Goal: Task Accomplishment & Management: Manage account settings

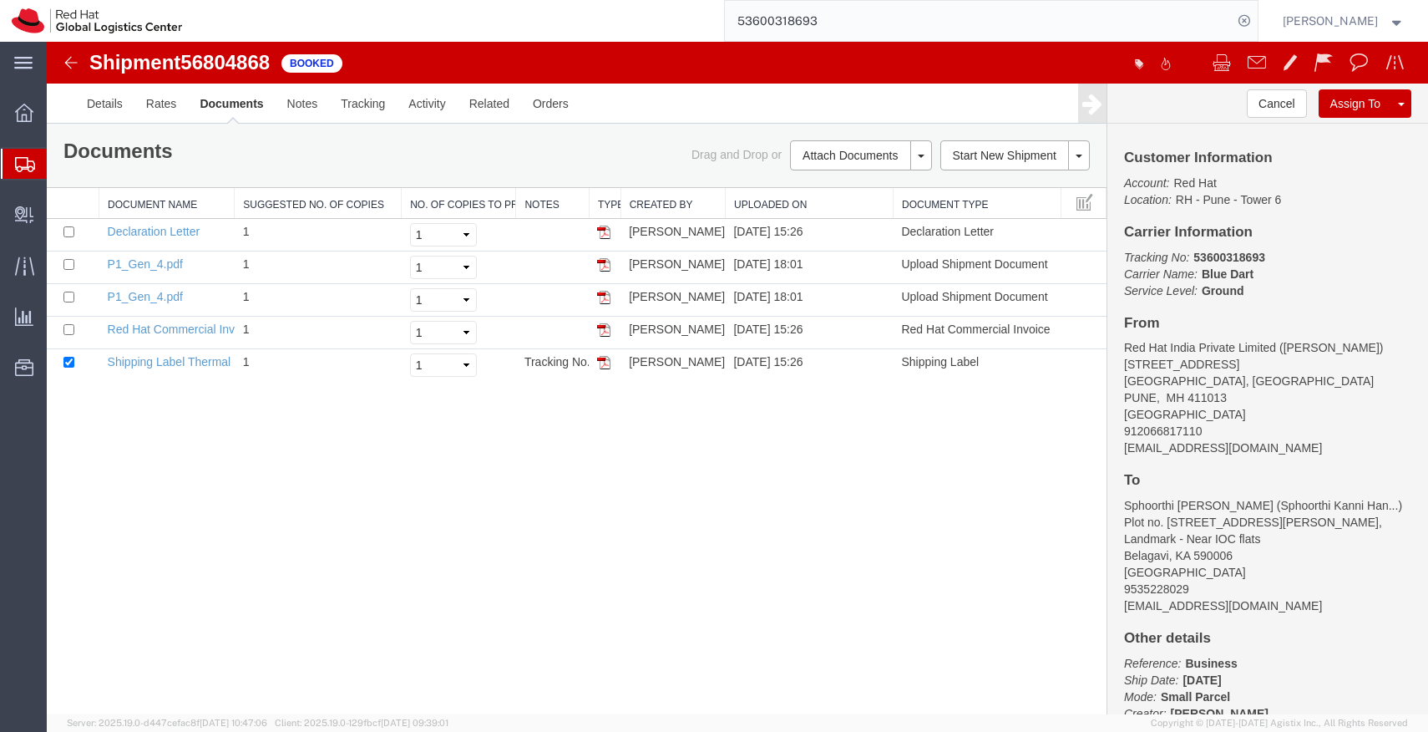
click at [1070, 28] on input "53600318693" at bounding box center [979, 21] width 508 height 40
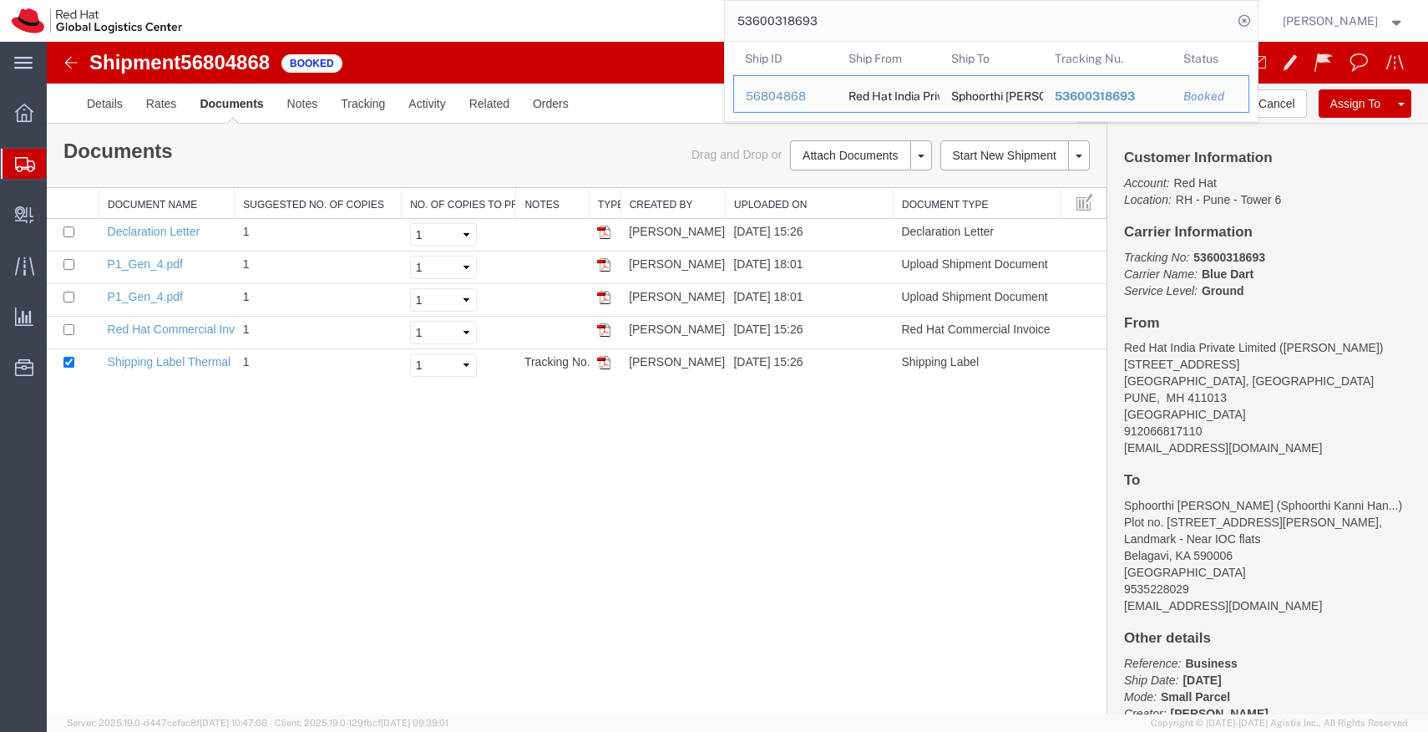
click at [1070, 28] on input "53600318693" at bounding box center [979, 21] width 508 height 40
paste input "97270"
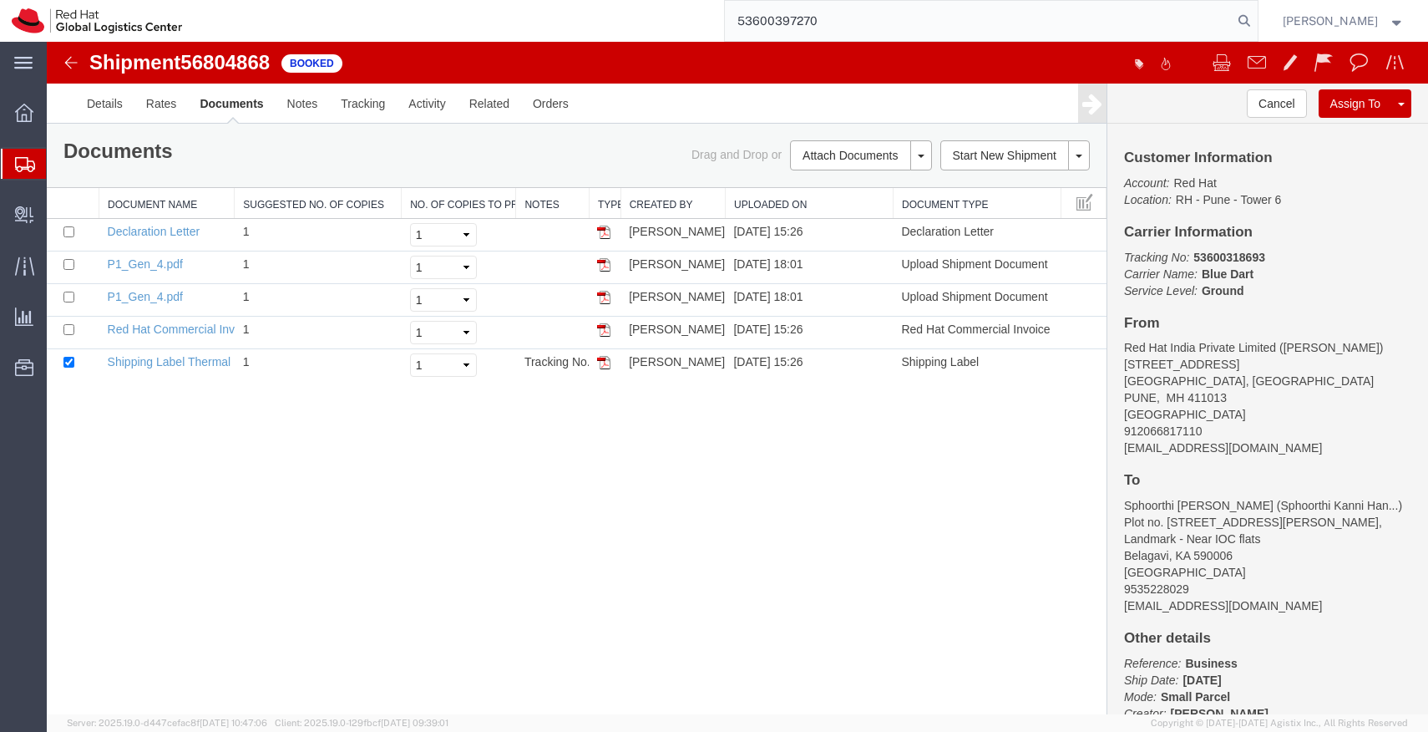
type input "53600397270"
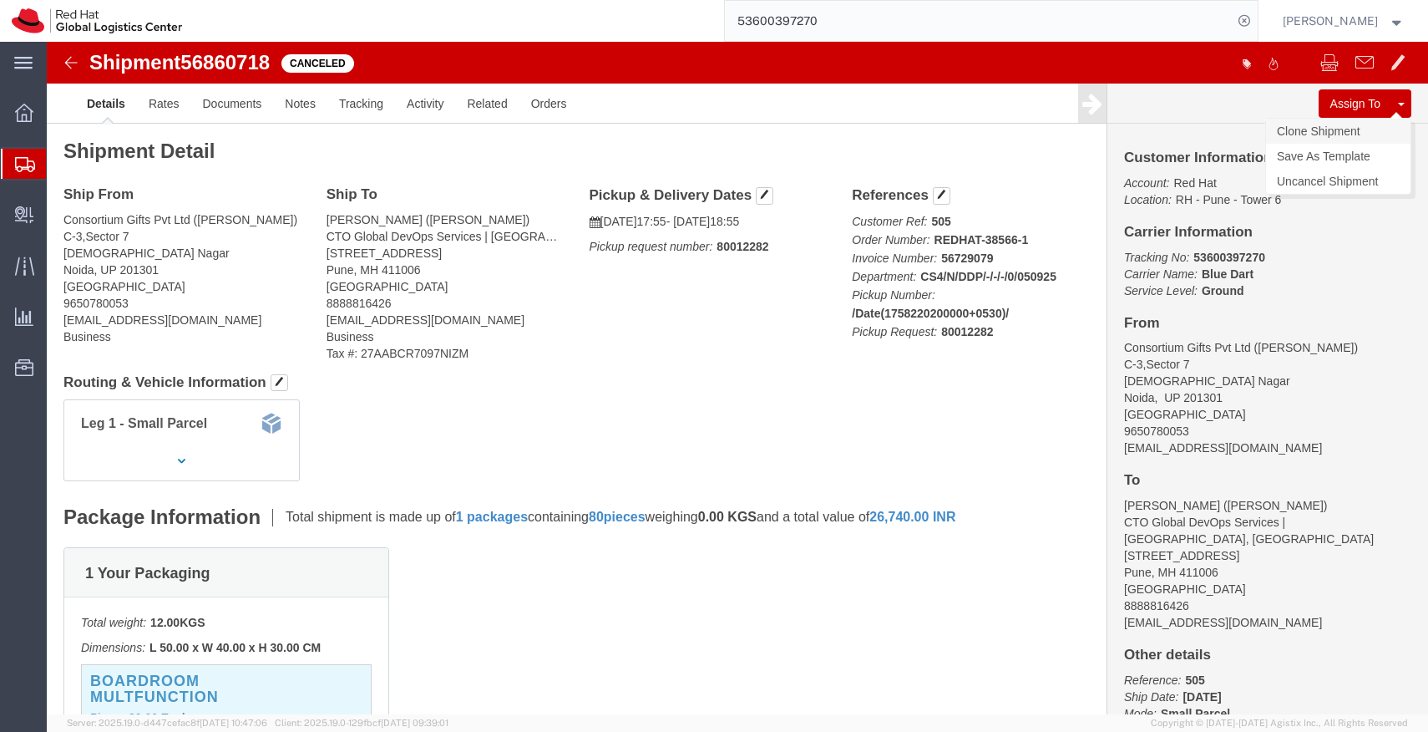
click link "Clone Shipment"
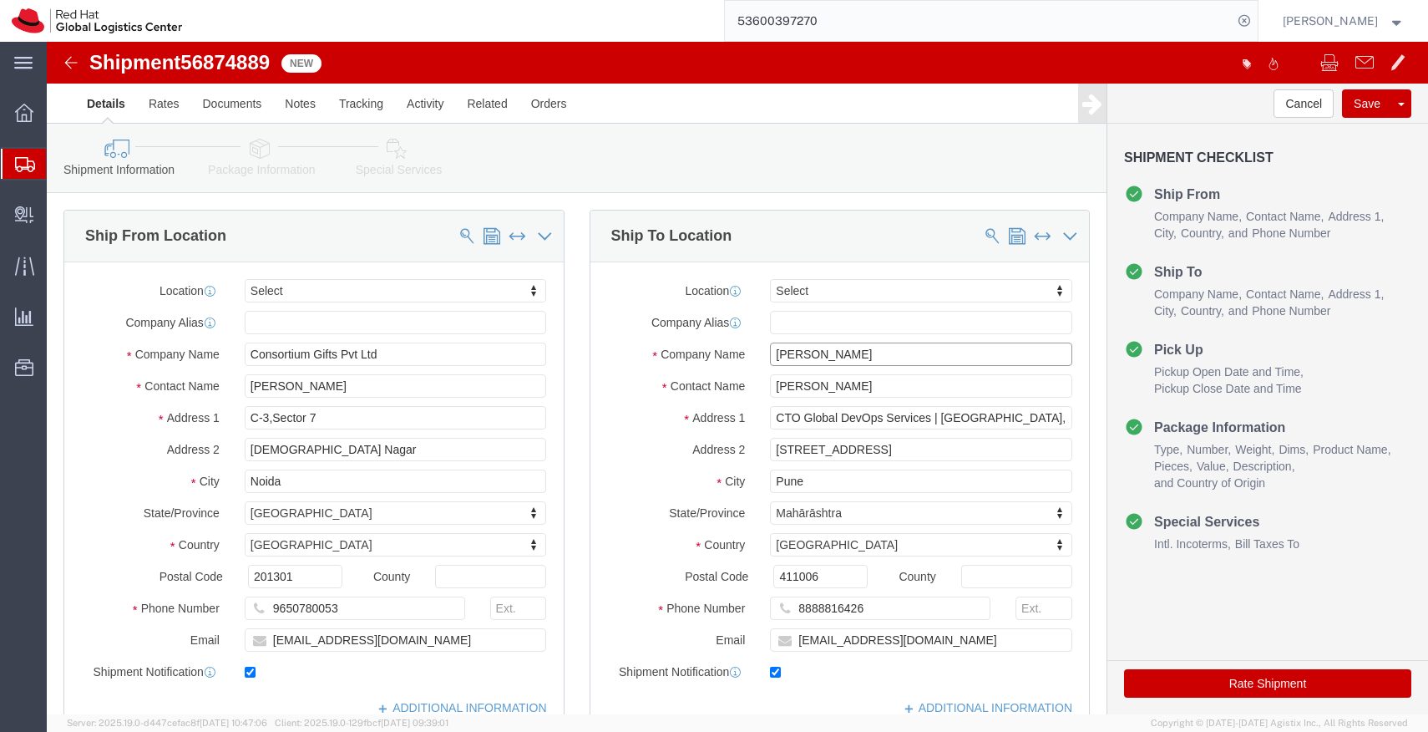
click input "[PERSON_NAME]"
paste input "r [PERSON_NAME]"
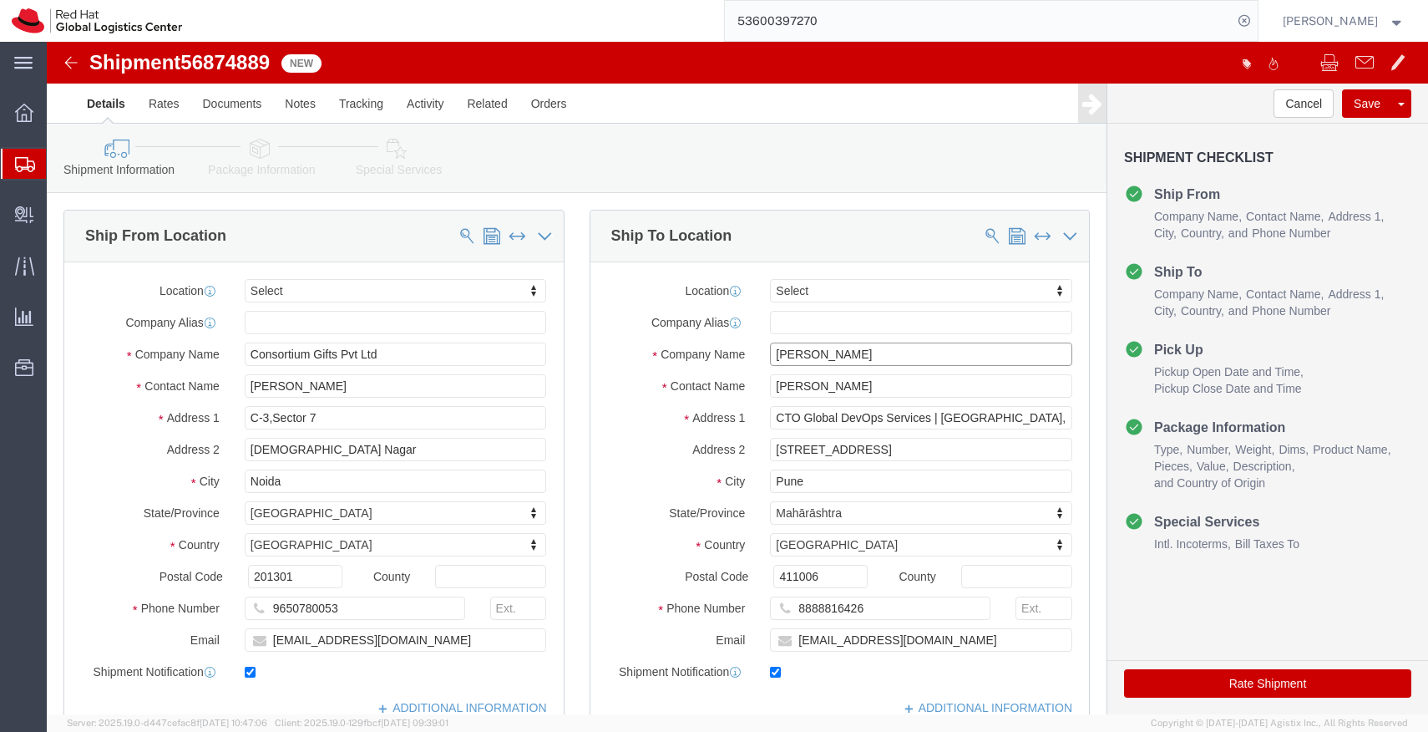
type input "[PERSON_NAME]"
paste input "r [PERSON_NAME]"
type input "[PERSON_NAME]"
click input "[PERSON_NAME]"
type input "[PERSON_NAME]"
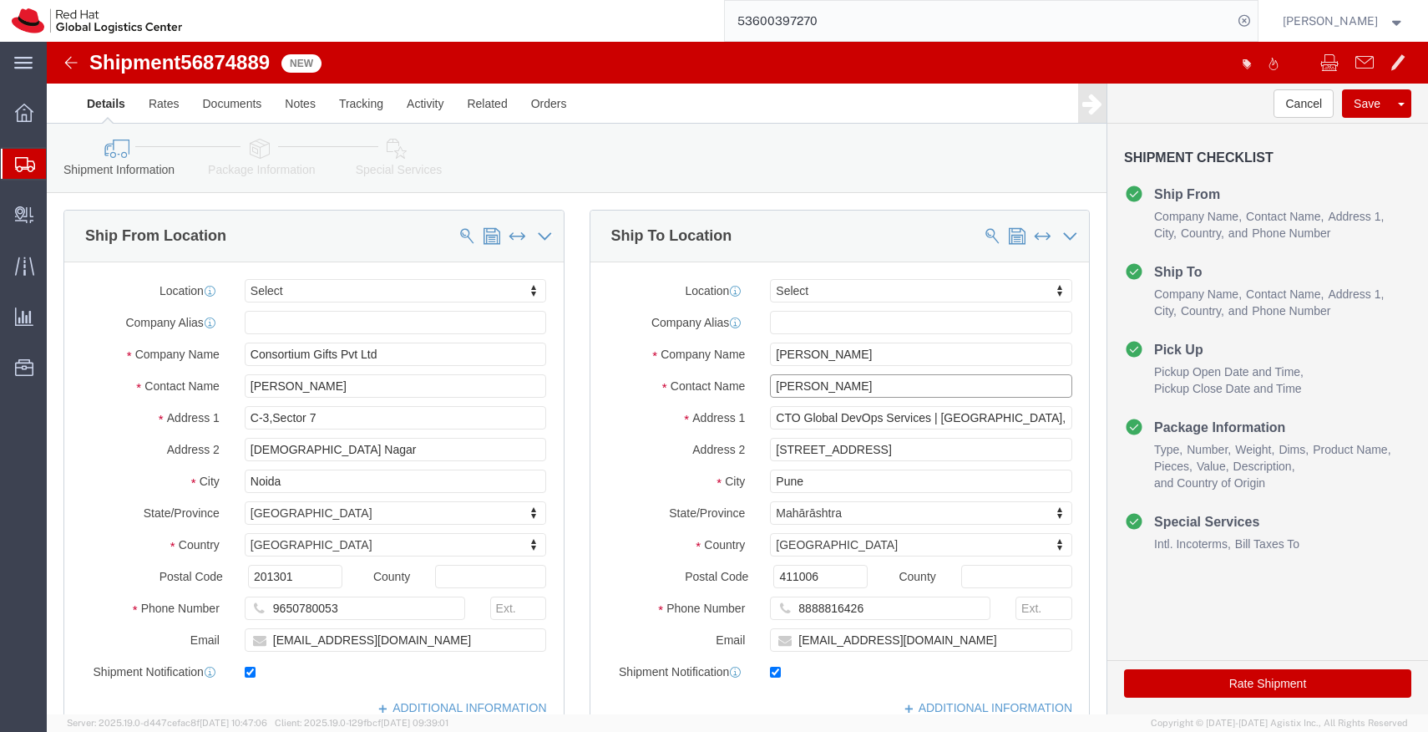
click input "[PERSON_NAME]"
type input "[PERSON_NAME]"
click input "8888816426"
paste input "9238823853"
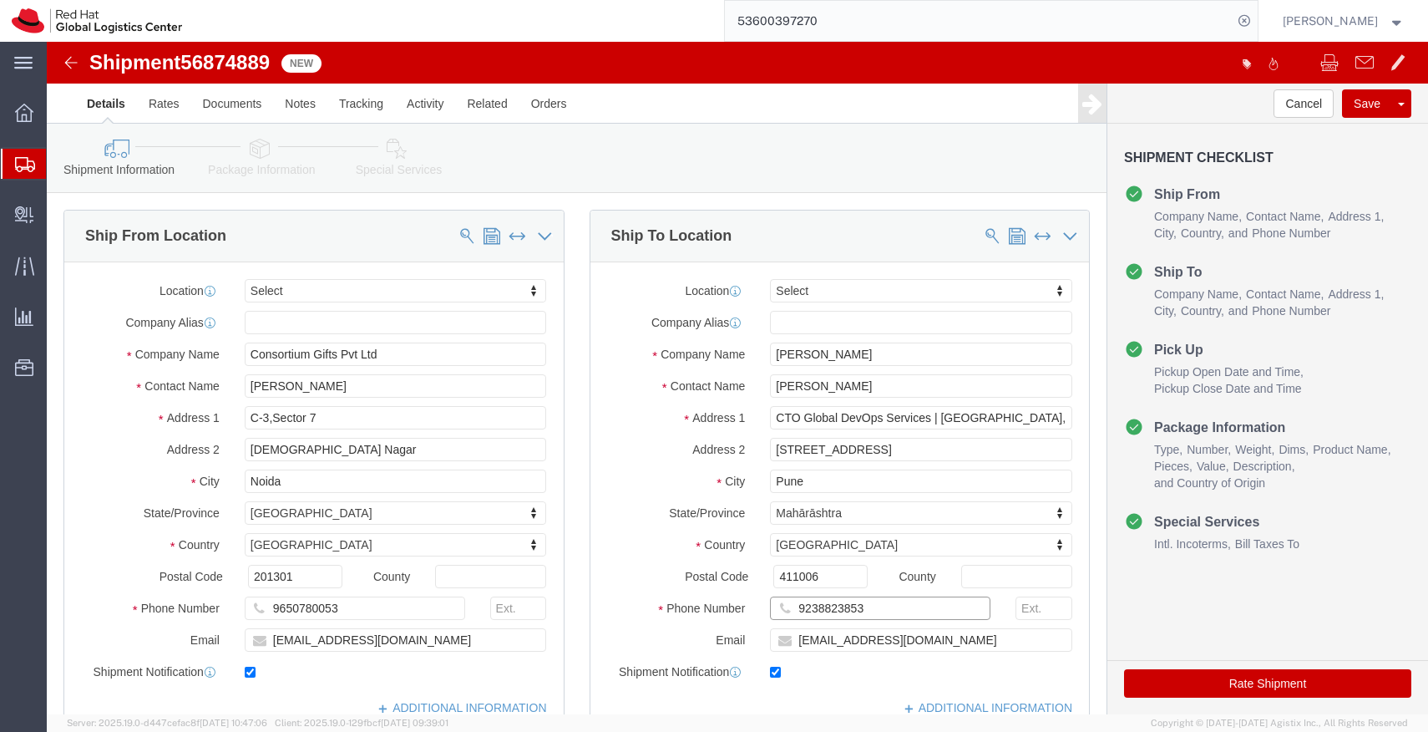
type input "9238823853"
click input "[EMAIL_ADDRESS][DOMAIN_NAME]"
paste input "[EMAIL_ADDRESS][DOMAIN_NAME]"
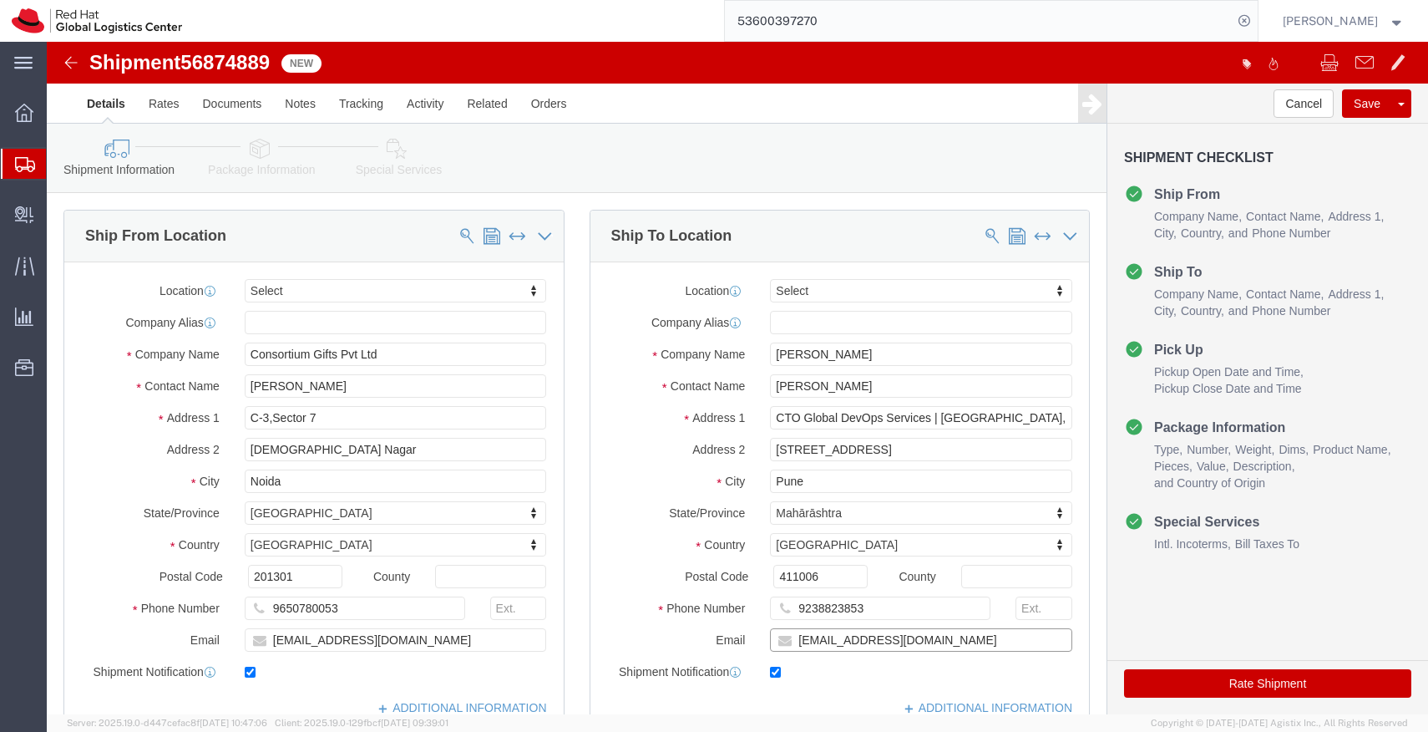
type input "[EMAIL_ADDRESS][DOMAIN_NAME]"
click input "CTO Global DevOps Services | [GEOGRAPHIC_DATA], [GEOGRAPHIC_DATA]"
paste input "[PERSON_NAME] Nagar, gali number 5, near pani tanki"
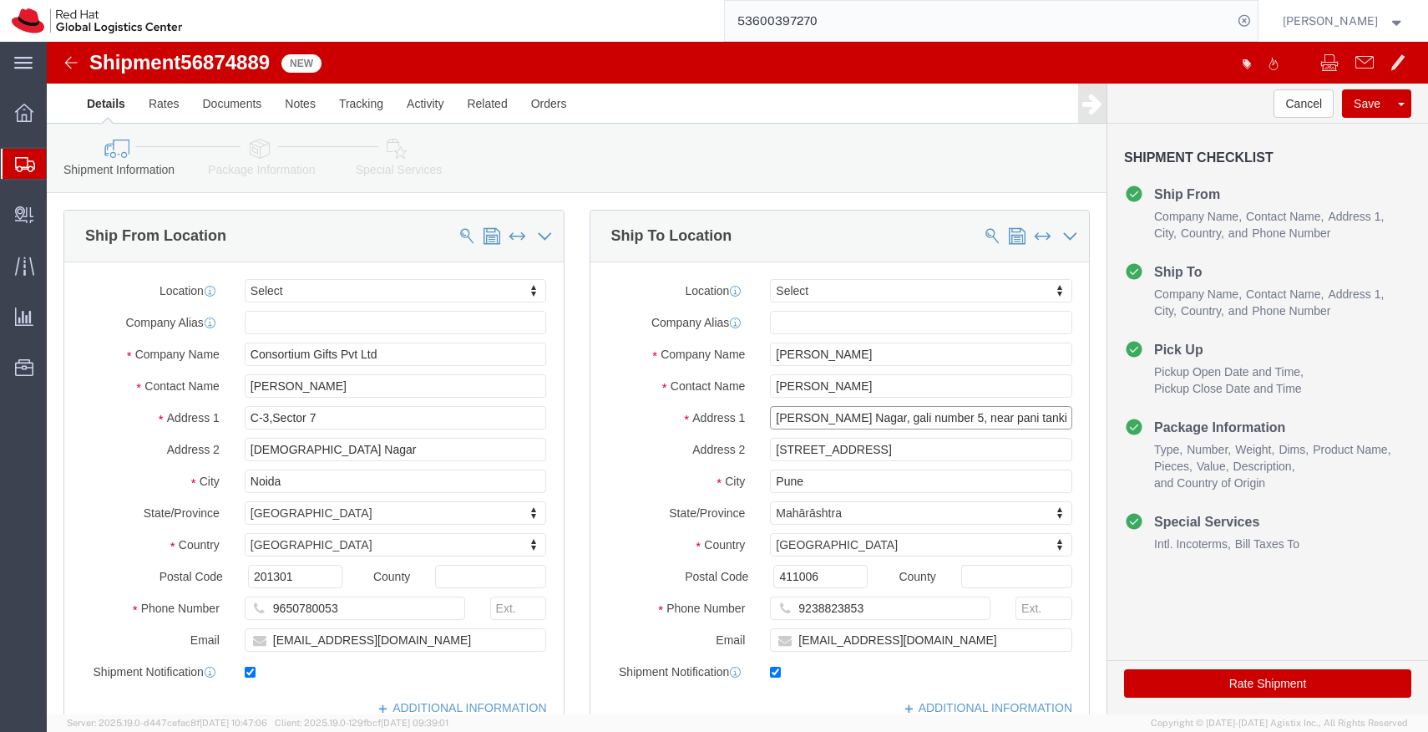
drag, startPoint x: 886, startPoint y: 379, endPoint x: 955, endPoint y: 385, distance: 68.7
click input "[PERSON_NAME] Nagar, gali number 5, near pani tanki"
type input "[PERSON_NAME] Nagar, gali number 5,"
click input "[STREET_ADDRESS]"
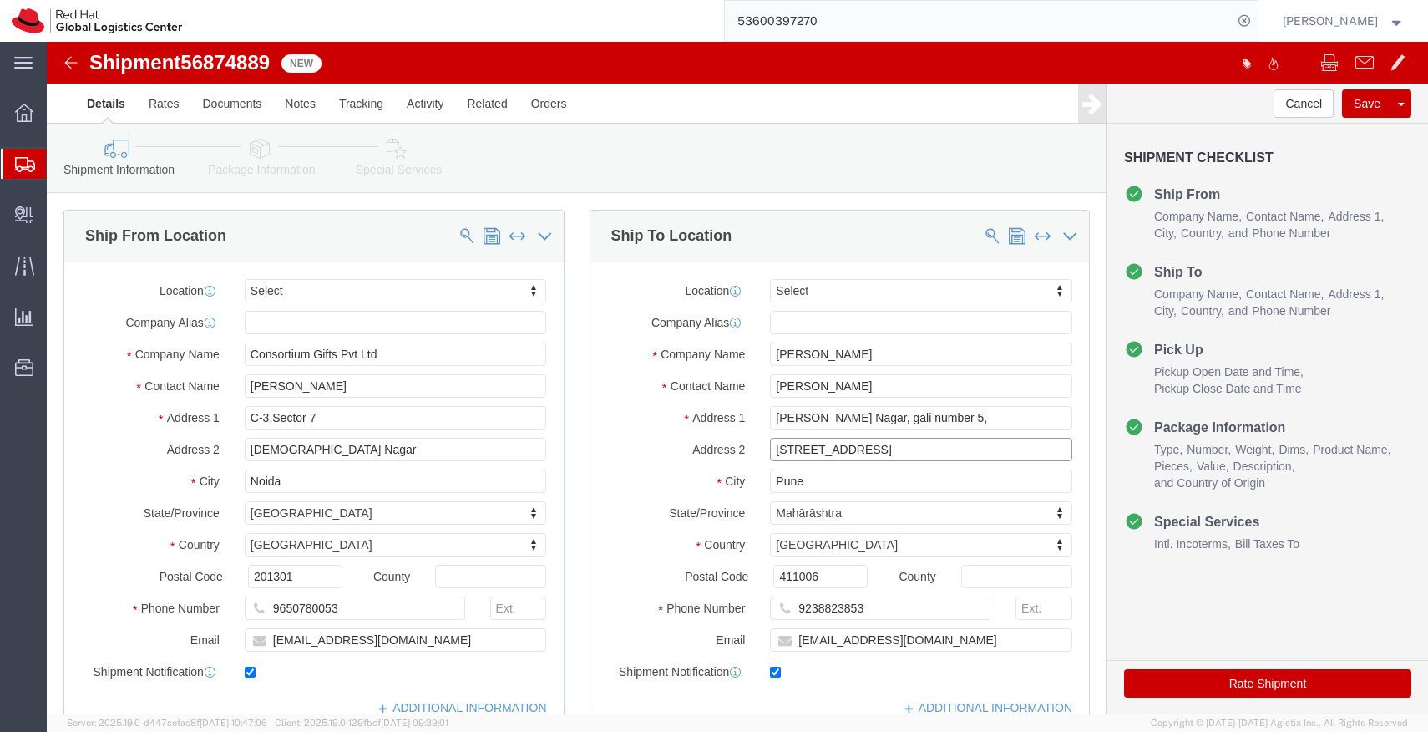
click input "[STREET_ADDRESS]"
paste input "near pani tanki"
click input "near pani tanki"
type input "Near pani tanki"
paste input "Satna"
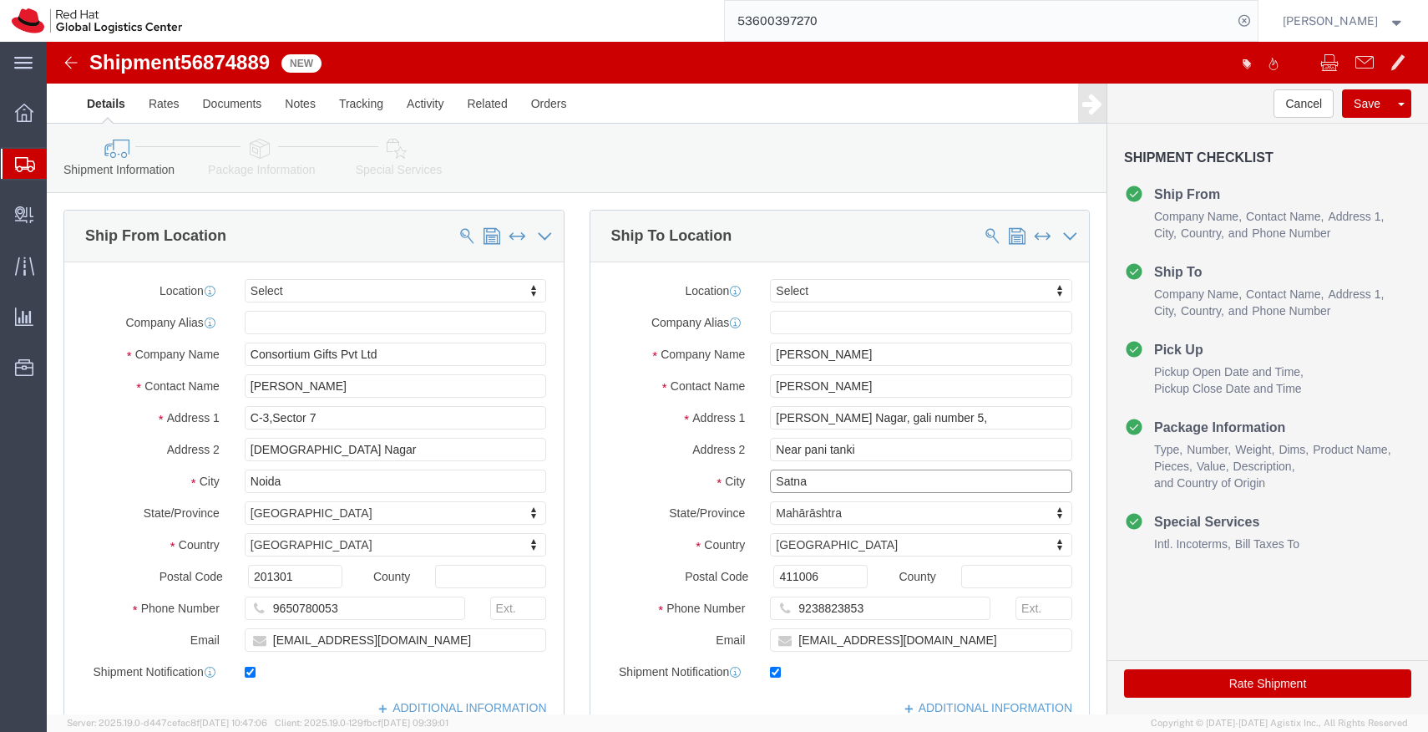
type input "Satna"
click input "411006"
paste input "85001"
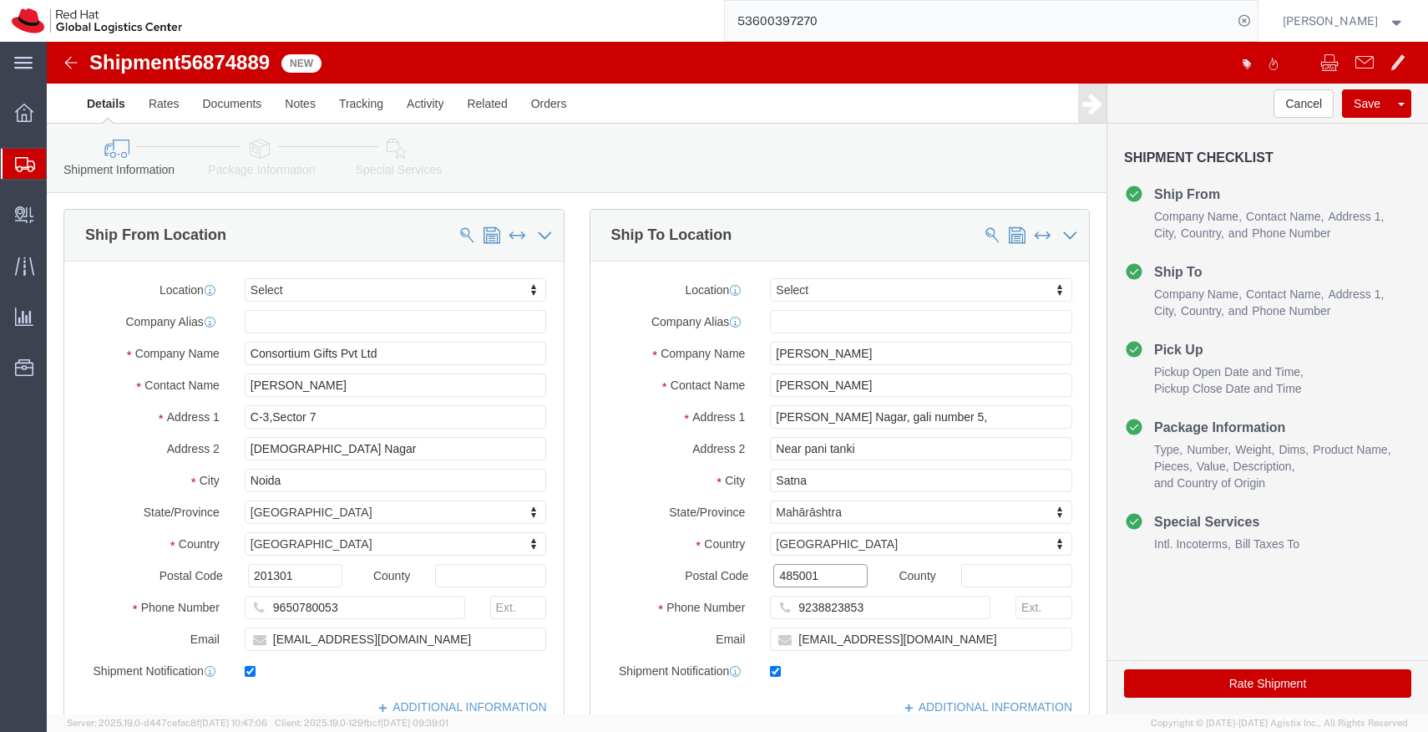
type input "485001"
click icon
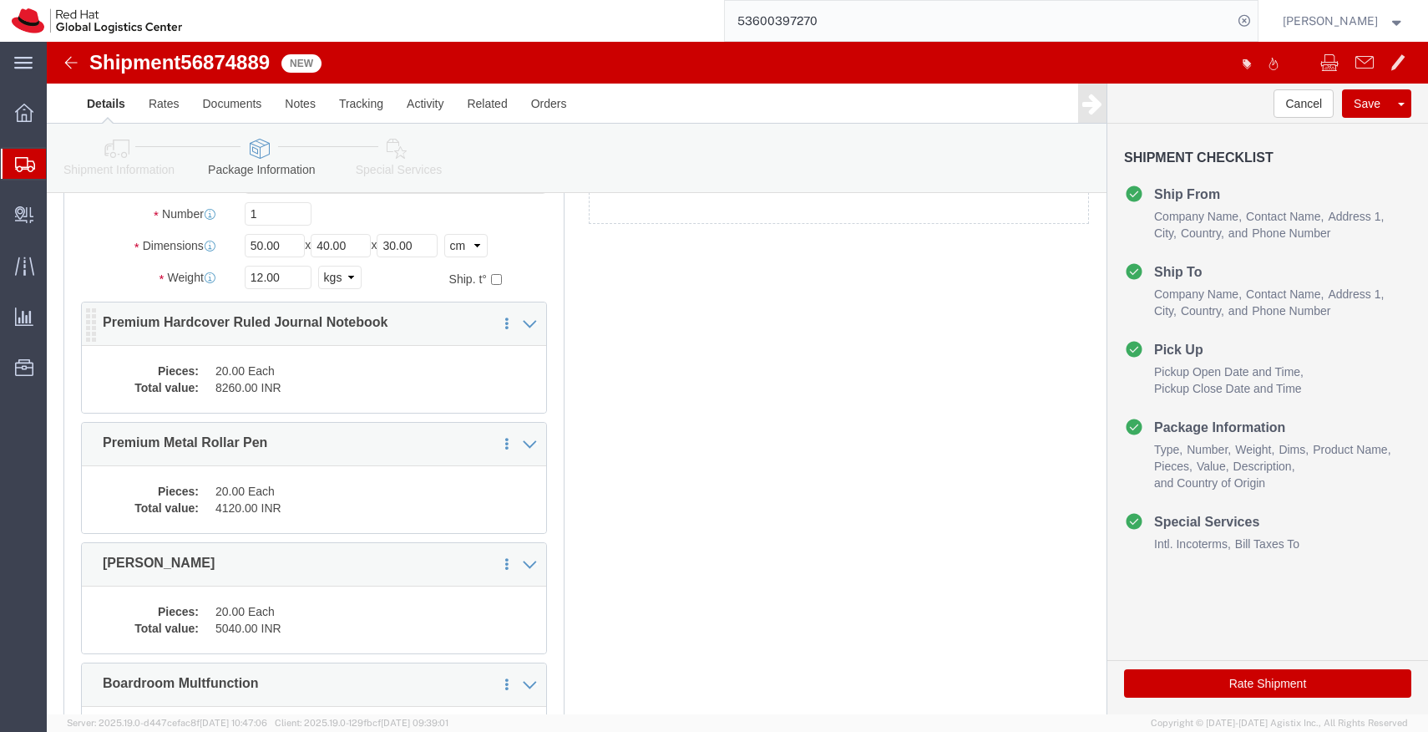
scroll to position [418, 0]
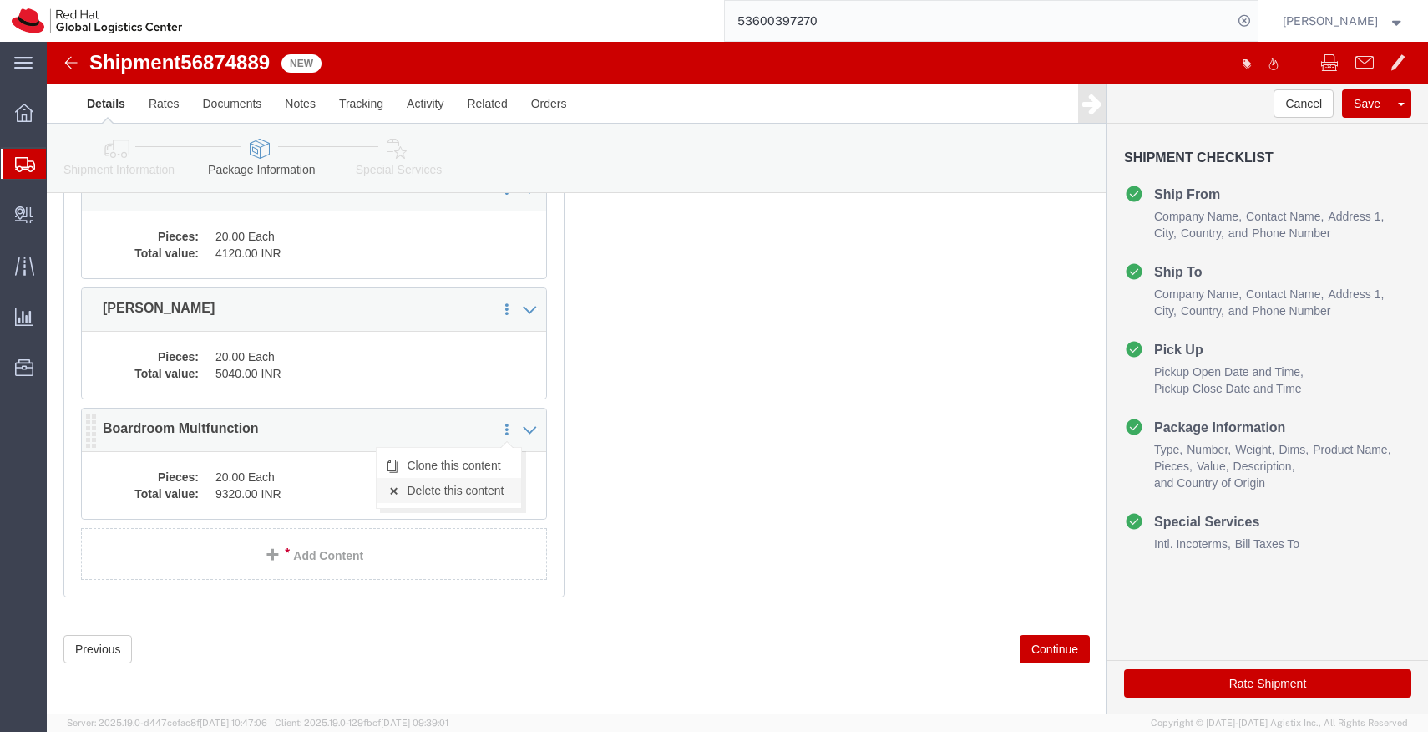
click link "Delete this content"
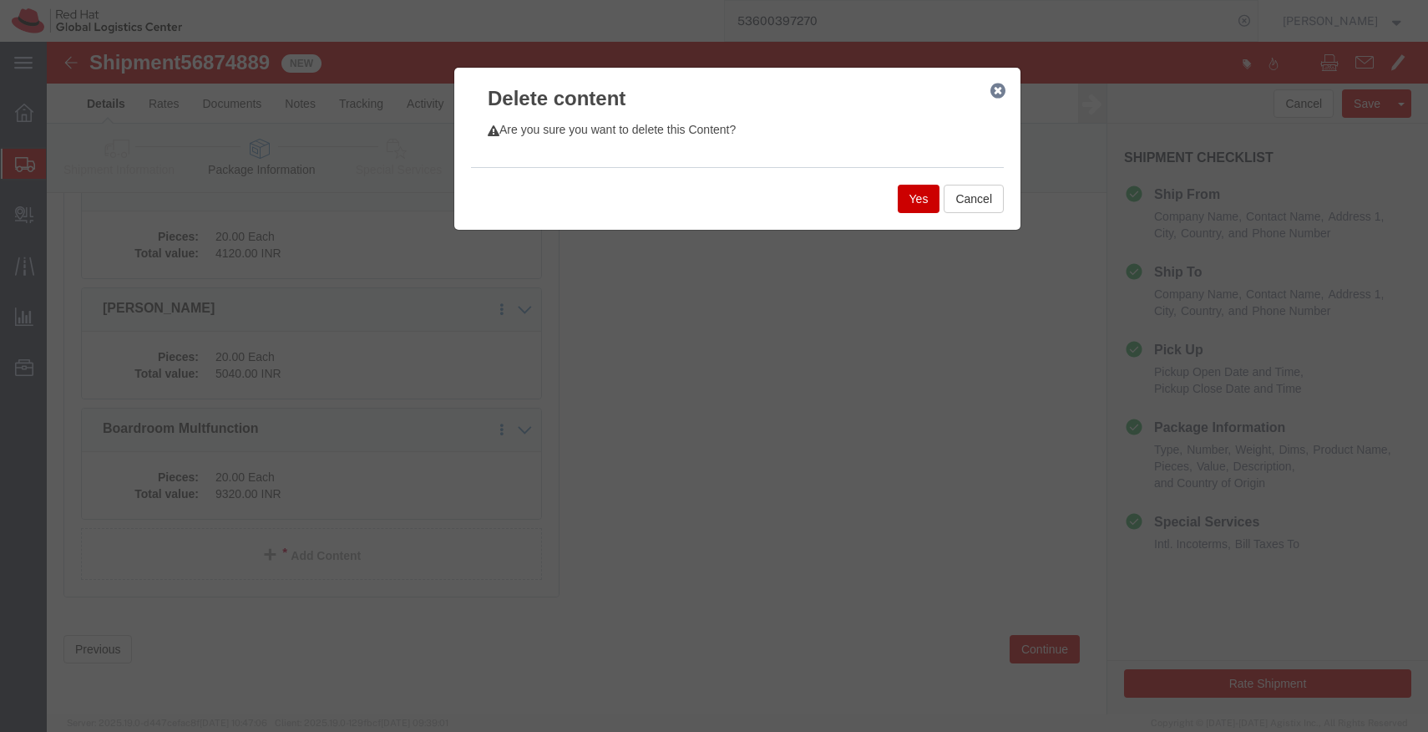
click button "Yes"
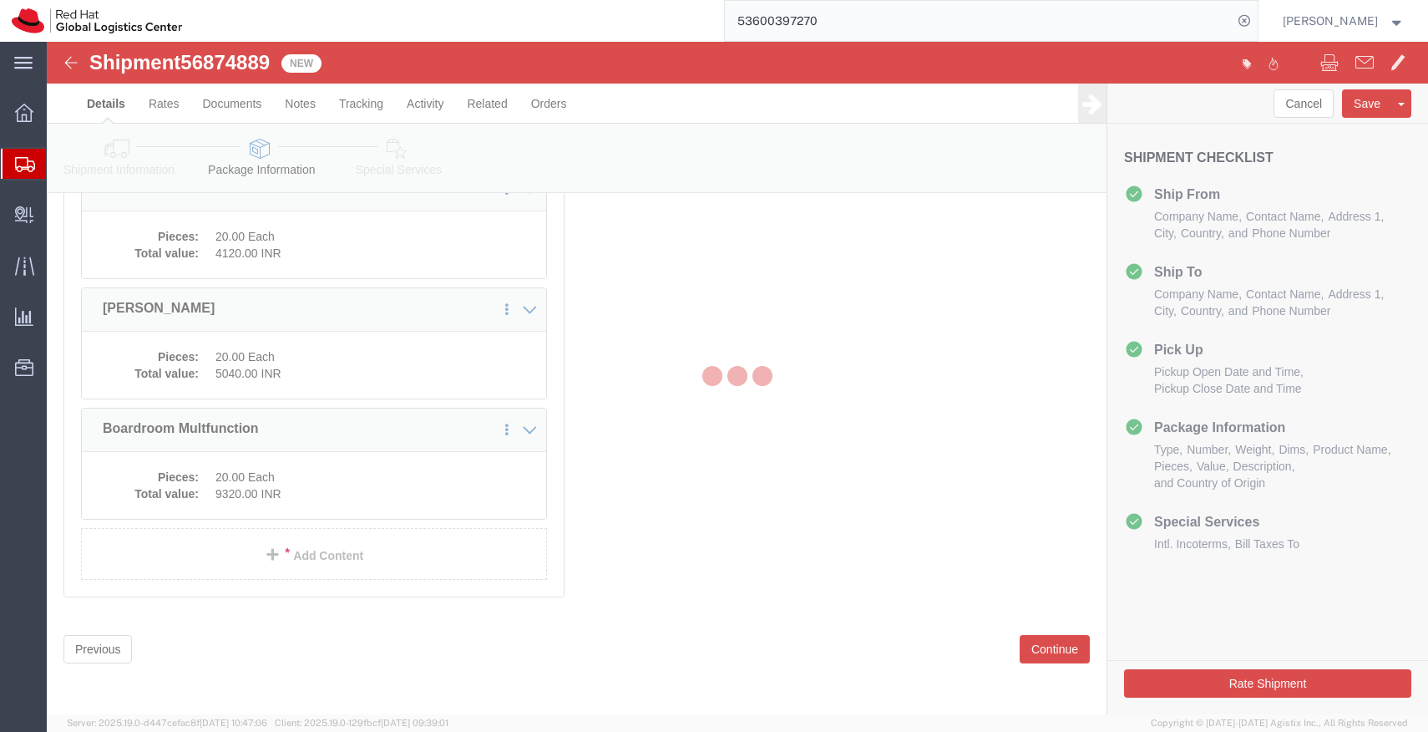
scroll to position [201, 0]
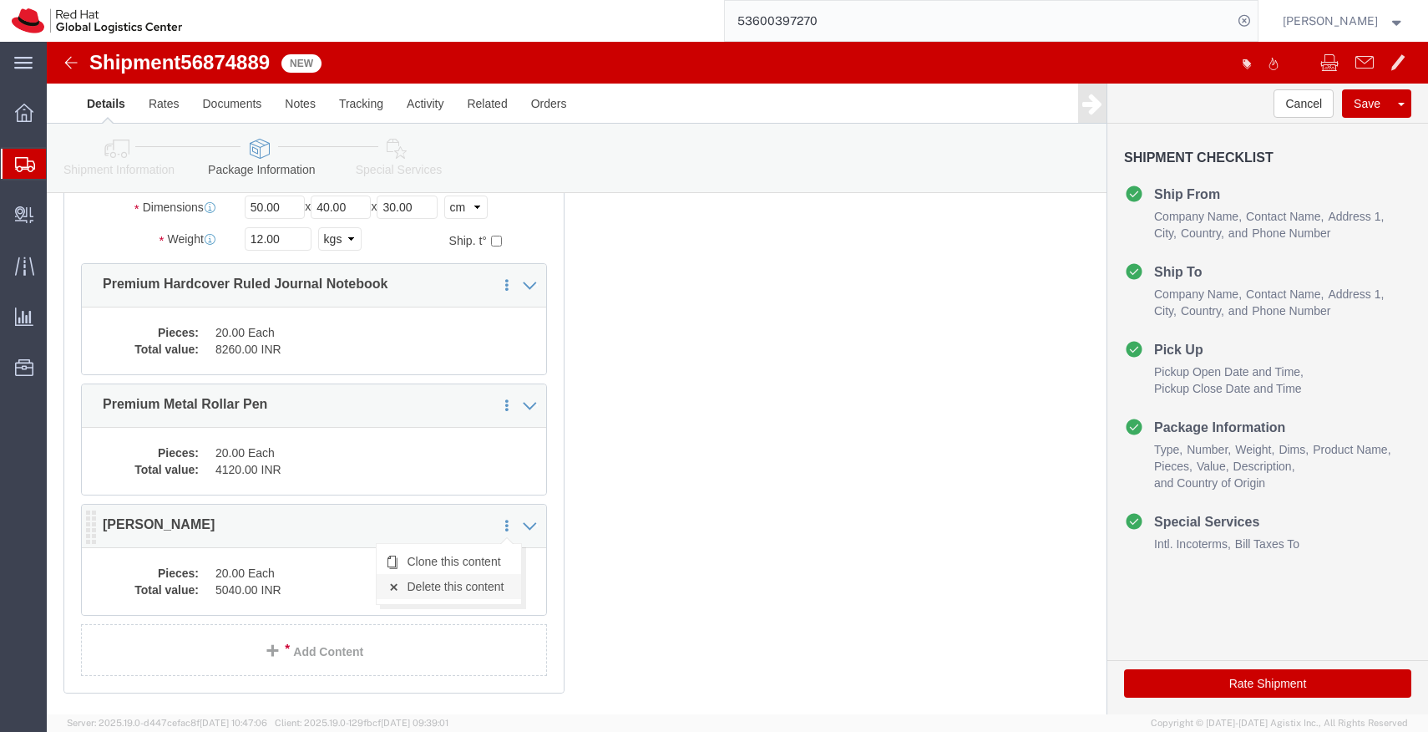
click link "Delete this content"
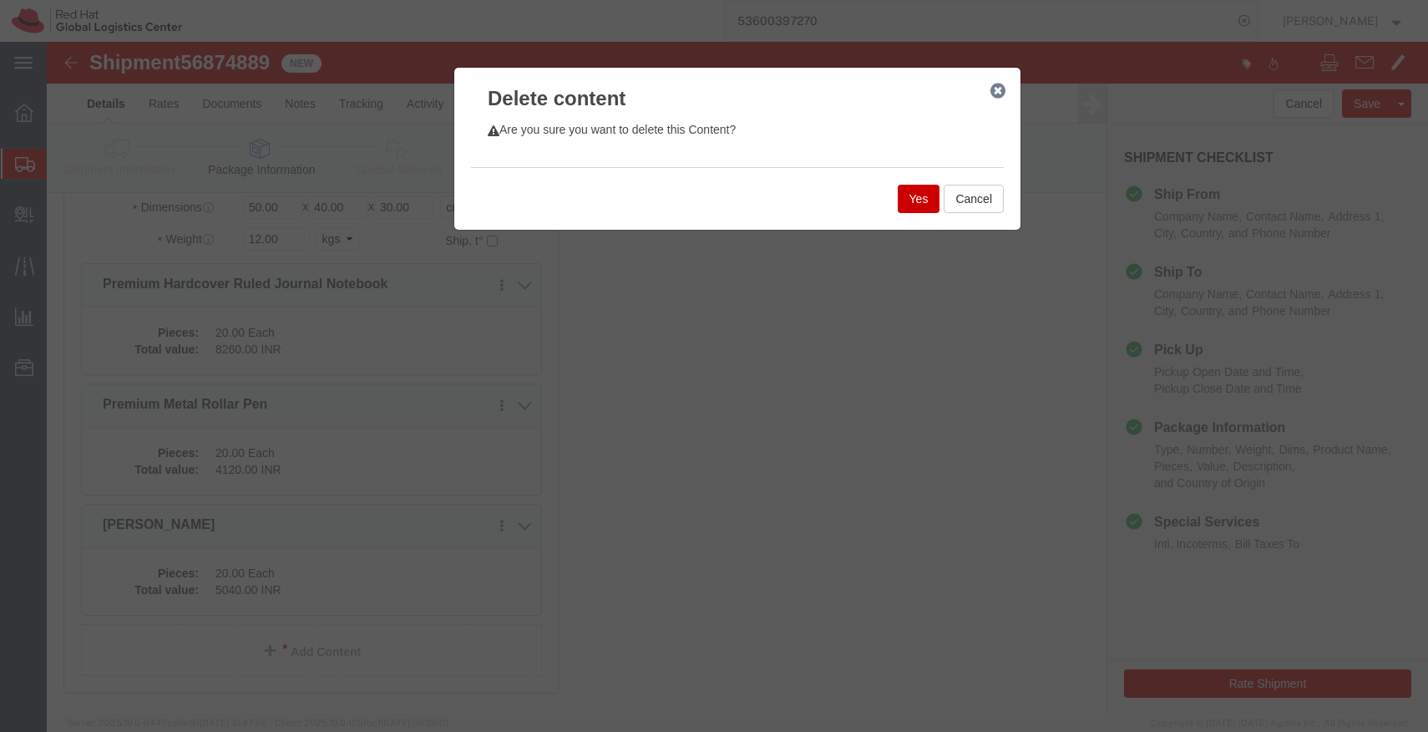
click button "Yes"
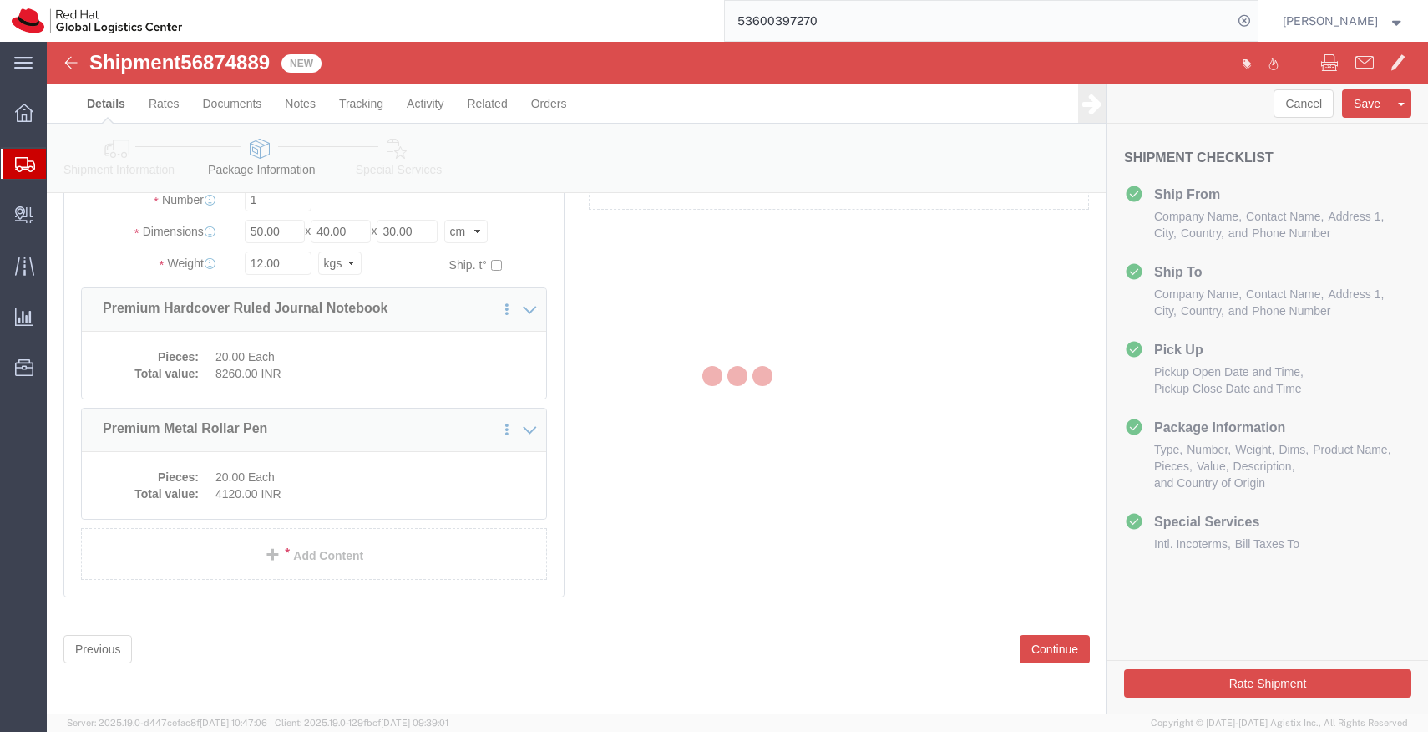
scroll to position [81, 0]
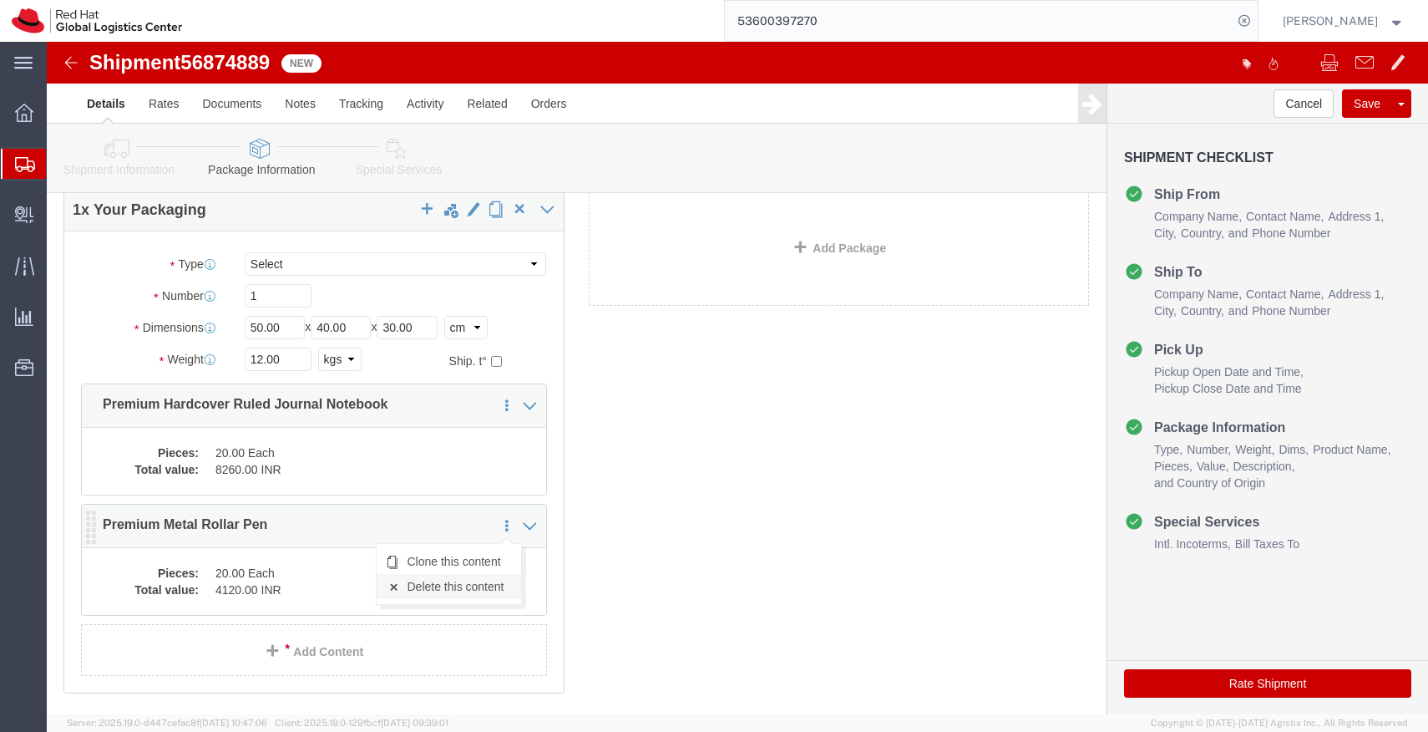
click link "Delete this content"
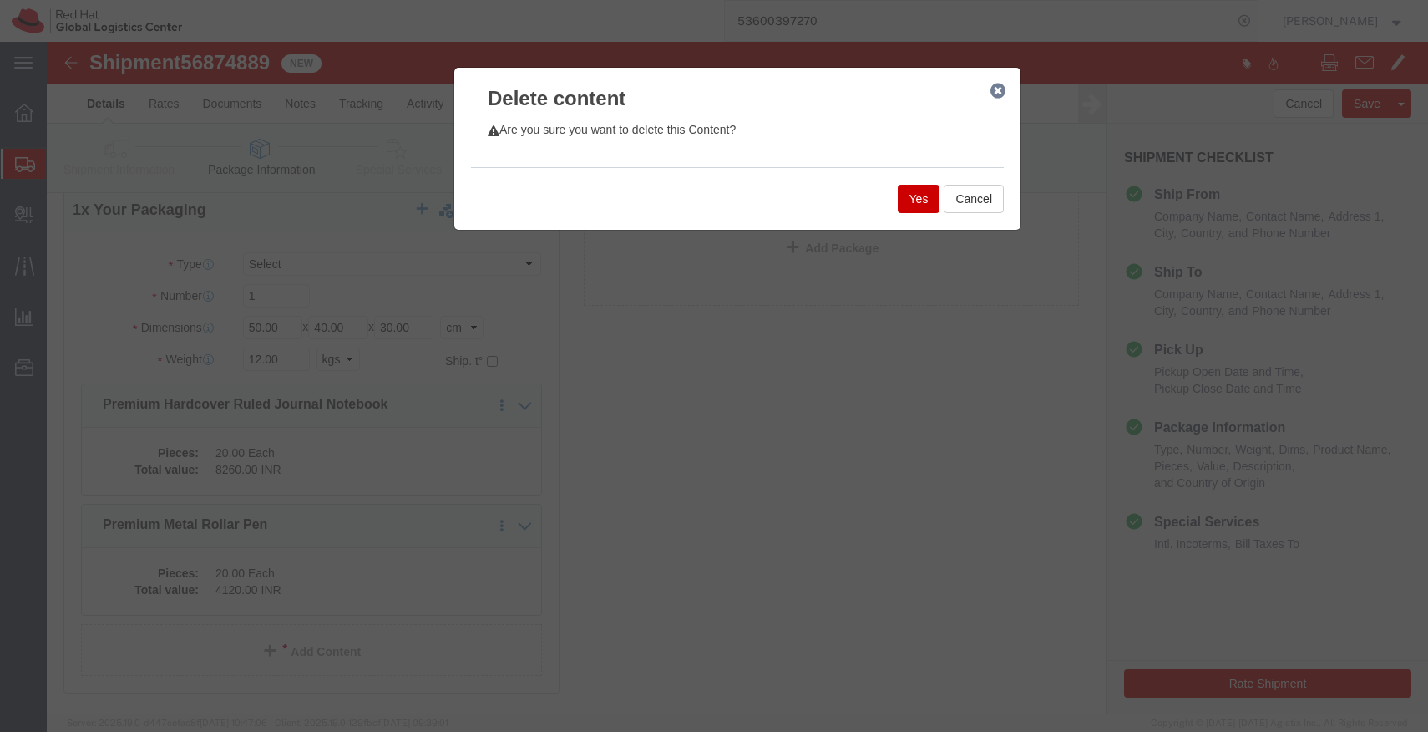
click button "Yes"
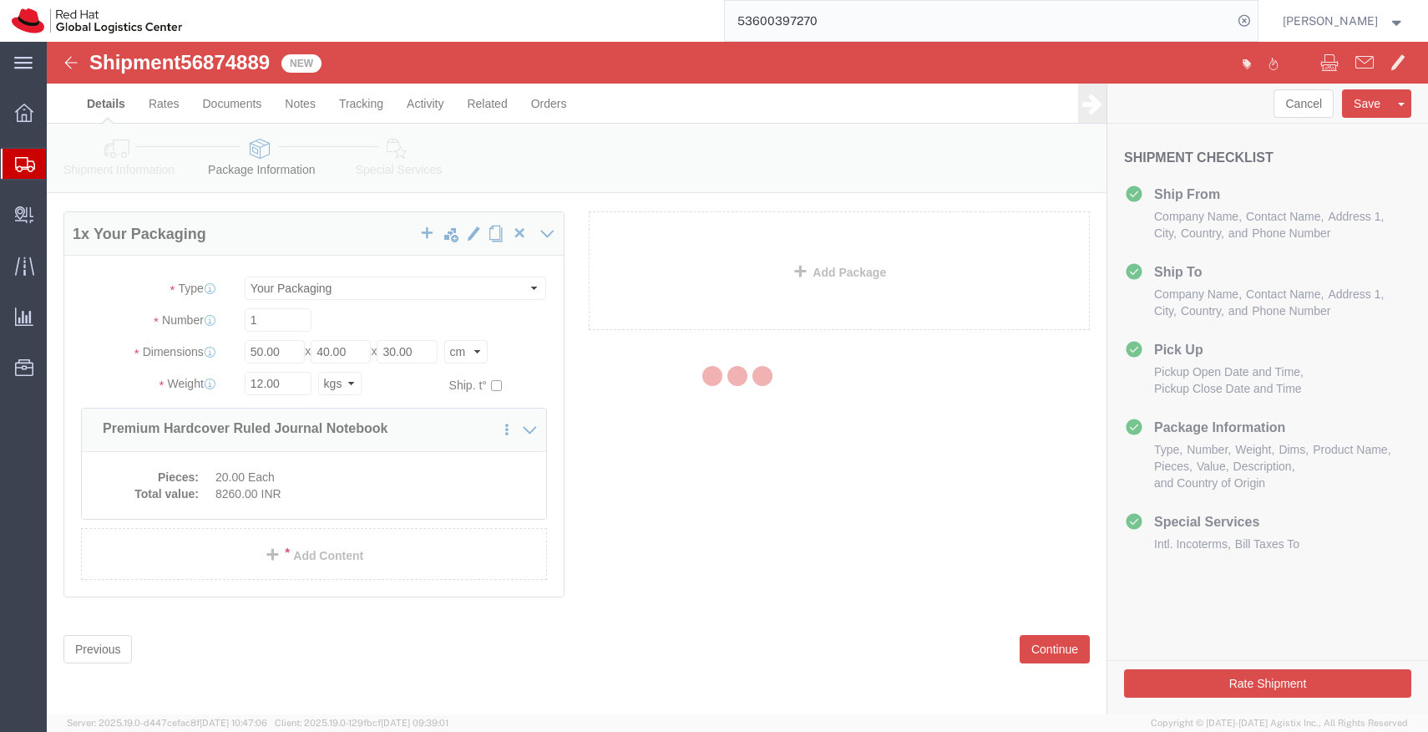
scroll to position [0, 0]
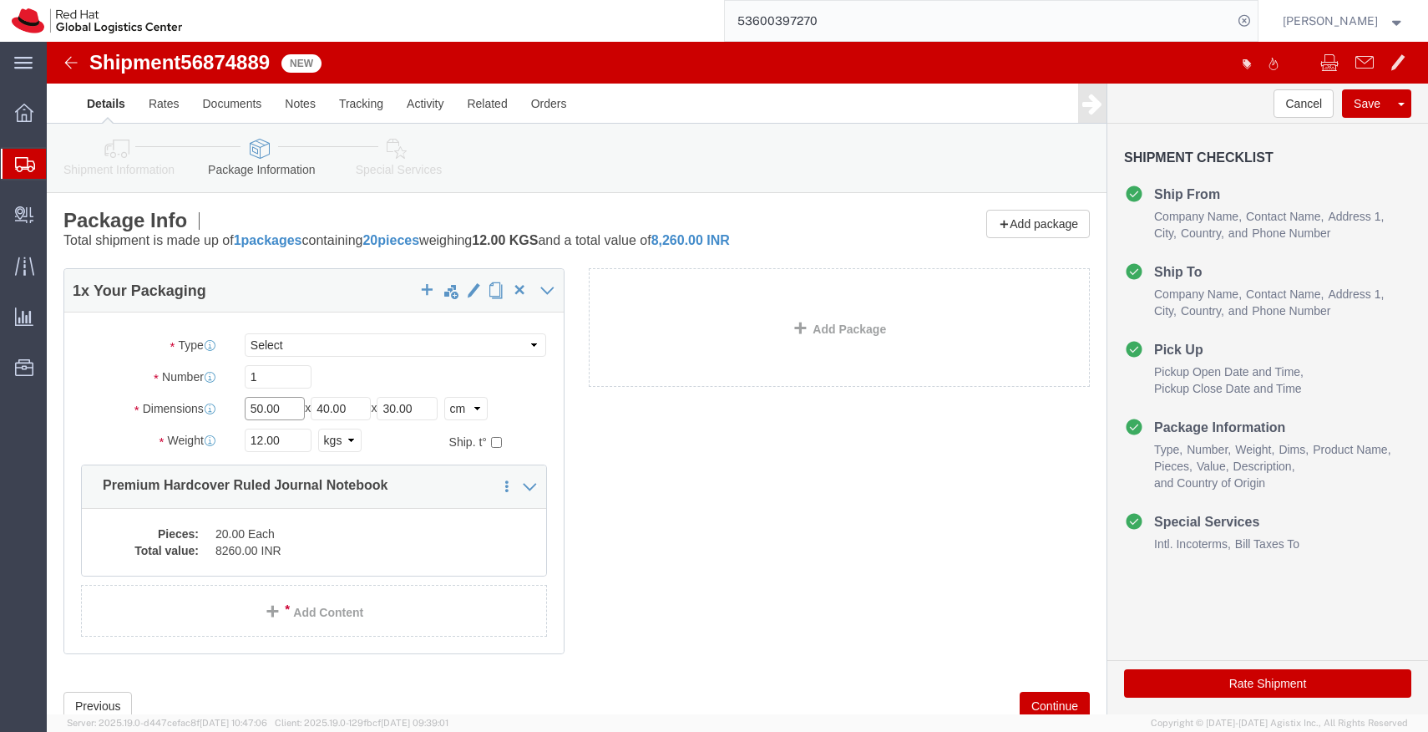
click input "50.00"
type input "31"
type input "13"
type input "11"
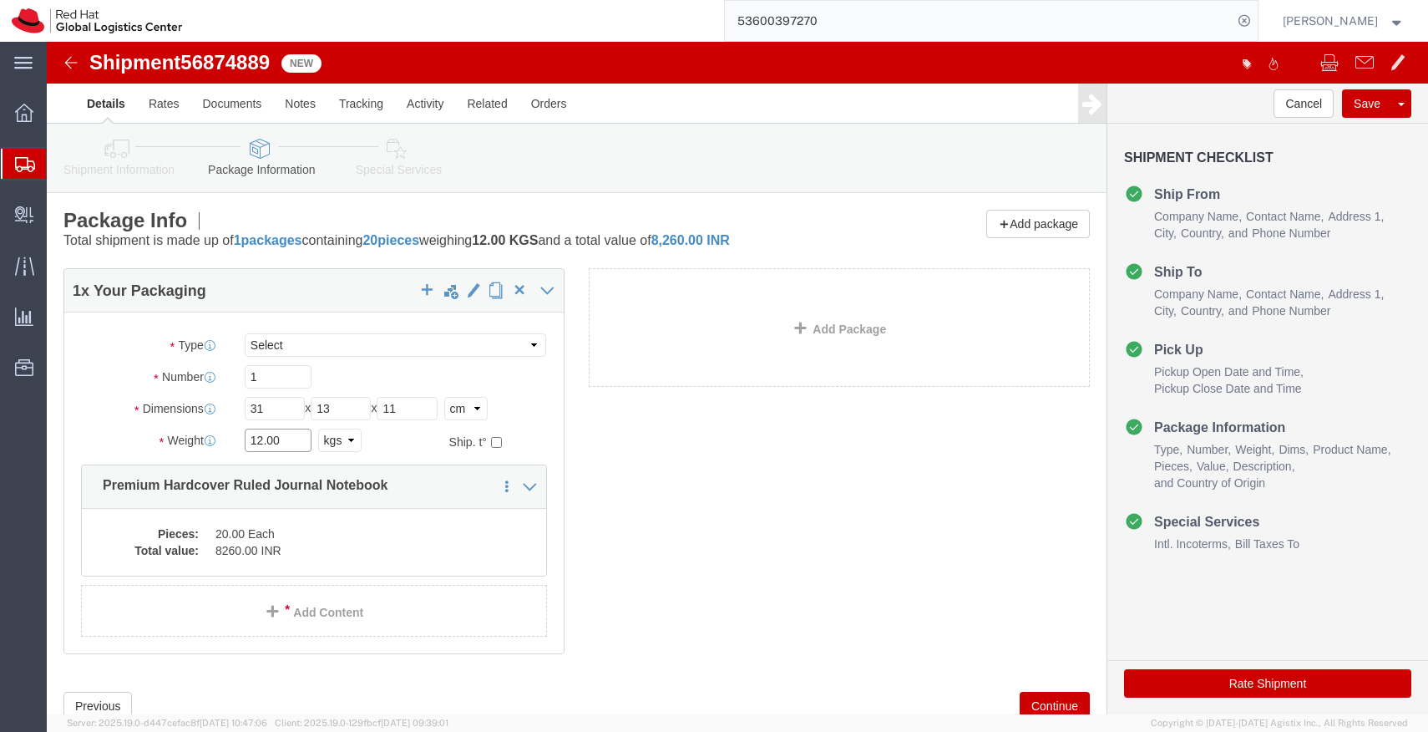
click input "12.00"
type input "0.70"
click dd "8260.00 INR"
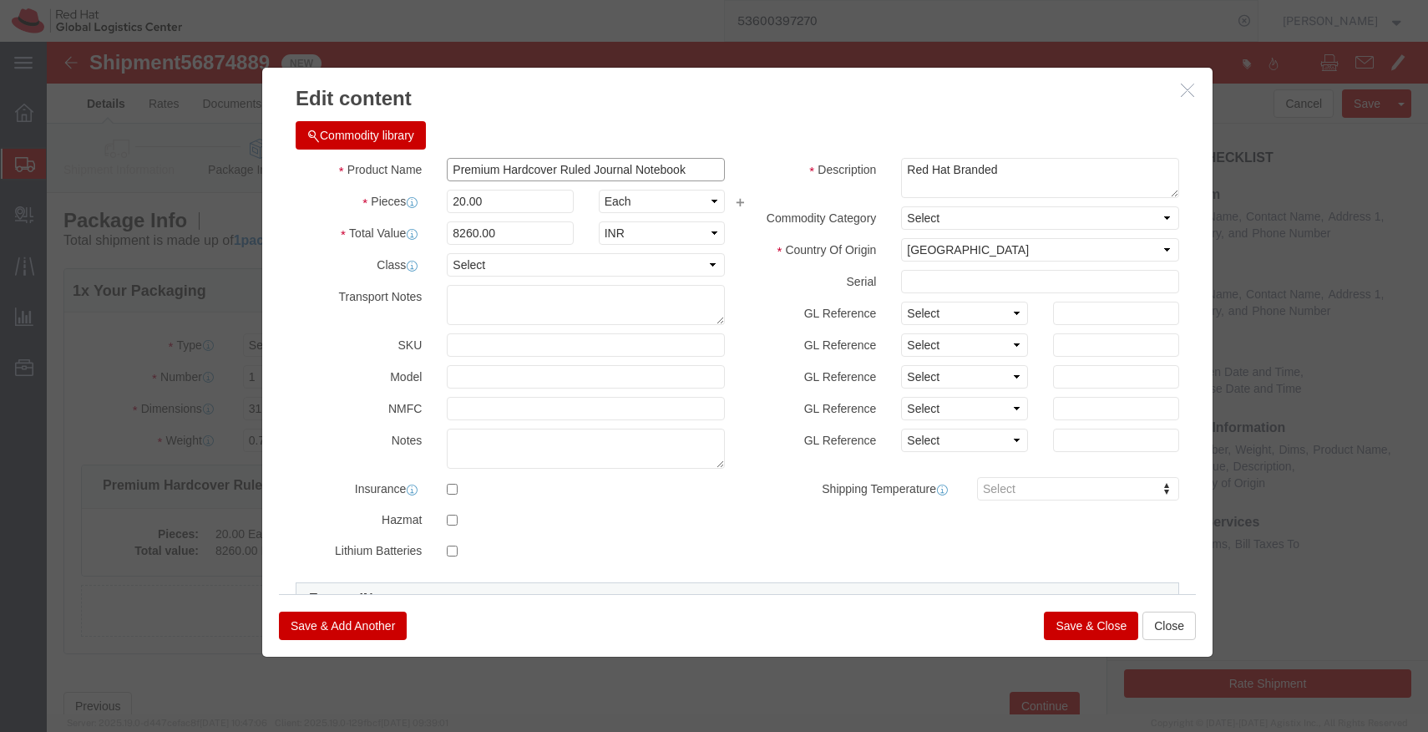
click input "Premium Hardcover Ruled Journal Notebook"
paste input "RED0054-[PERSON_NAME] Vacuum Flas"
type input "RED0054-[PERSON_NAME] Vacuum Flask"
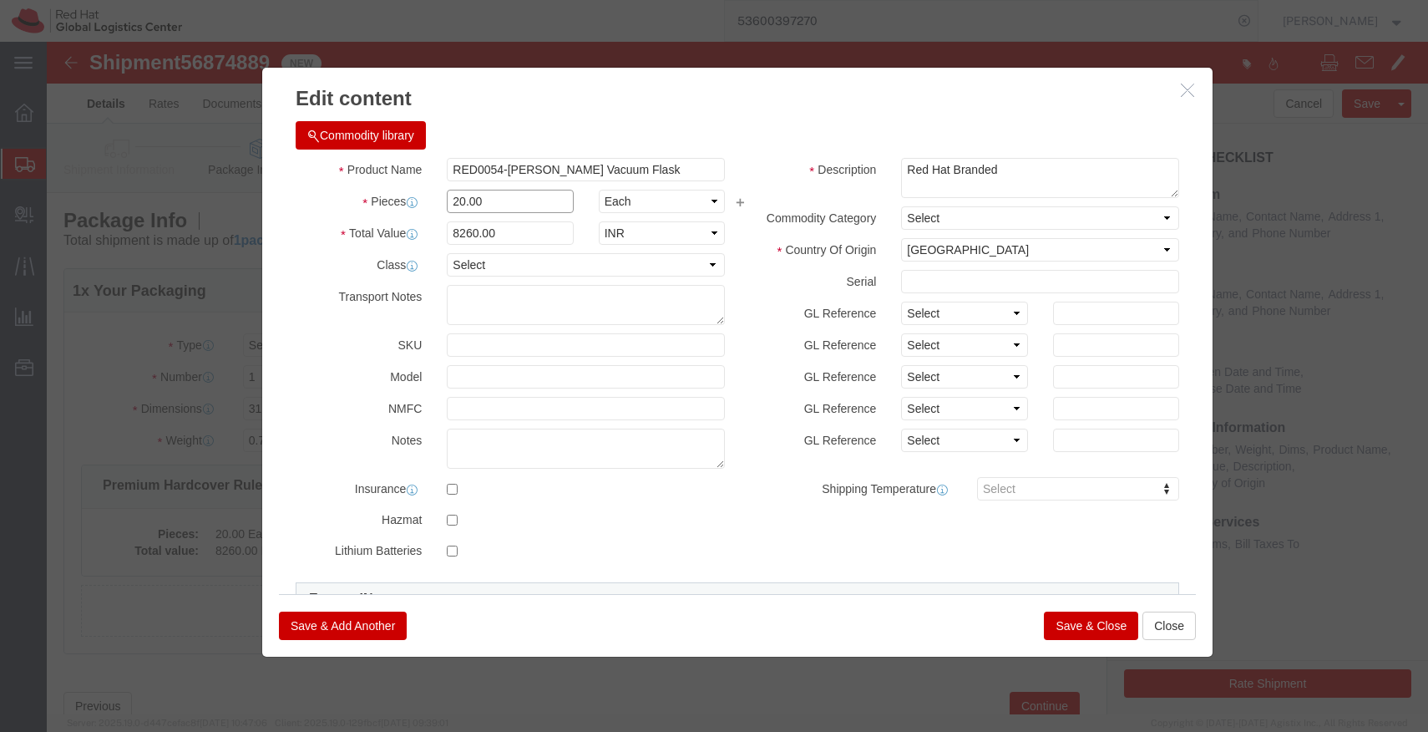
click input "20.00"
type input "1"
click input "413"
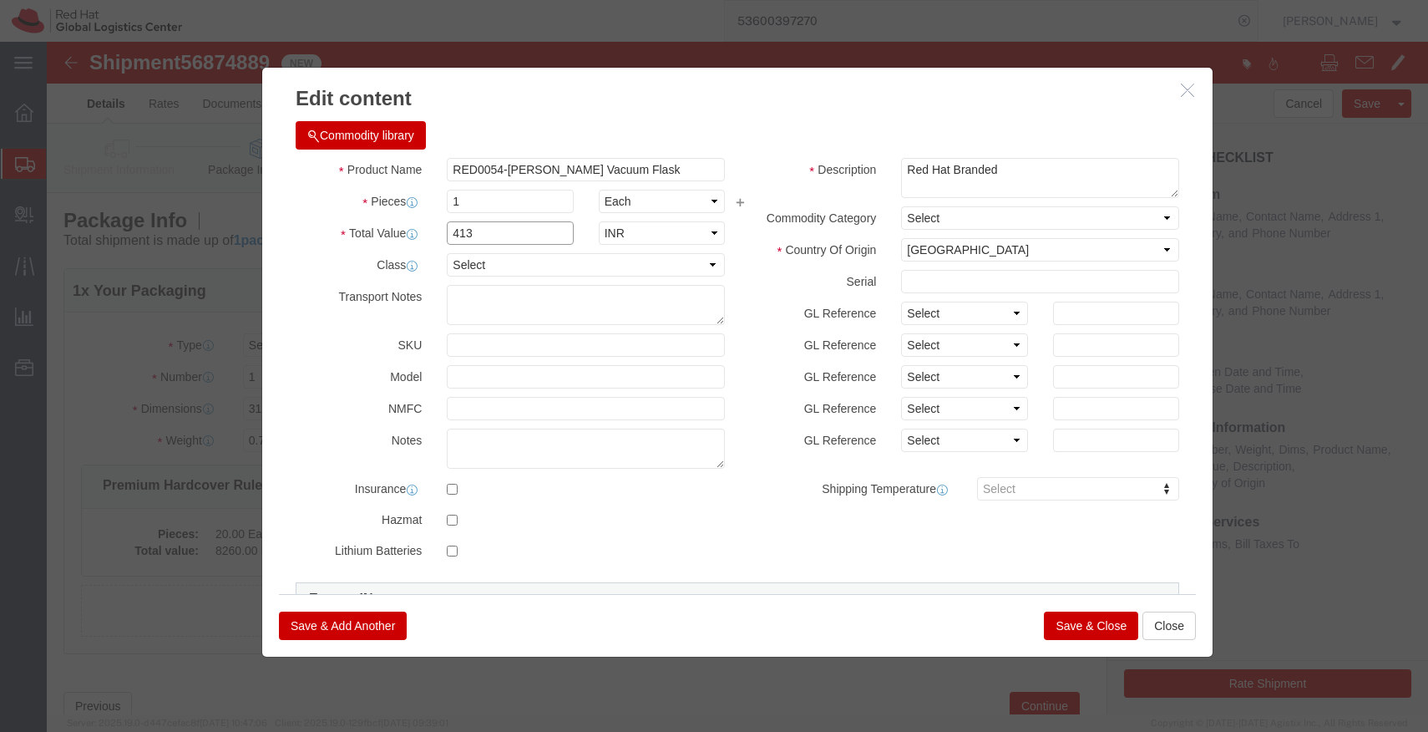
paste input "1075"
type input "1075"
click button "Save & Close"
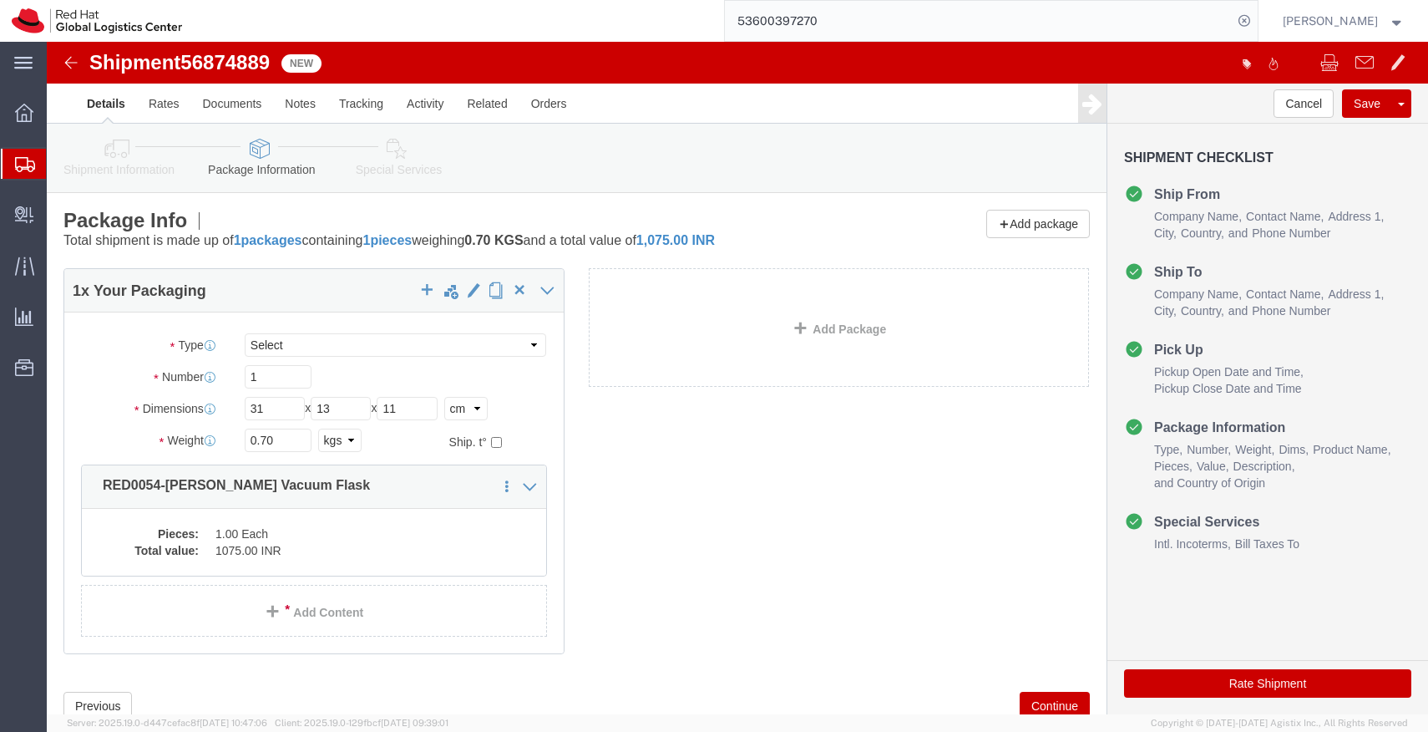
click icon
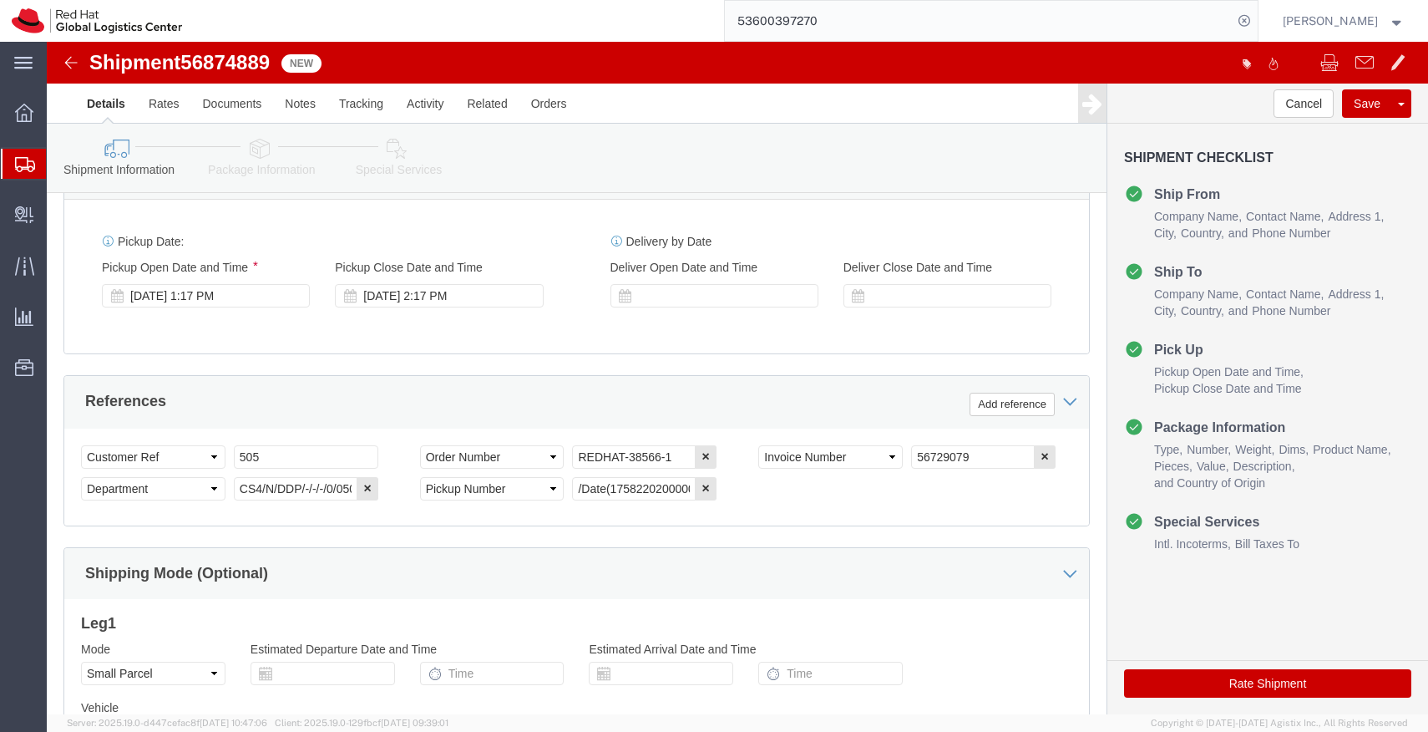
scroll to position [733, 0]
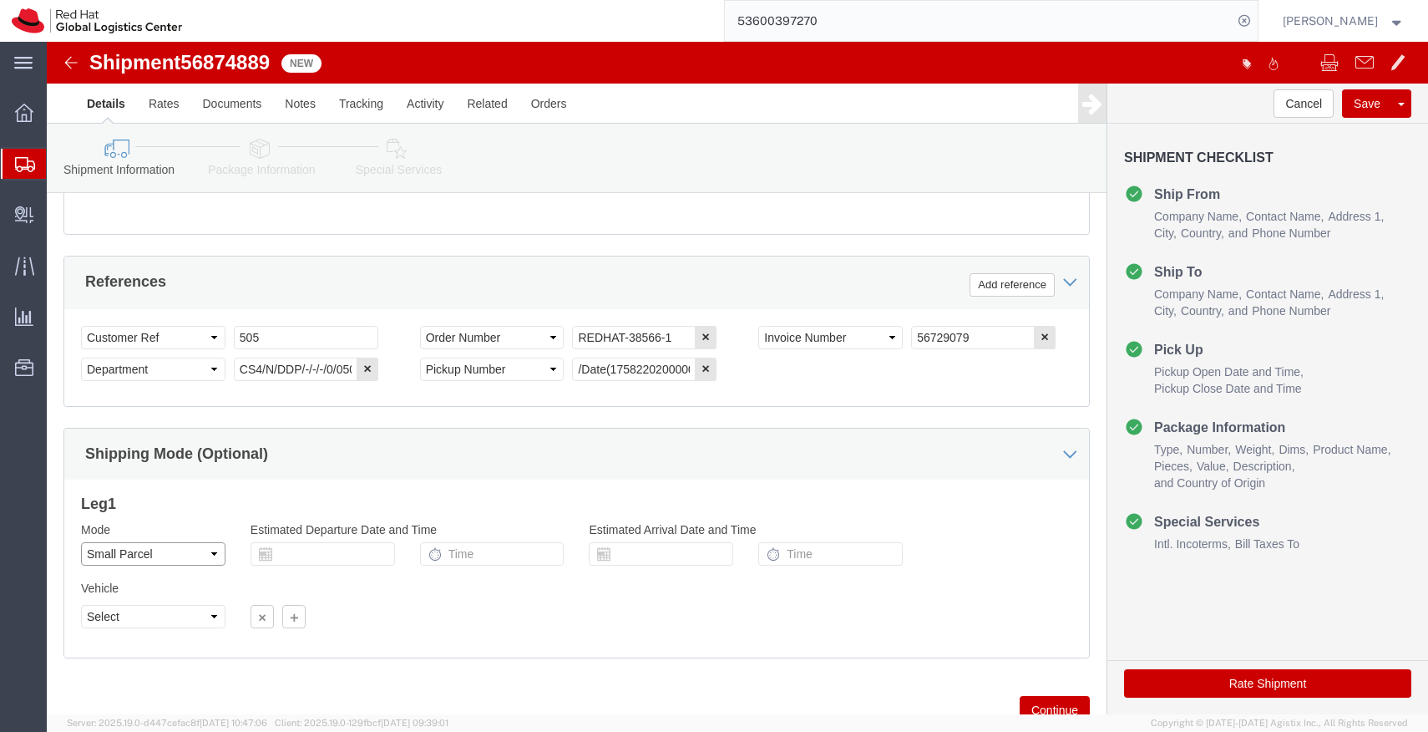
click select "Select Air Less than Truckload Multi-Leg Ocean Freight Rail Small Parcel Truckl…"
select select
click select "Select Air Less than Truckload Multi-Leg Ocean Freight Rail Small Parcel Truckl…"
click icon
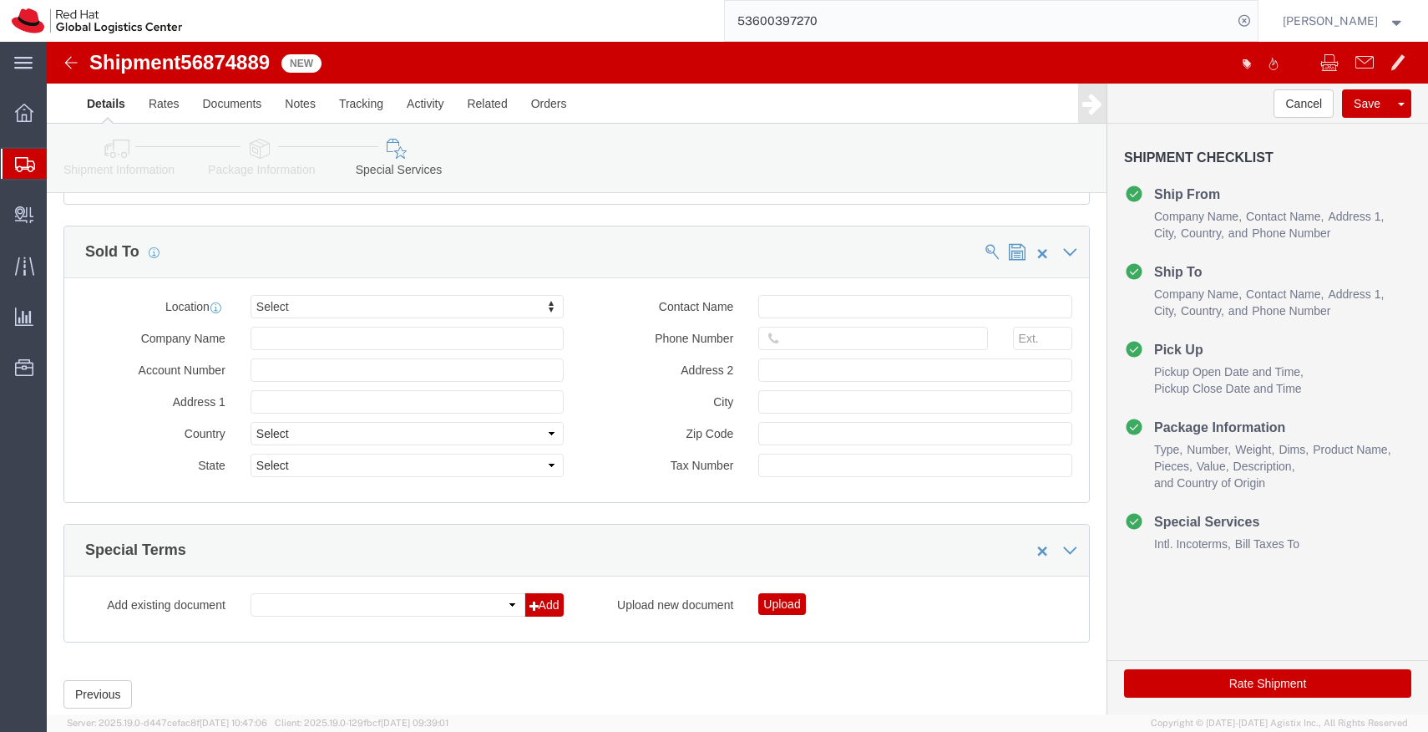
select select "COSTCENTER"
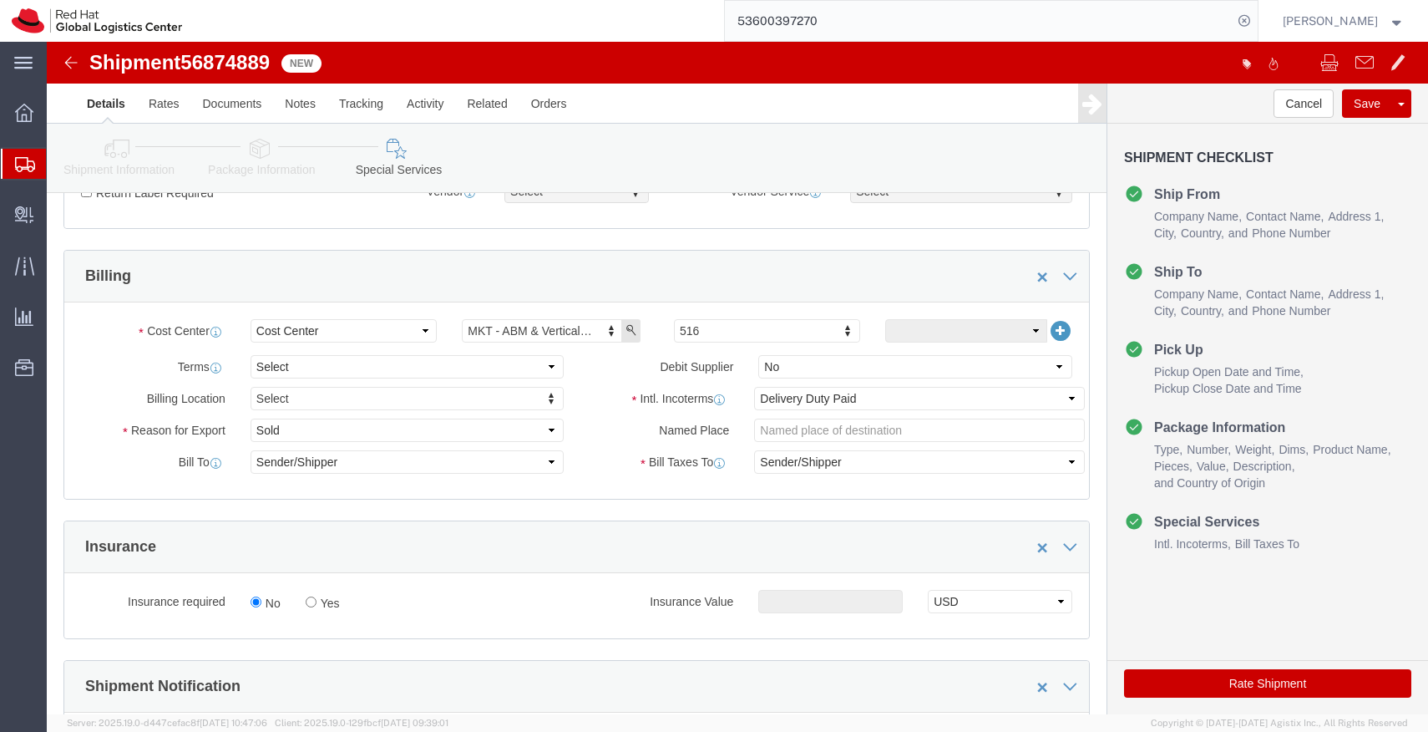
scroll to position [118, 0]
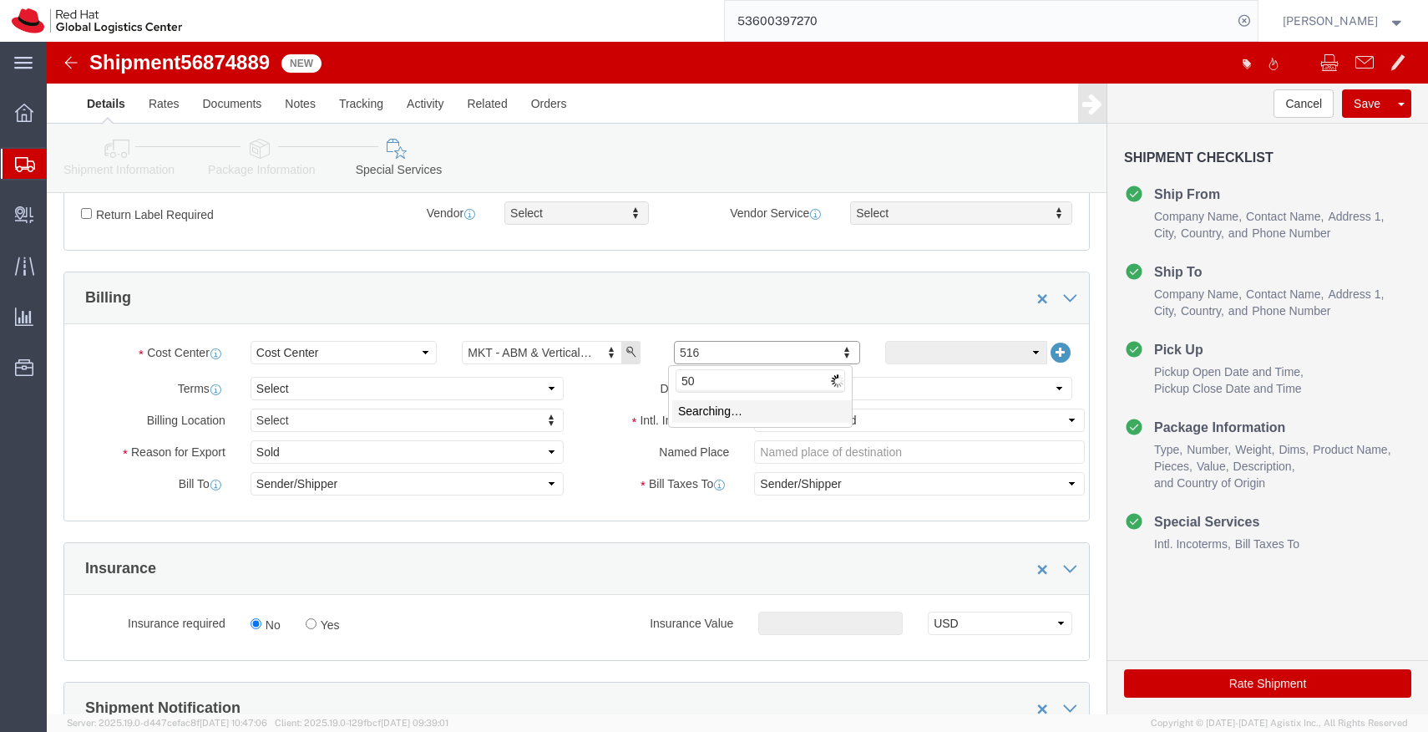
type input "505"
click button "Rate Shipment"
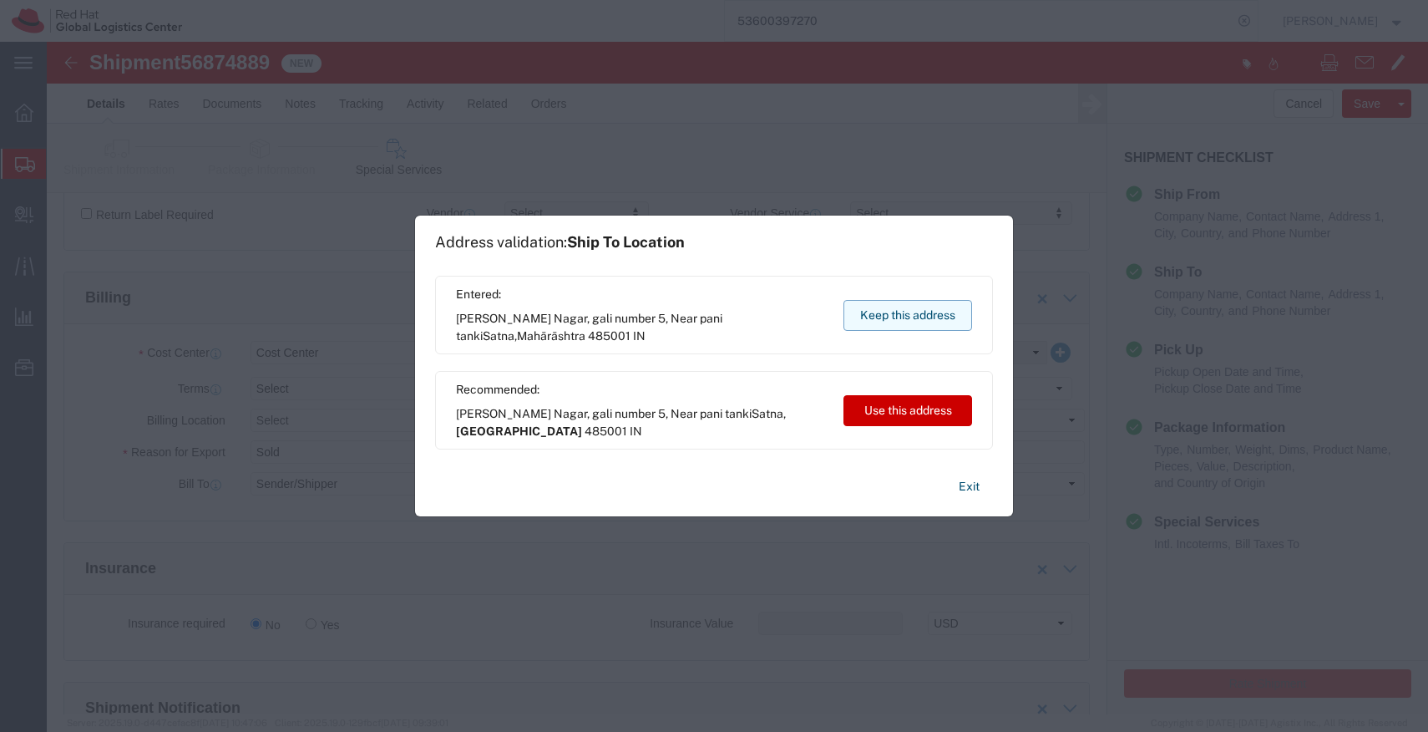
click at [930, 314] on button "Keep this address" at bounding box center [908, 315] width 129 height 31
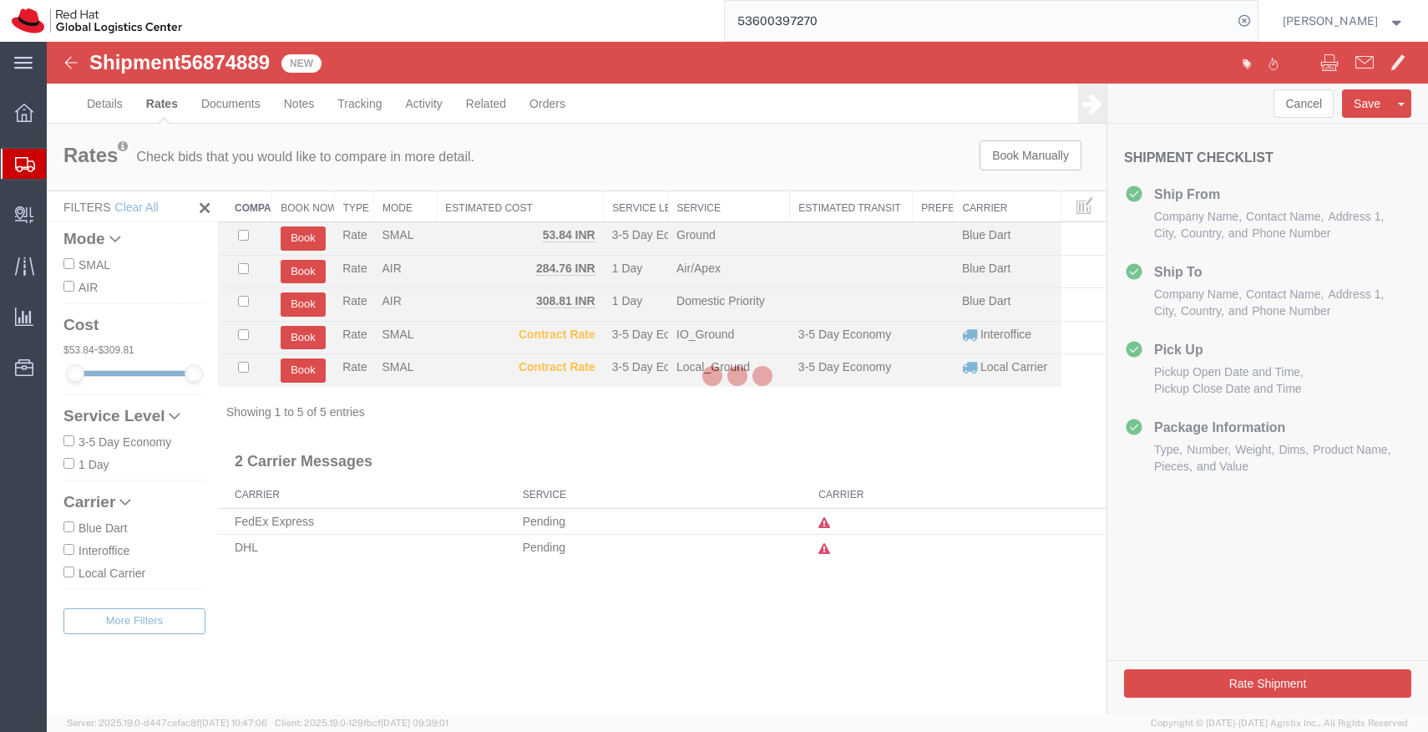
scroll to position [0, 0]
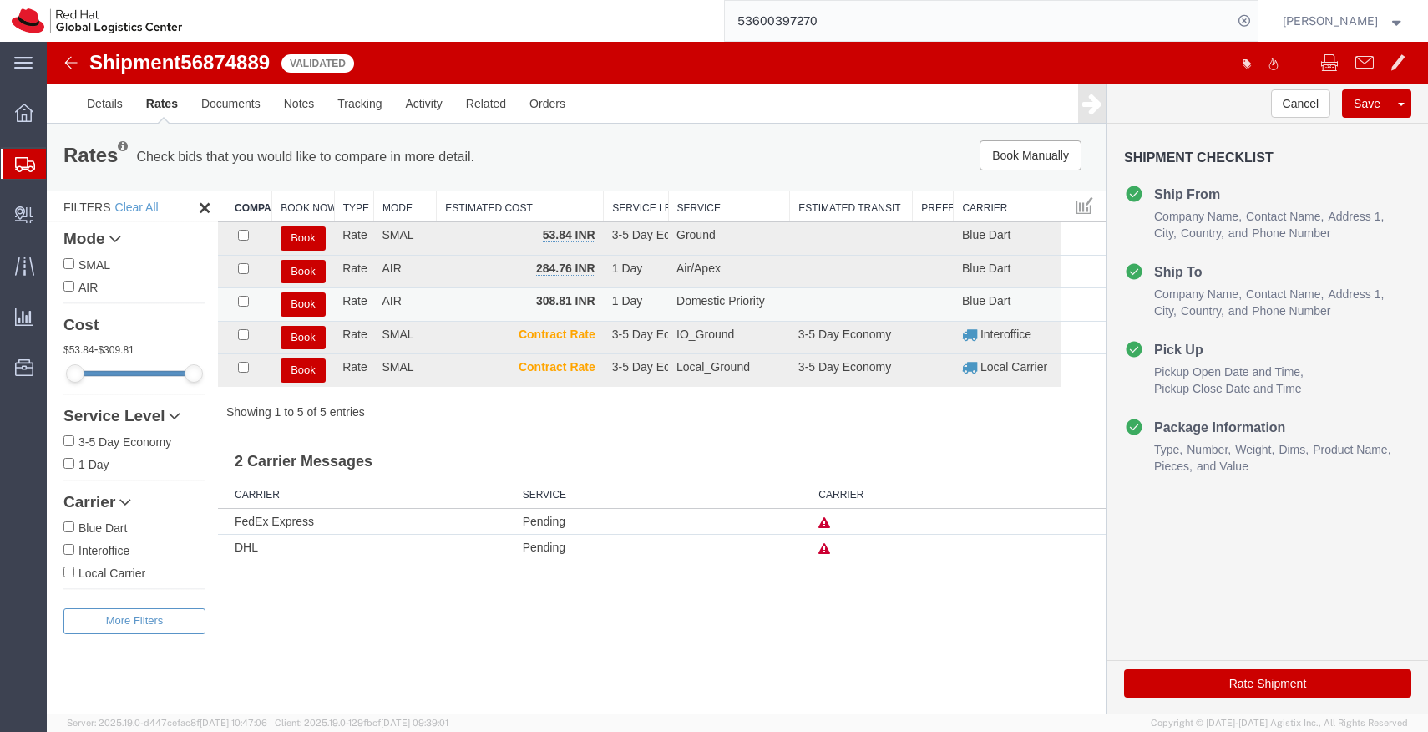
click at [296, 299] on button "Book" at bounding box center [303, 304] width 45 height 24
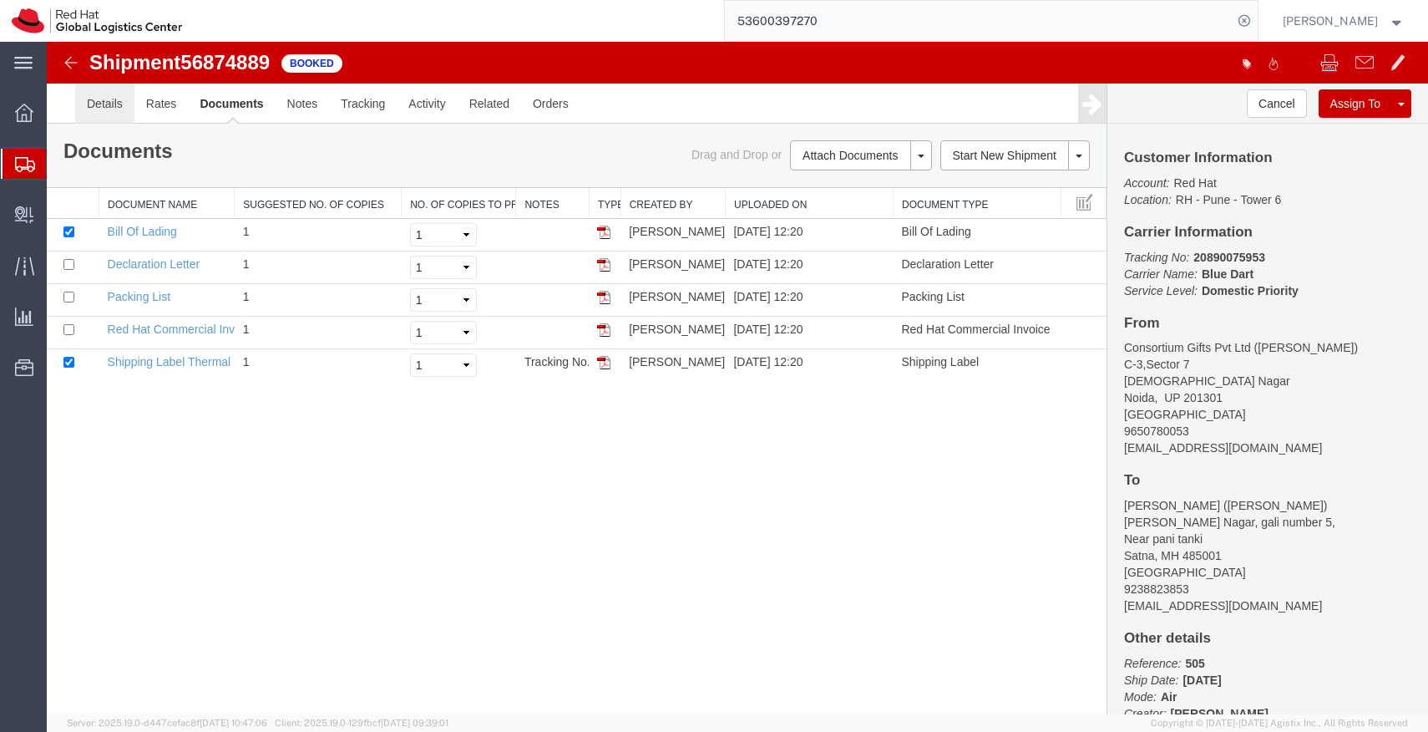
click at [112, 109] on link "Details" at bounding box center [104, 104] width 59 height 40
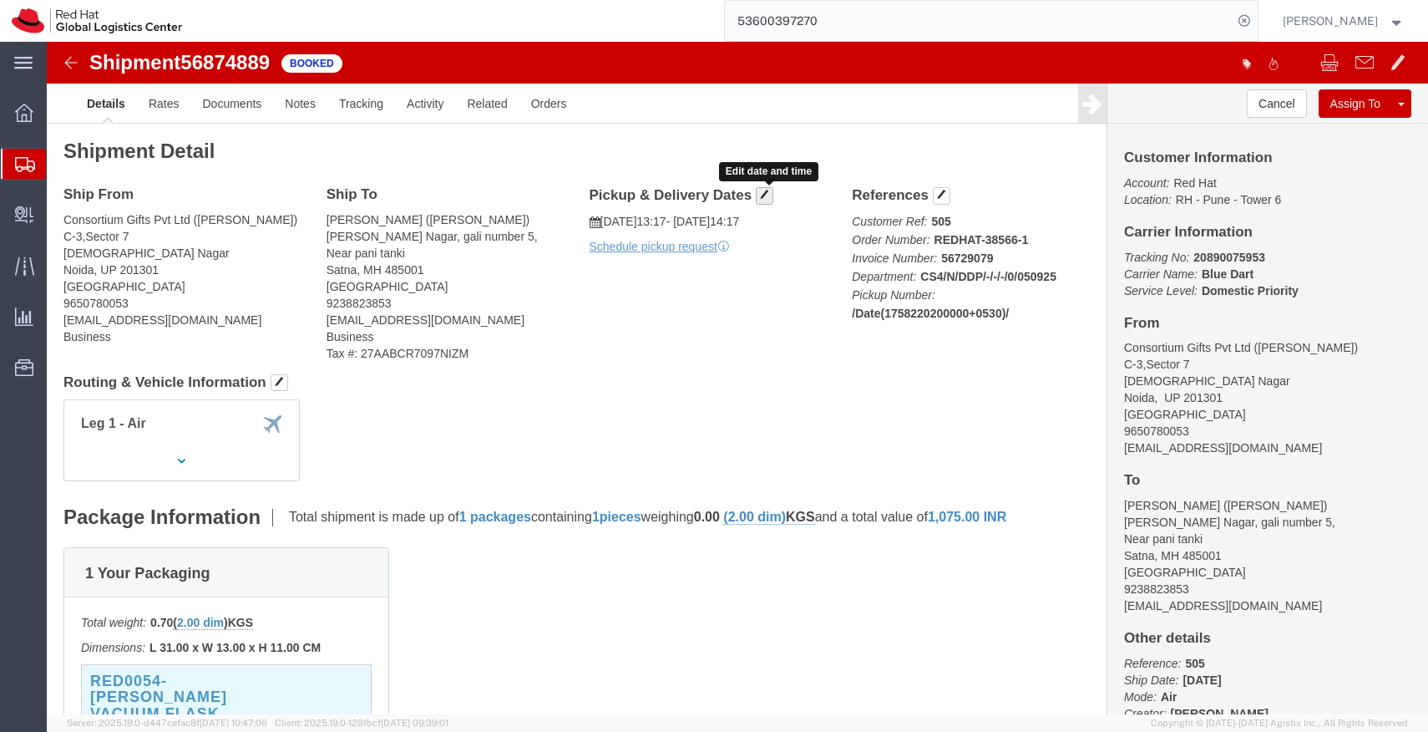
click span "button"
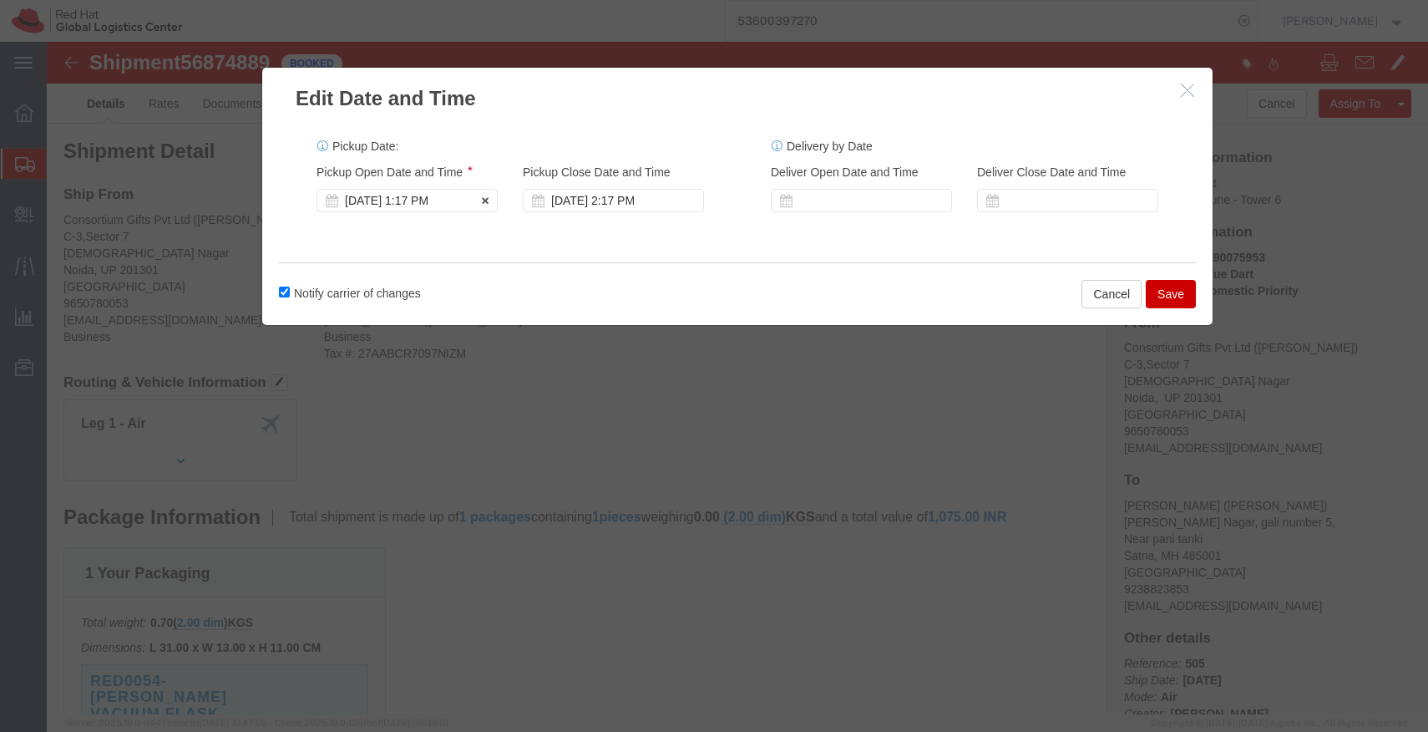
click div "[DATE] 1:17 PM"
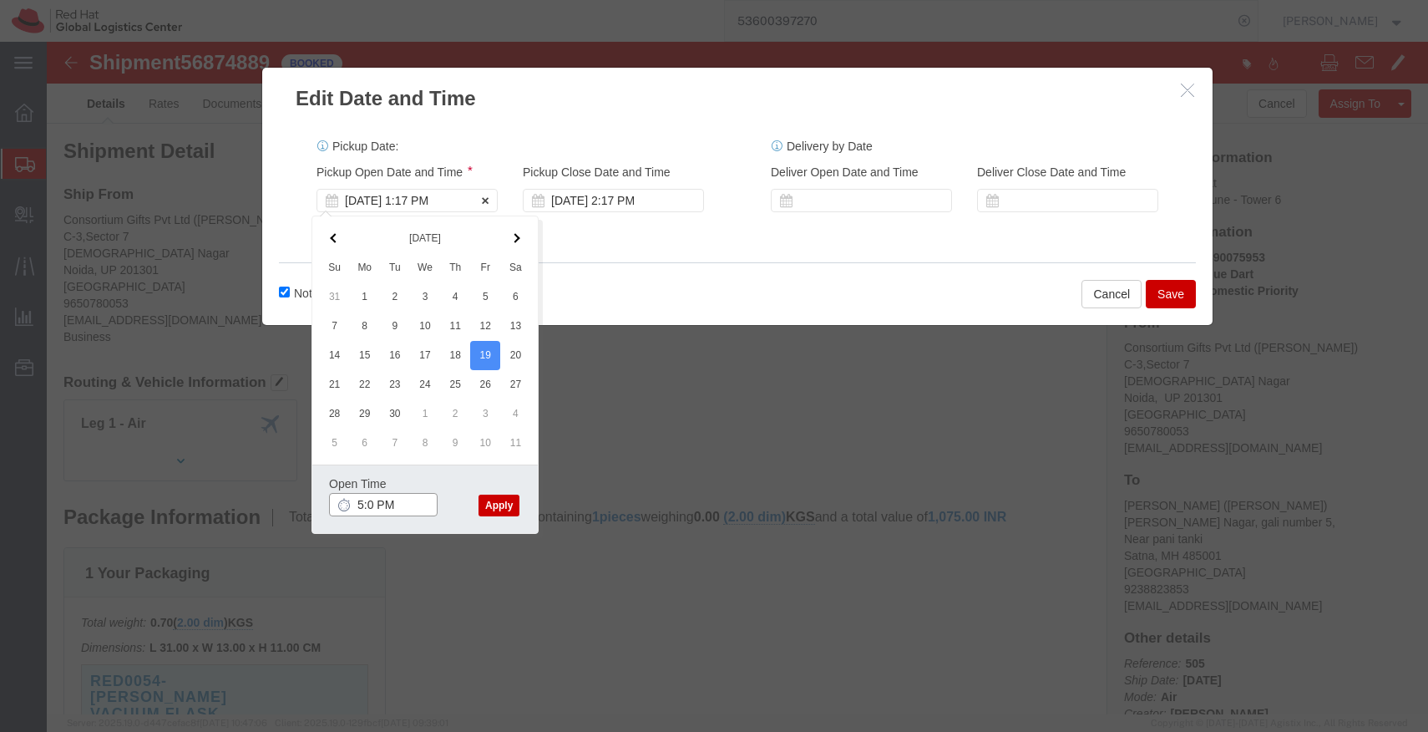
type input "5:00 PM"
click button "Apply"
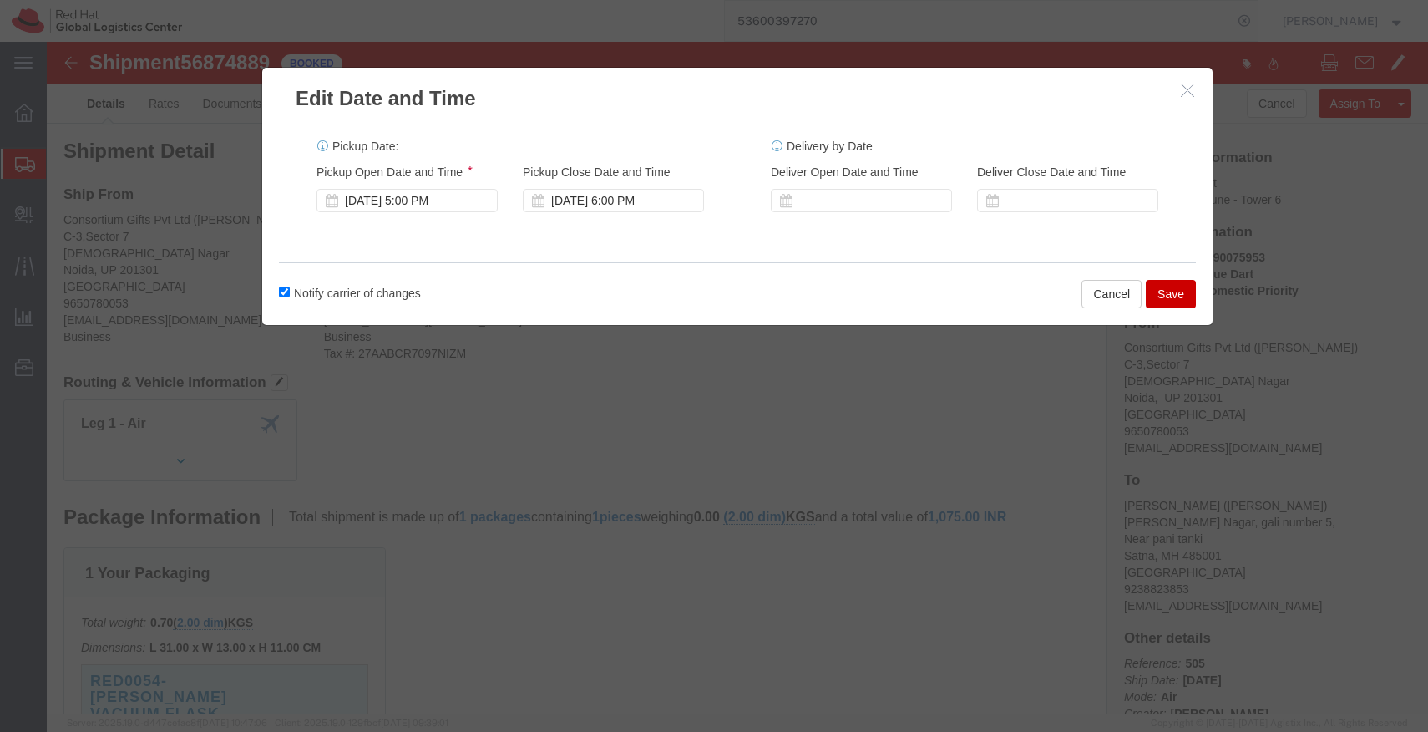
click button "Save"
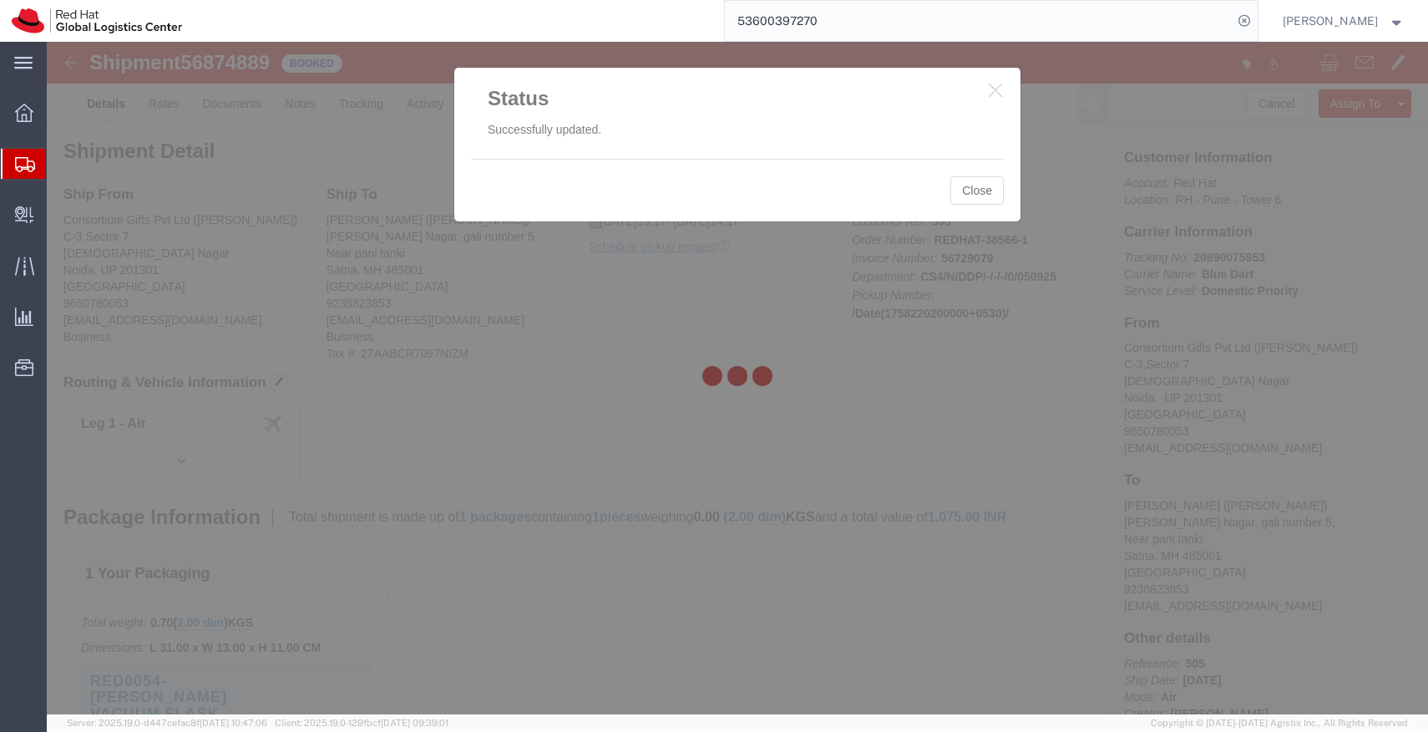
click at [983, 190] on div at bounding box center [738, 378] width 1382 height 672
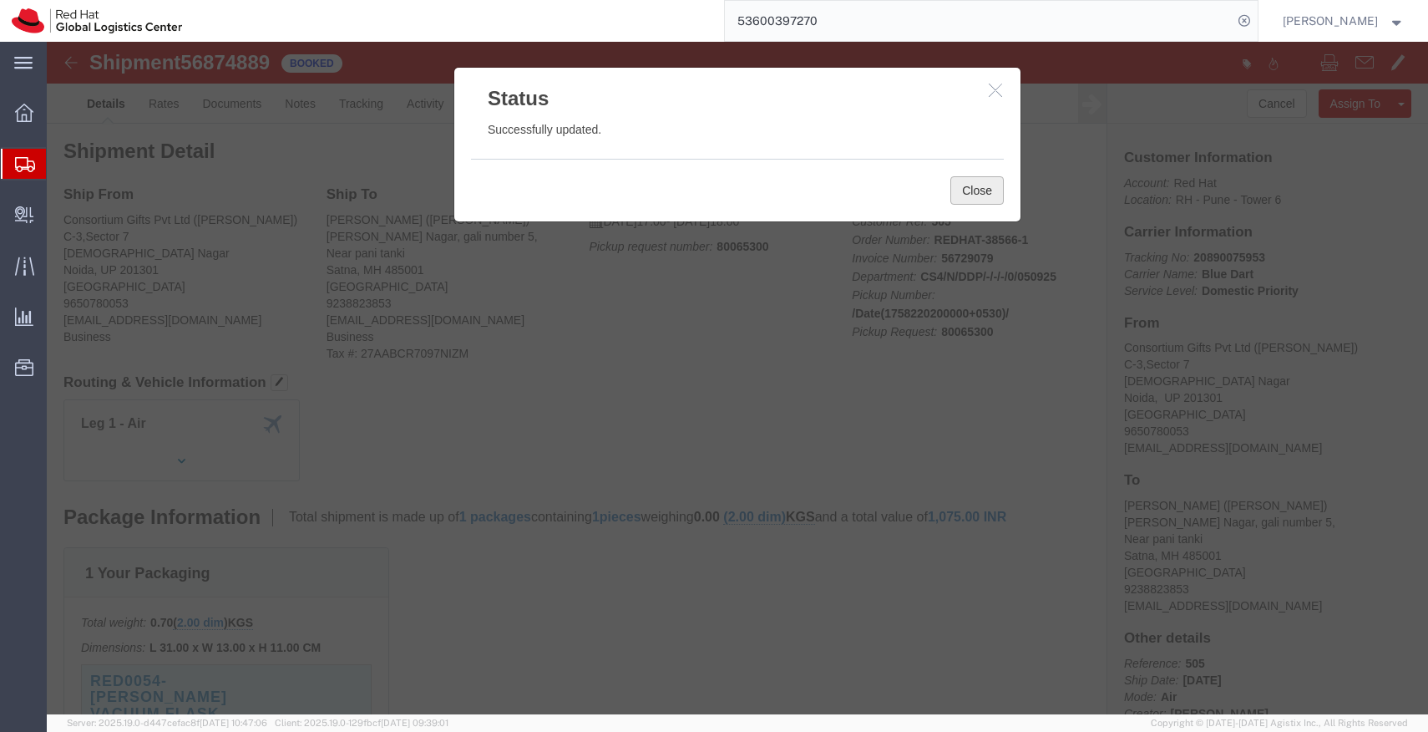
click button "Close"
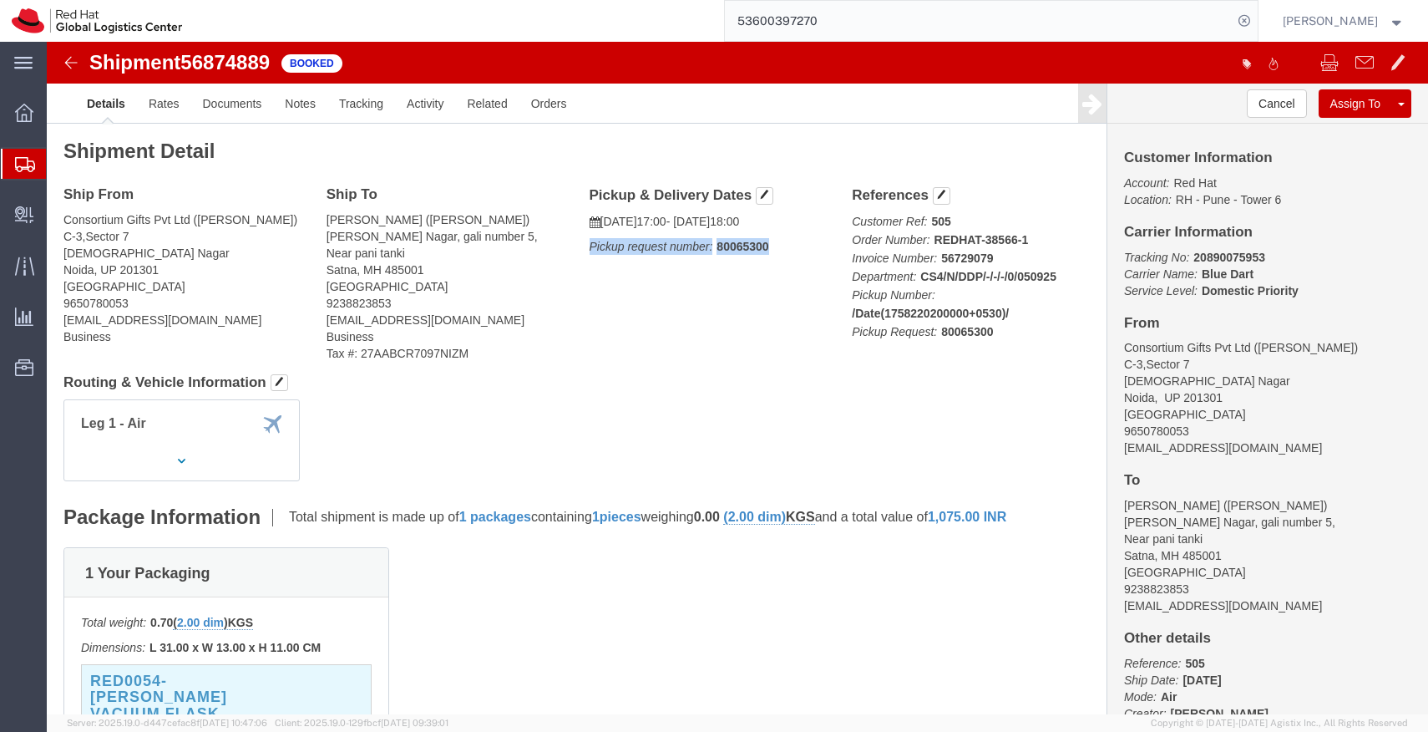
drag, startPoint x: 717, startPoint y: 205, endPoint x: 540, endPoint y: 205, distance: 176.3
click p "Pickup request number: 80065300"
copy p "Pickup request number: 80065300"
click link "Documents"
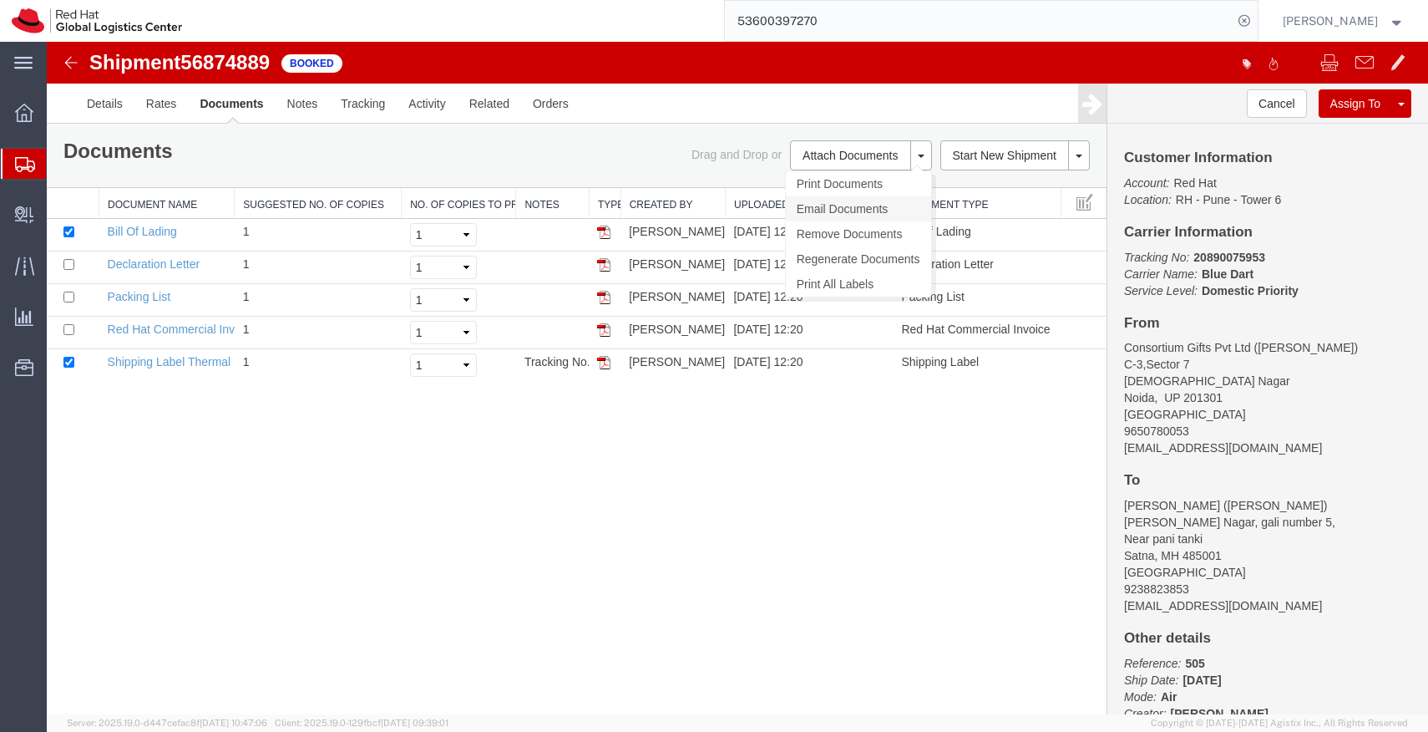
click at [866, 211] on link "Email Documents" at bounding box center [858, 208] width 145 height 25
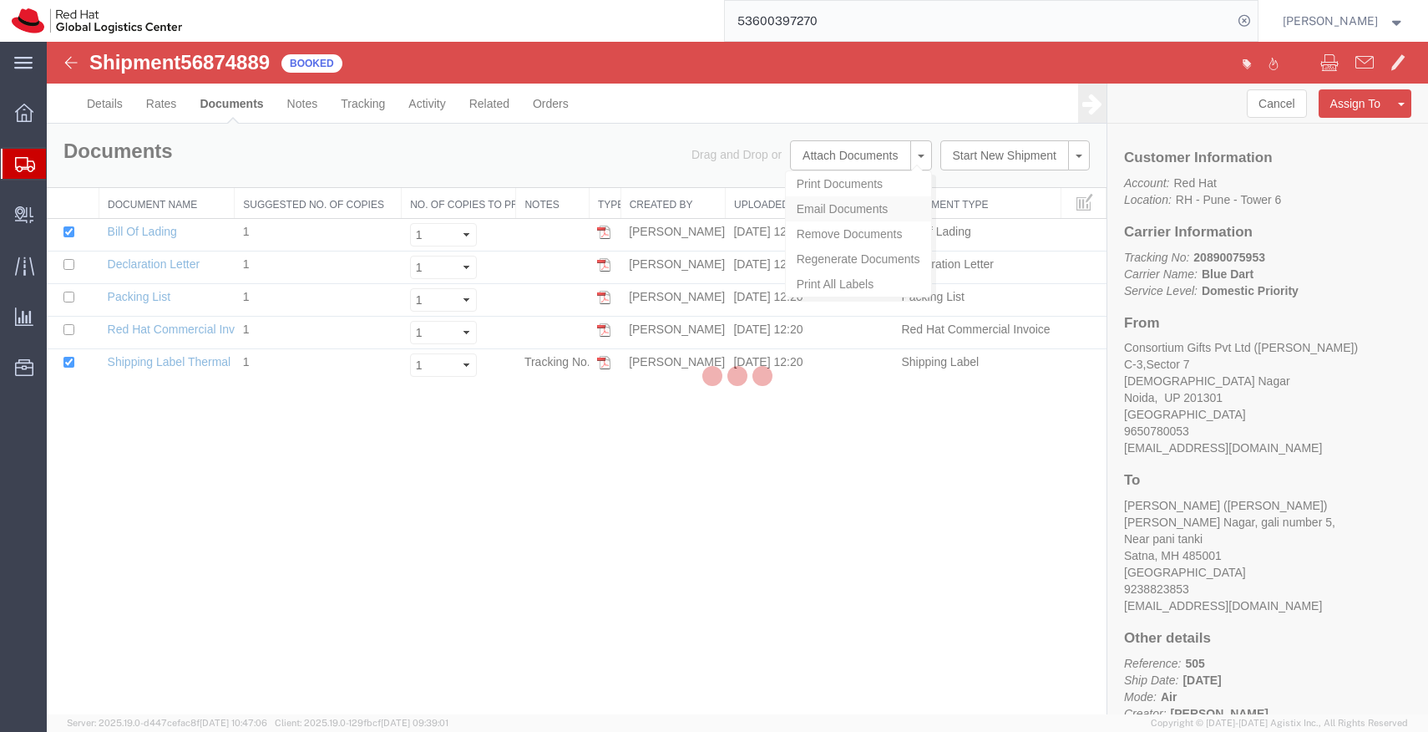
checkbox input "true"
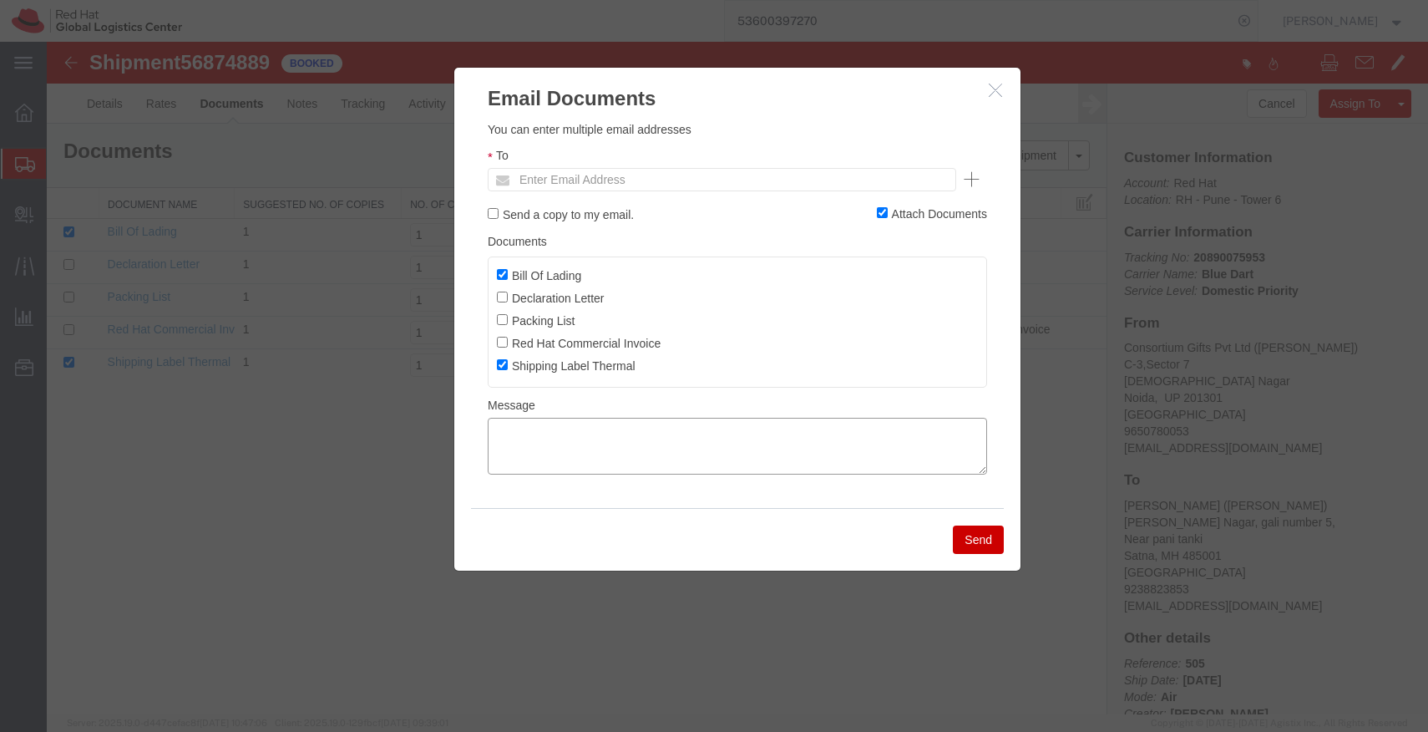
click at [583, 441] on textarea at bounding box center [738, 446] width 500 height 57
paste textarea "Pickup request number:80065300"
type textarea "Pickup request number:80065300"
click at [526, 280] on label "Bill Of Lading" at bounding box center [539, 275] width 84 height 18
click at [508, 280] on input "Bill Of Lading" at bounding box center [502, 274] width 11 height 11
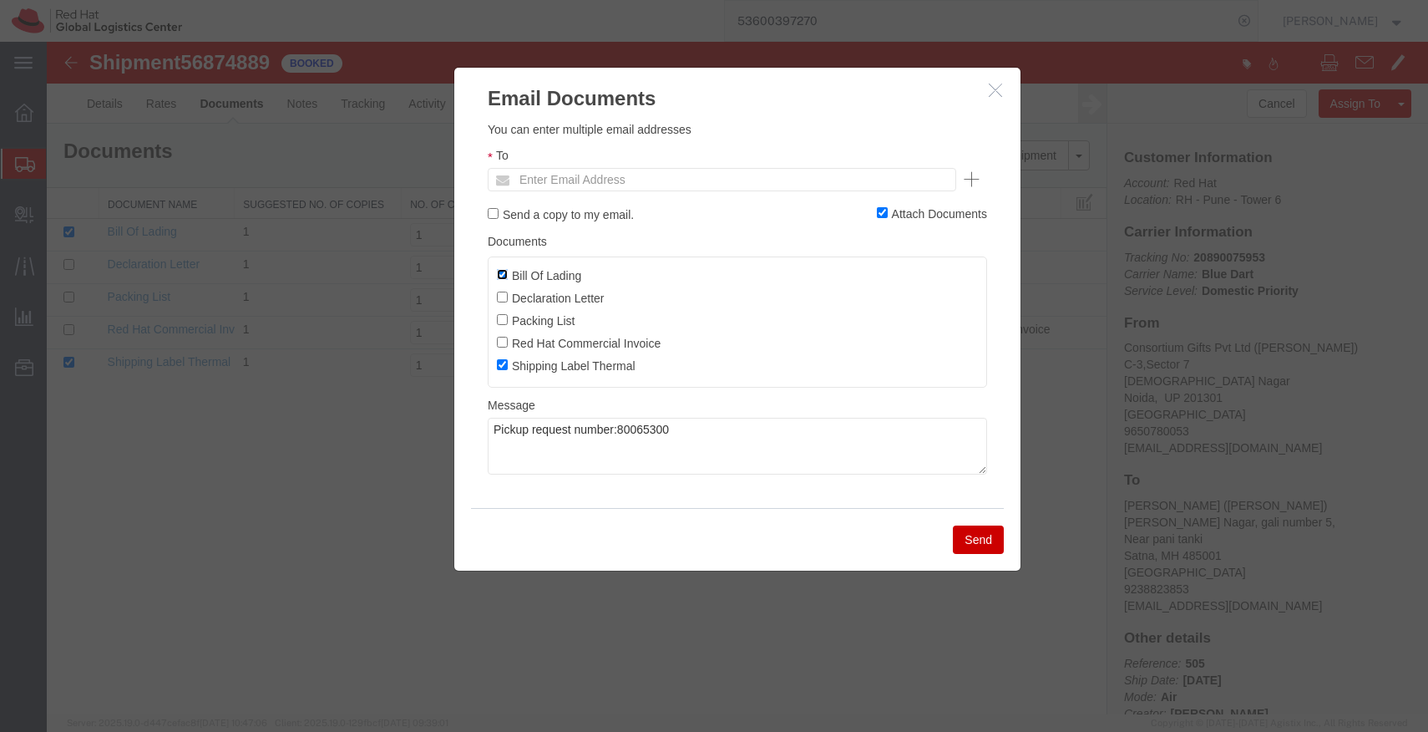
checkbox input "false"
click at [711, 180] on ul "Enter Email Address" at bounding box center [722, 179] width 469 height 23
paste input "[EMAIL_ADDRESS][DOMAIN_NAME]"
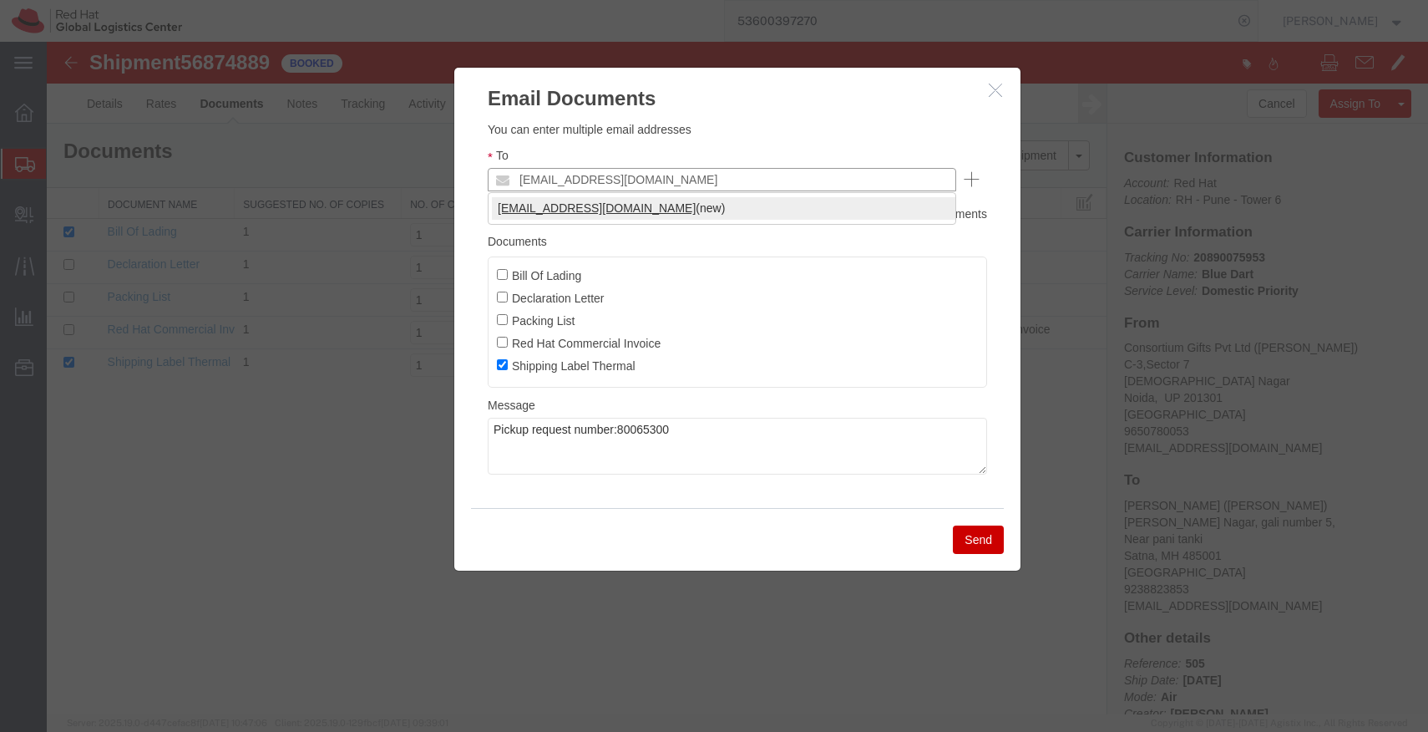
type input "[EMAIL_ADDRESS][DOMAIN_NAME]"
click at [977, 537] on button "Send" at bounding box center [978, 539] width 51 height 28
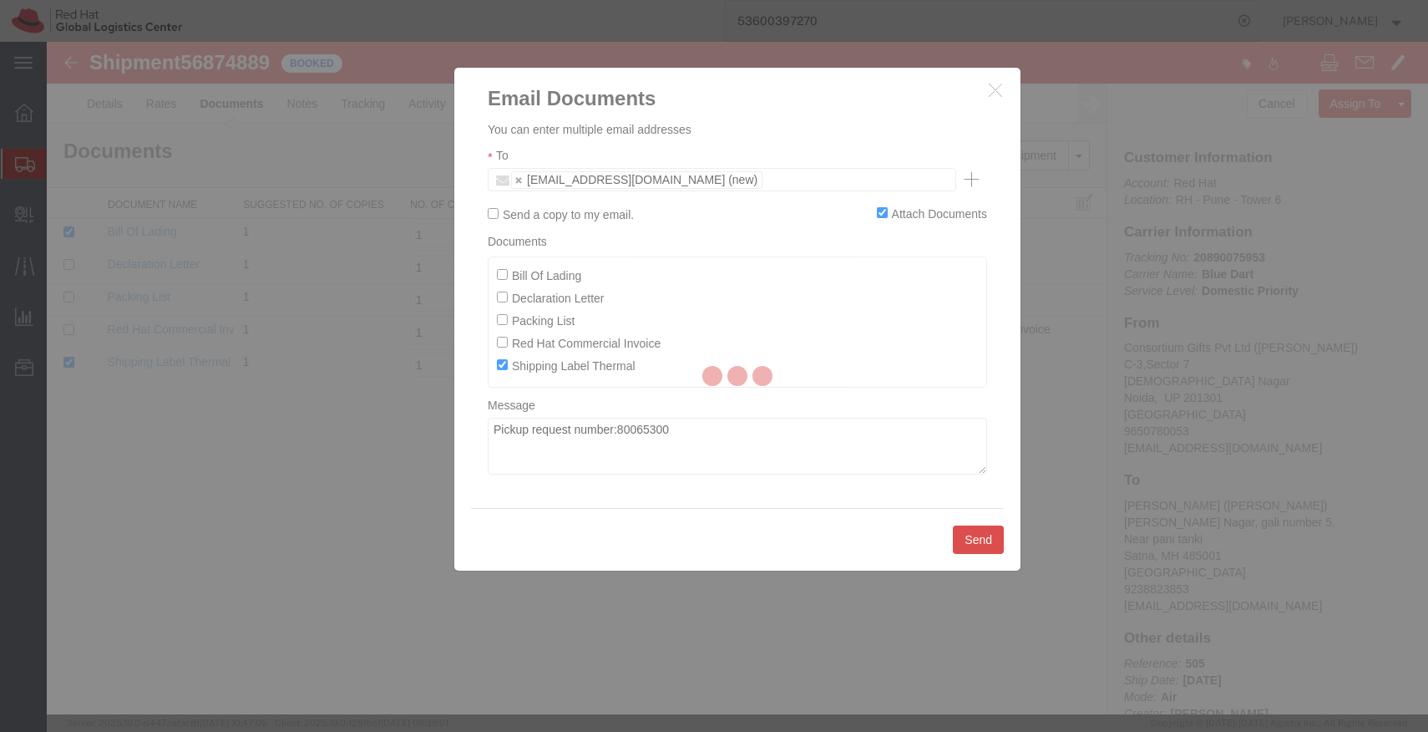
click at [977, 537] on div at bounding box center [738, 378] width 1382 height 672
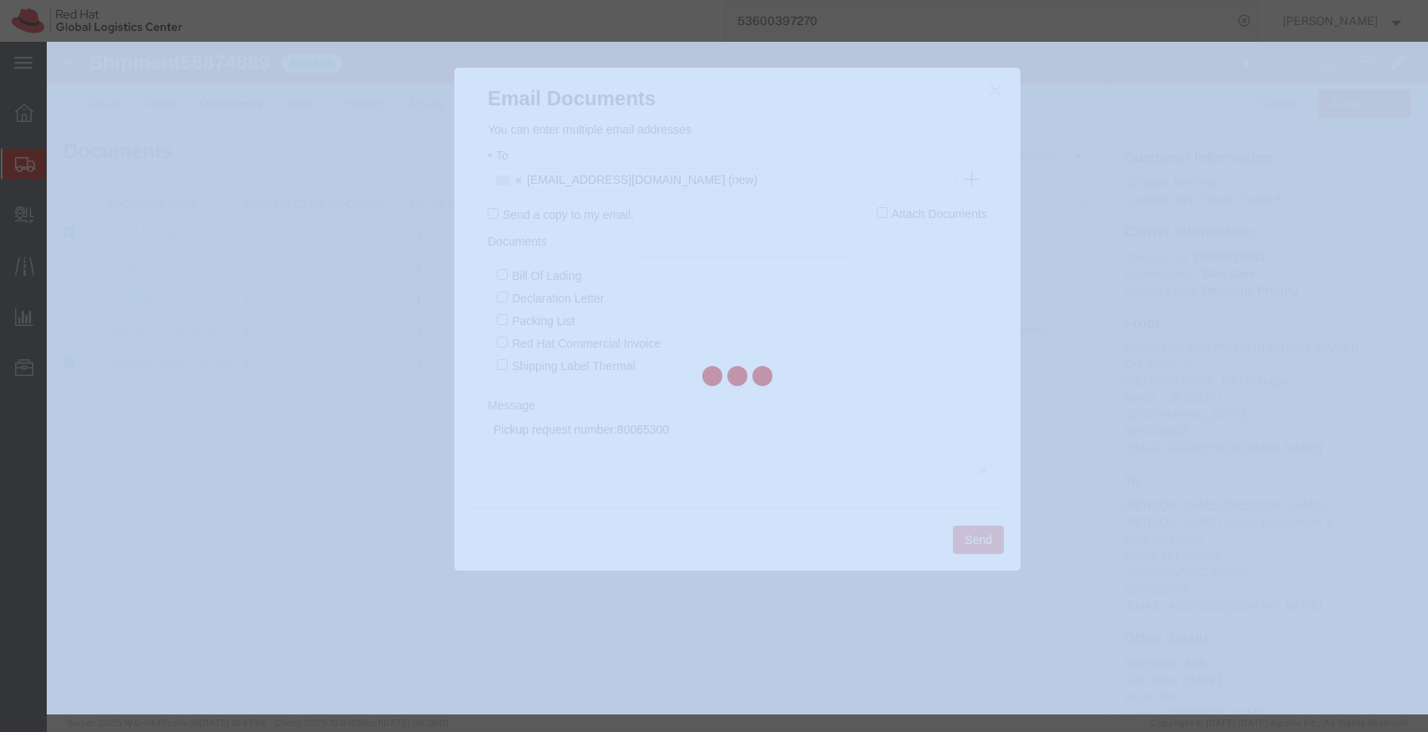
checkbox input "false"
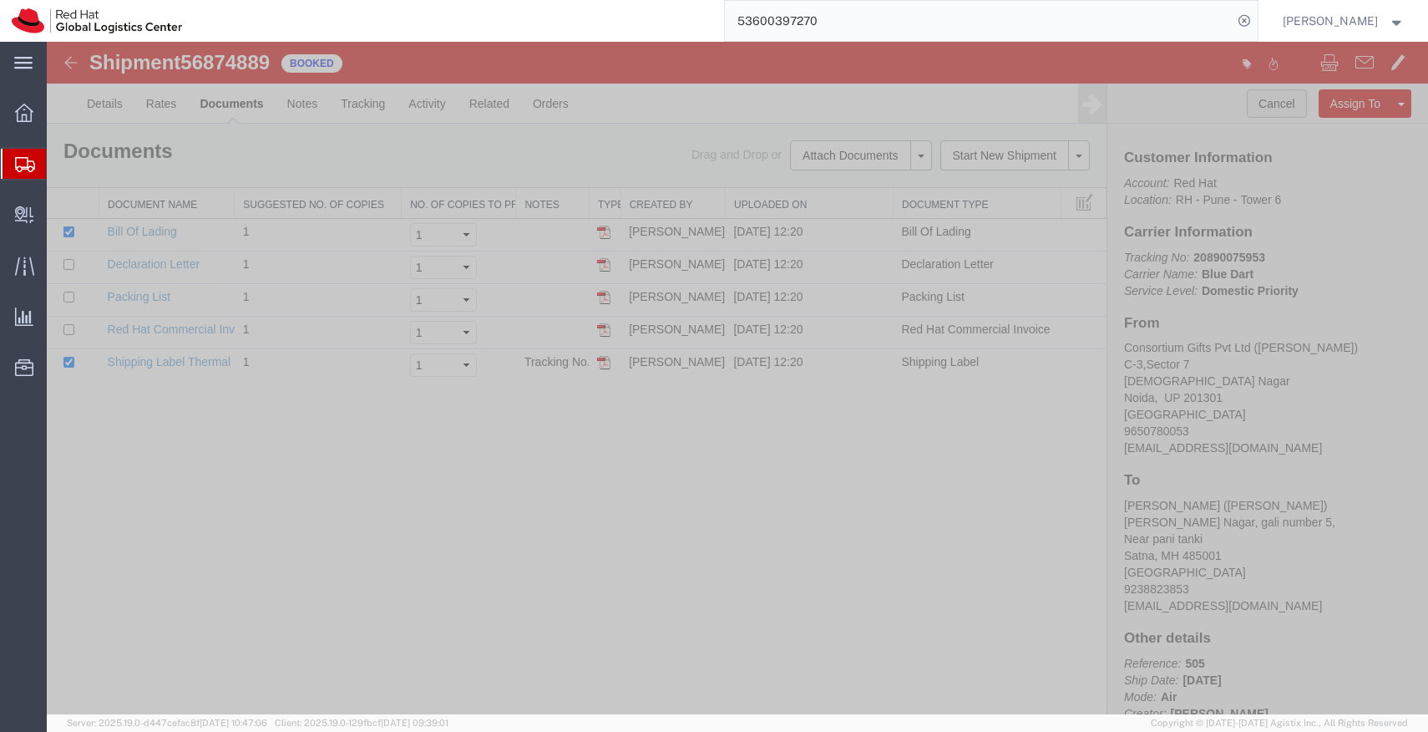
click at [1281, 109] on button "Cancel" at bounding box center [1277, 103] width 60 height 28
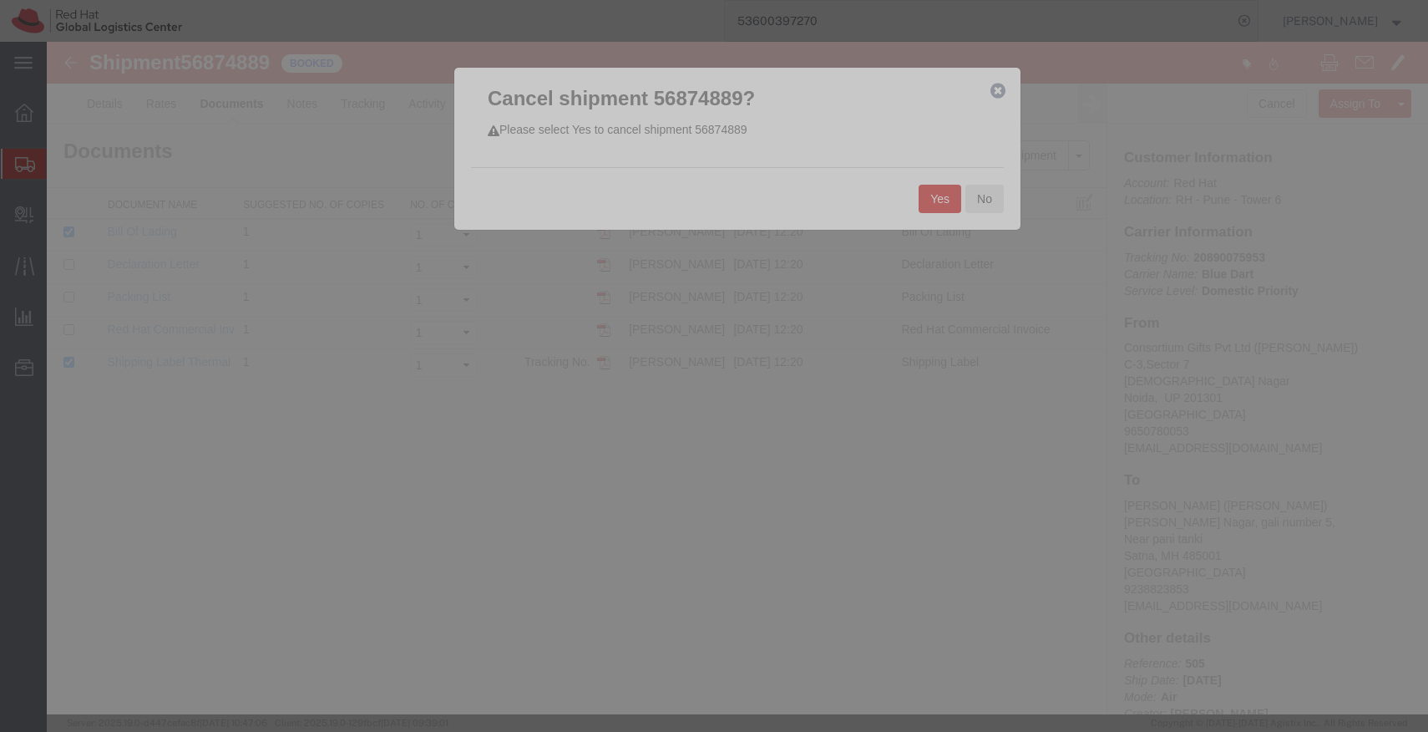
click at [937, 202] on button "Yes" at bounding box center [940, 199] width 43 height 28
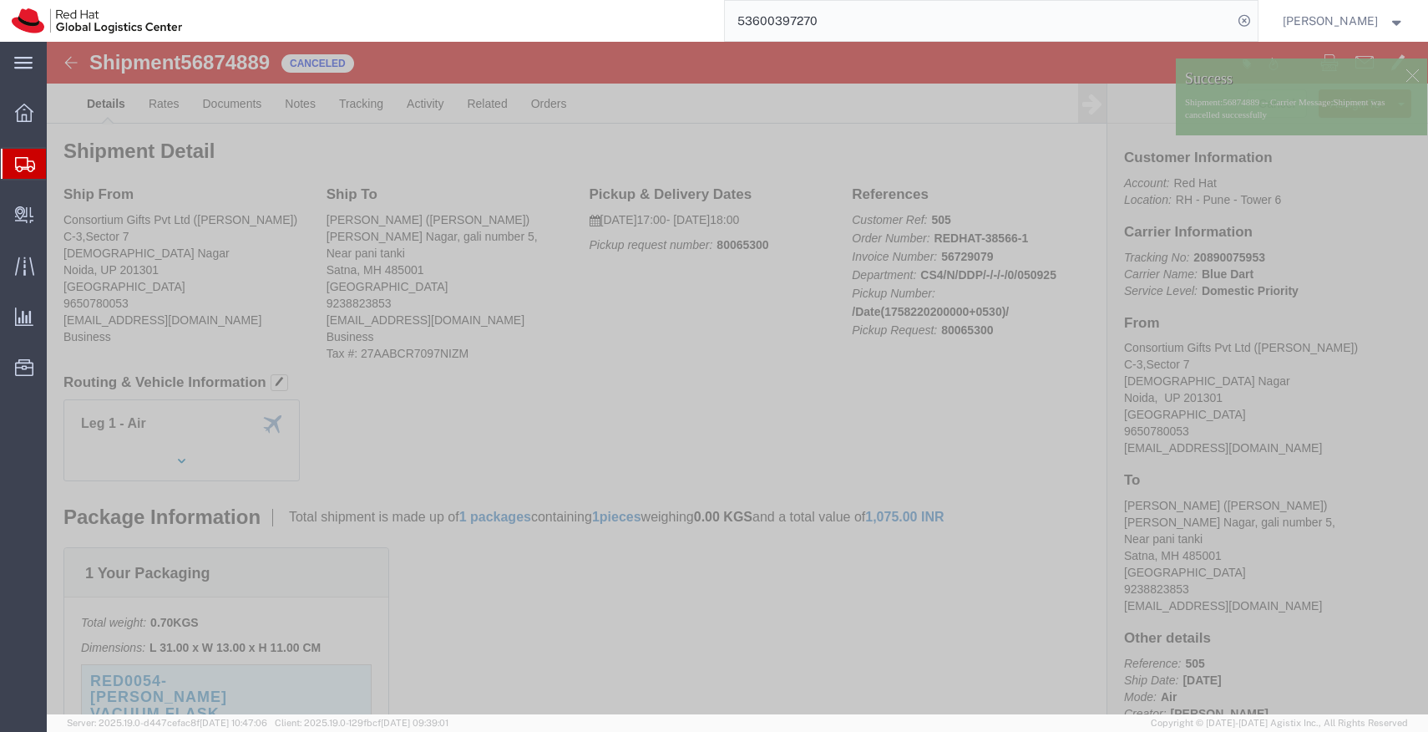
click div
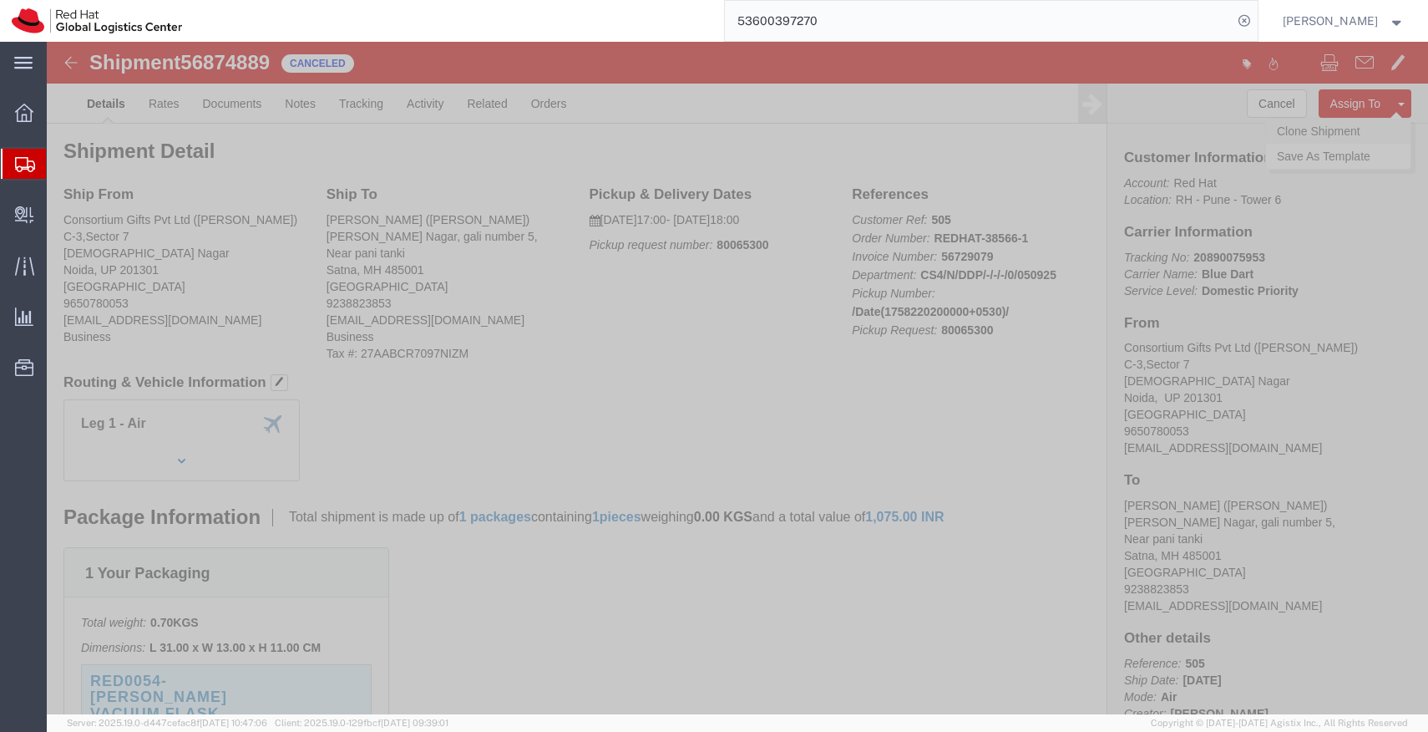
click link "Clone Shipment"
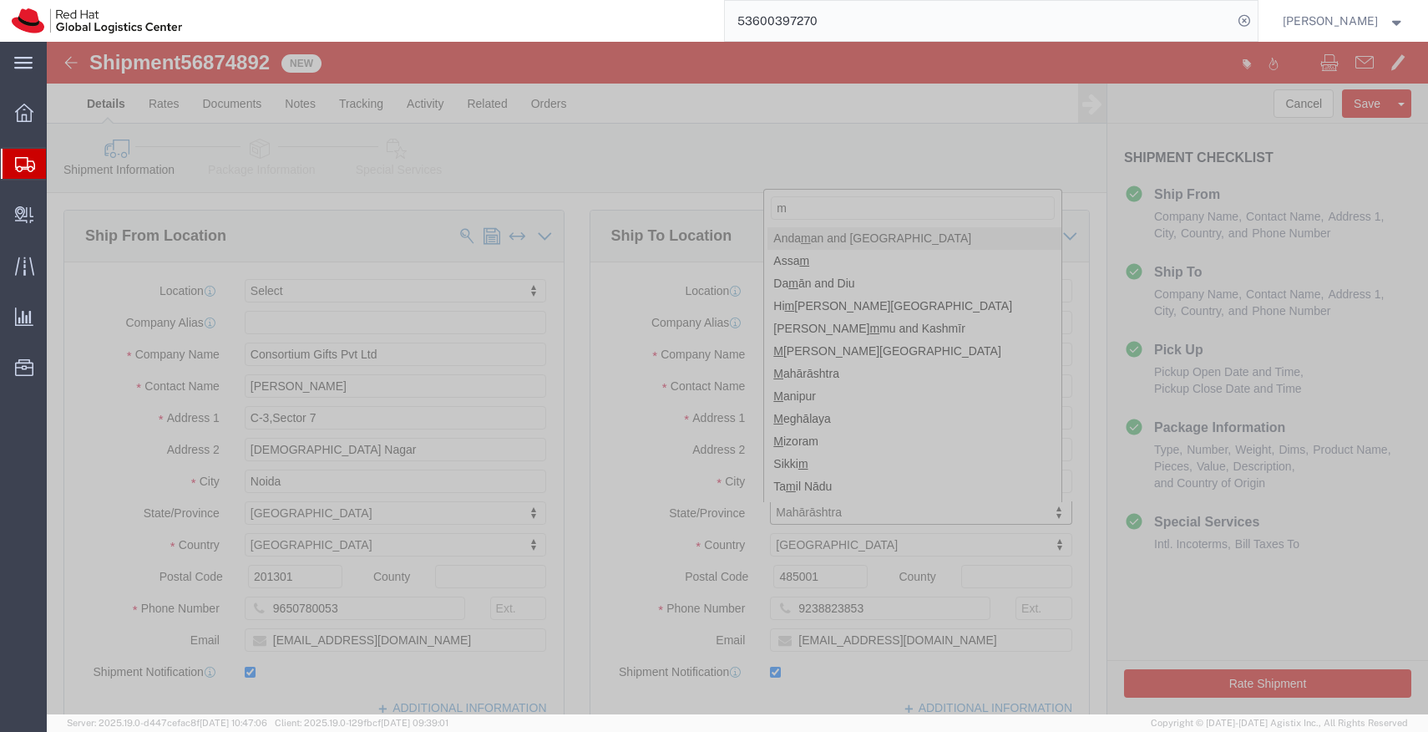
type input "ma"
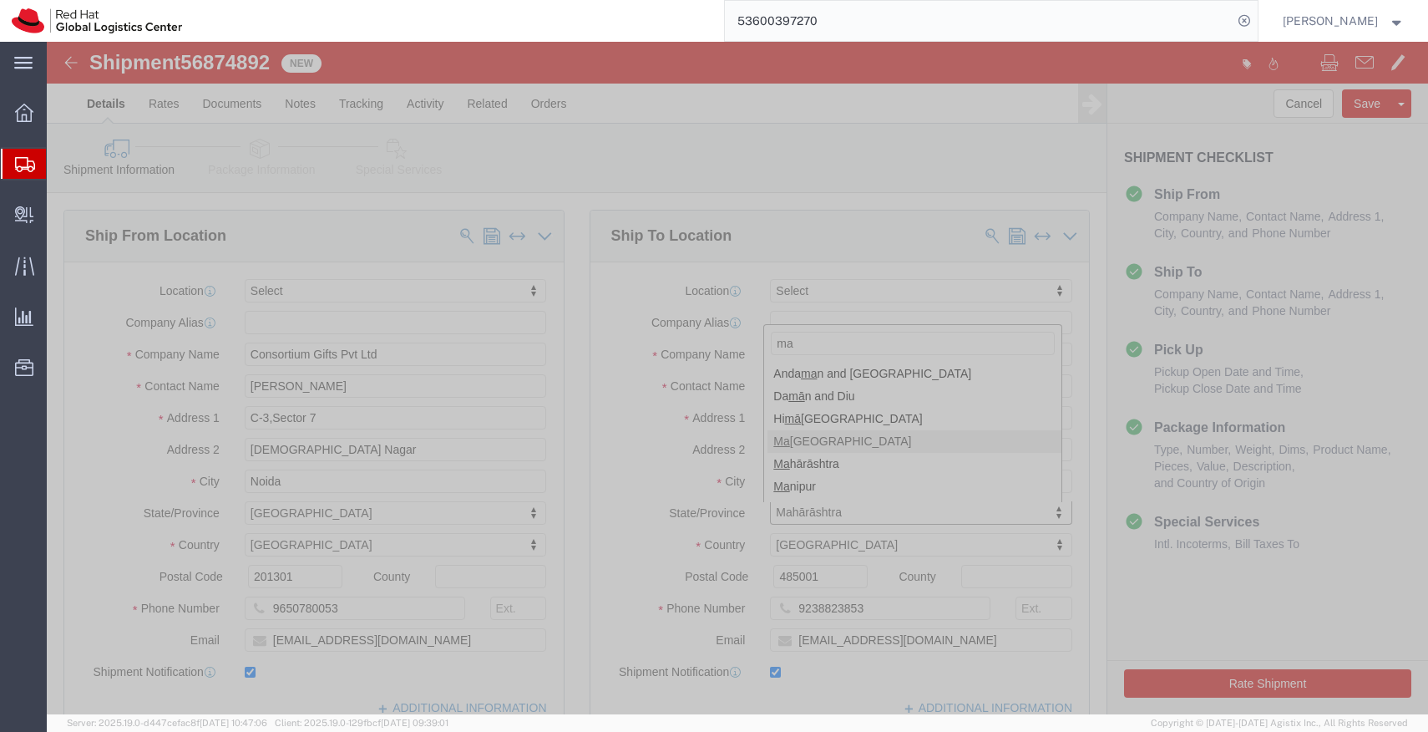
select select "MP"
click button "Rate Shipment"
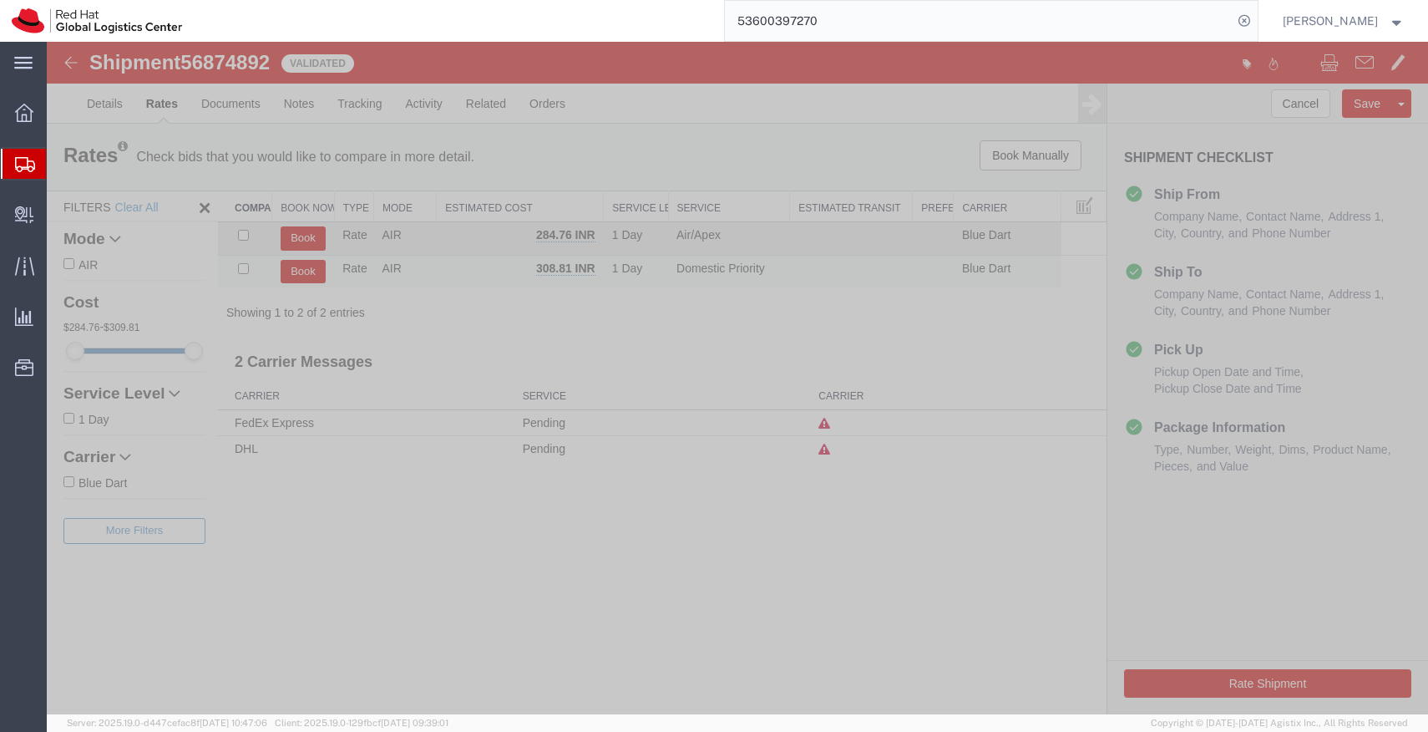
click at [307, 273] on button "Book" at bounding box center [303, 272] width 45 height 24
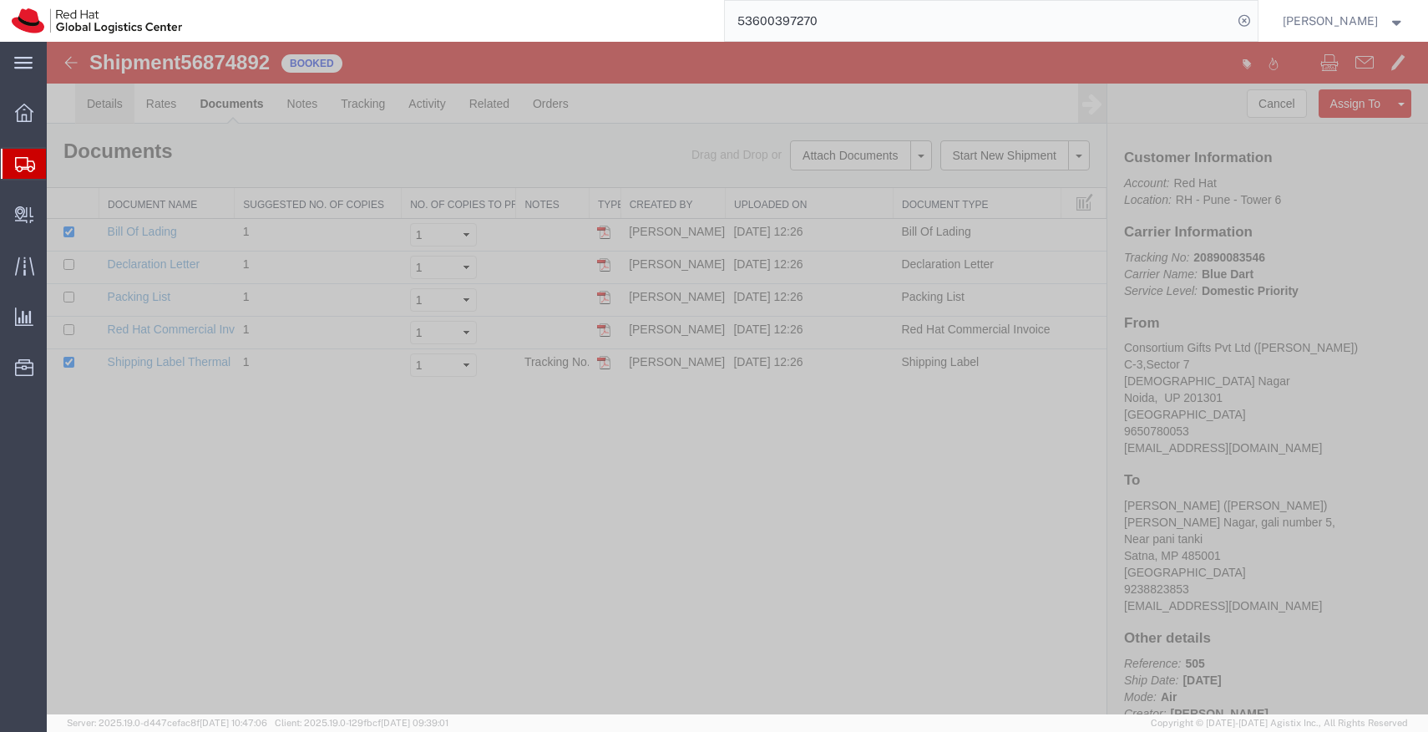
click at [100, 109] on link "Details" at bounding box center [104, 104] width 59 height 40
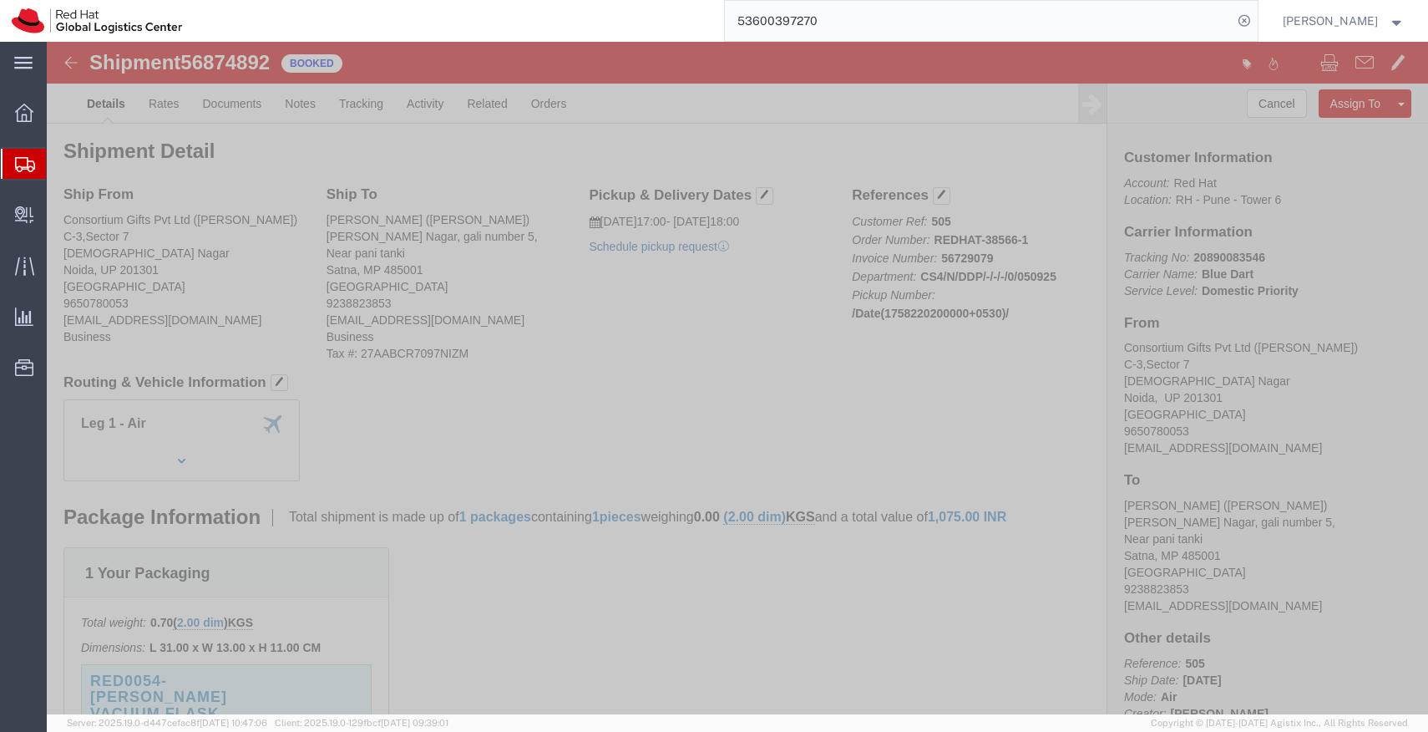
click link "Schedule pickup request"
drag, startPoint x: 721, startPoint y: 206, endPoint x: 537, endPoint y: 208, distance: 183.8
click p "Pickup request number : 80065300"
copy p "Pickup request number : 80065300"
click link "Documents"
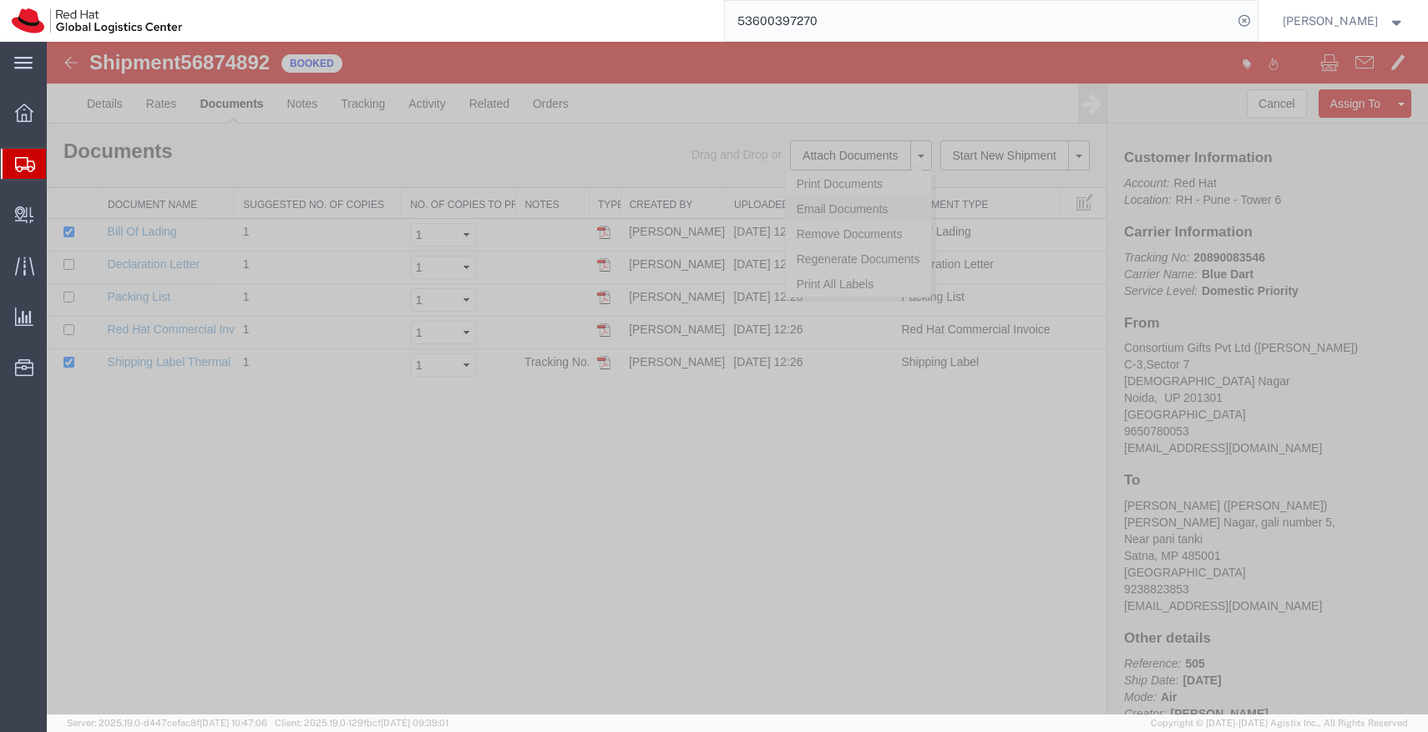
click at [874, 209] on link "Email Documents" at bounding box center [858, 208] width 145 height 25
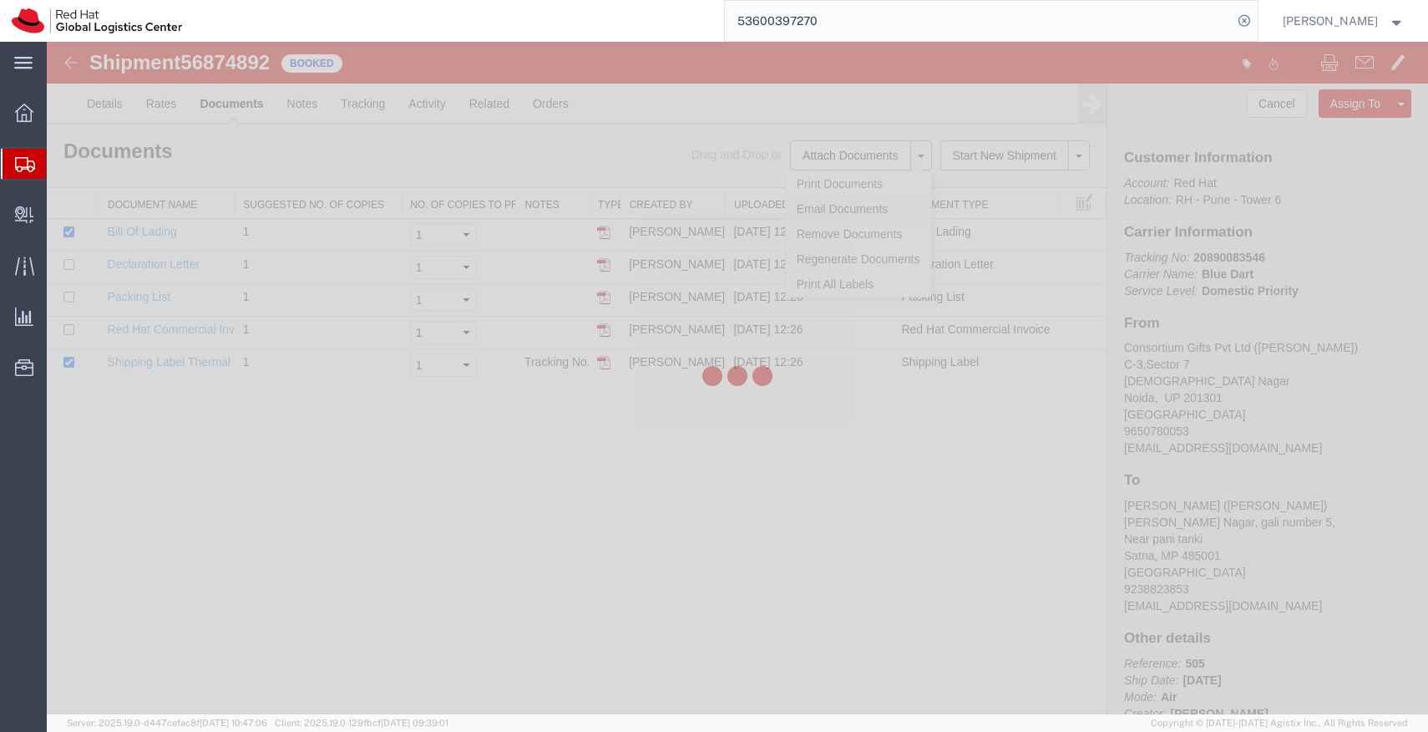
checkbox input "true"
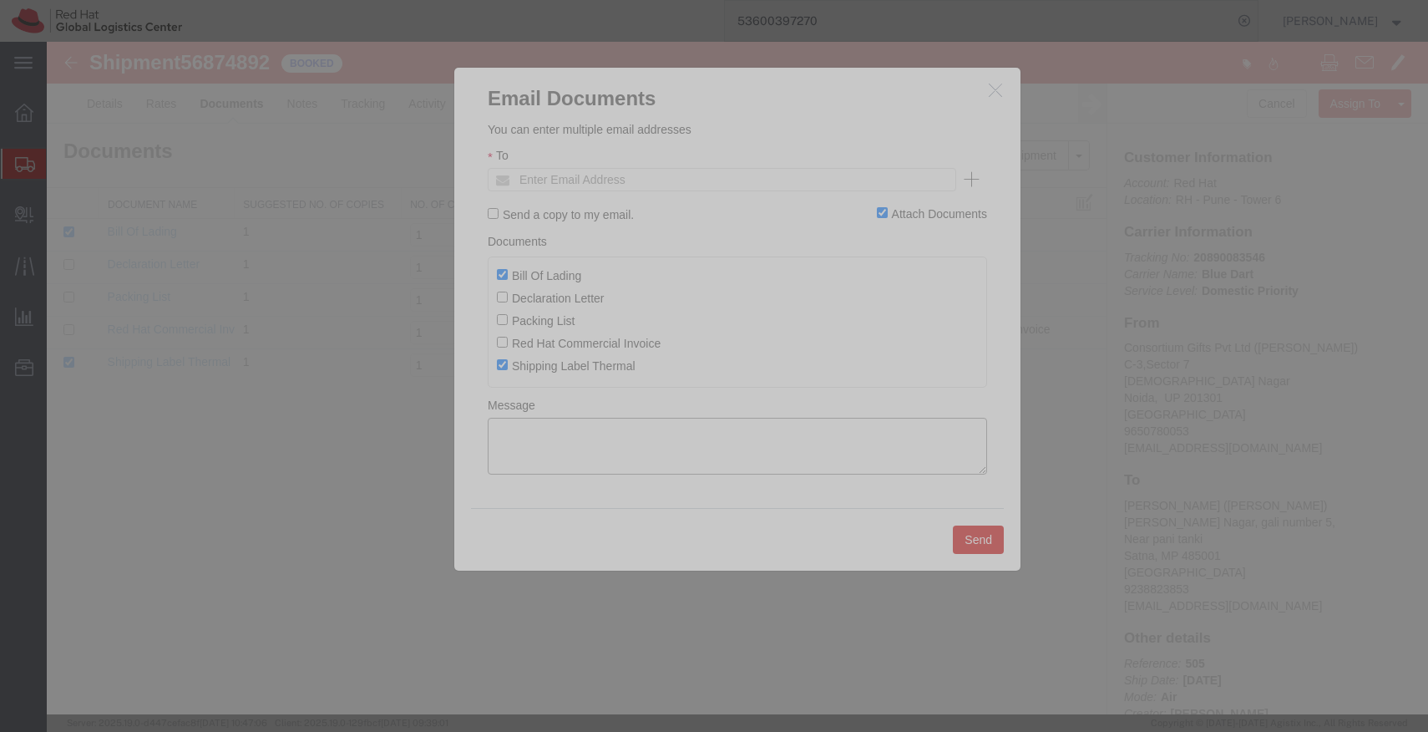
click at [662, 446] on textarea at bounding box center [738, 446] width 500 height 57
paste textarea "Pickup request number: 80065300"
type textarea "Pickup request number: 80065300"
click at [518, 274] on label "Bill Of Lading" at bounding box center [539, 275] width 84 height 18
click at [508, 274] on input "Bill Of Lading" at bounding box center [502, 274] width 11 height 11
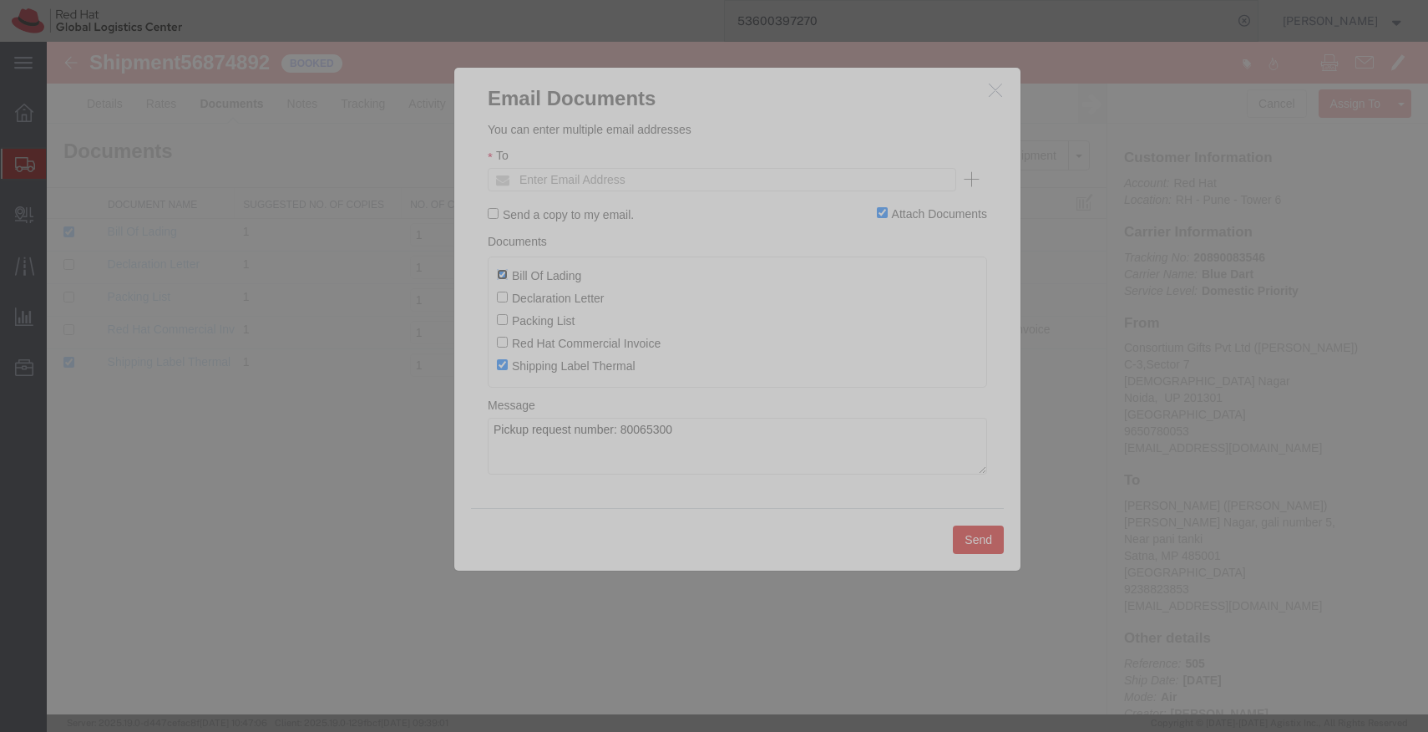
checkbox input "false"
click at [679, 179] on ul "Enter Email Address" at bounding box center [722, 179] width 469 height 23
paste input "[EMAIL_ADDRESS][DOMAIN_NAME]"
type input "[EMAIL_ADDRESS][DOMAIN_NAME]"
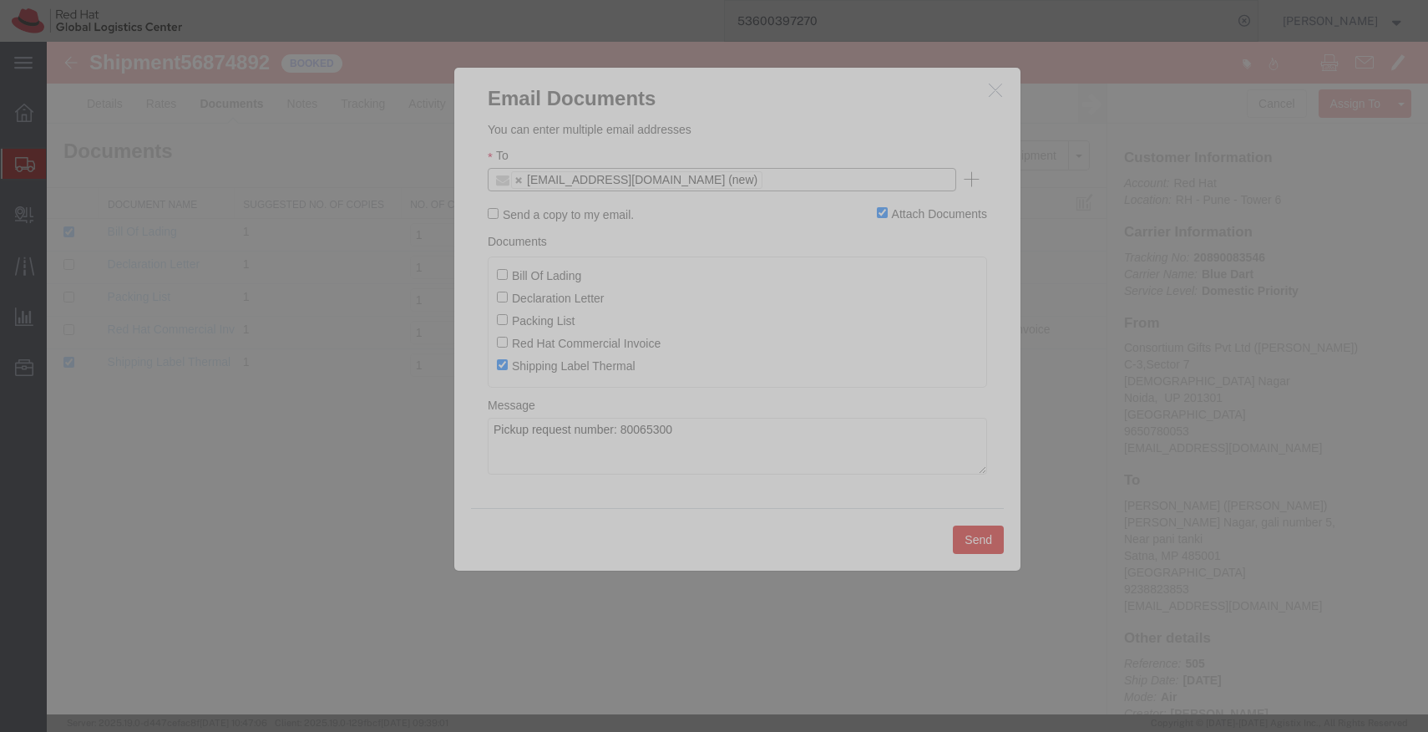
click at [981, 547] on button "Send" at bounding box center [978, 539] width 51 height 28
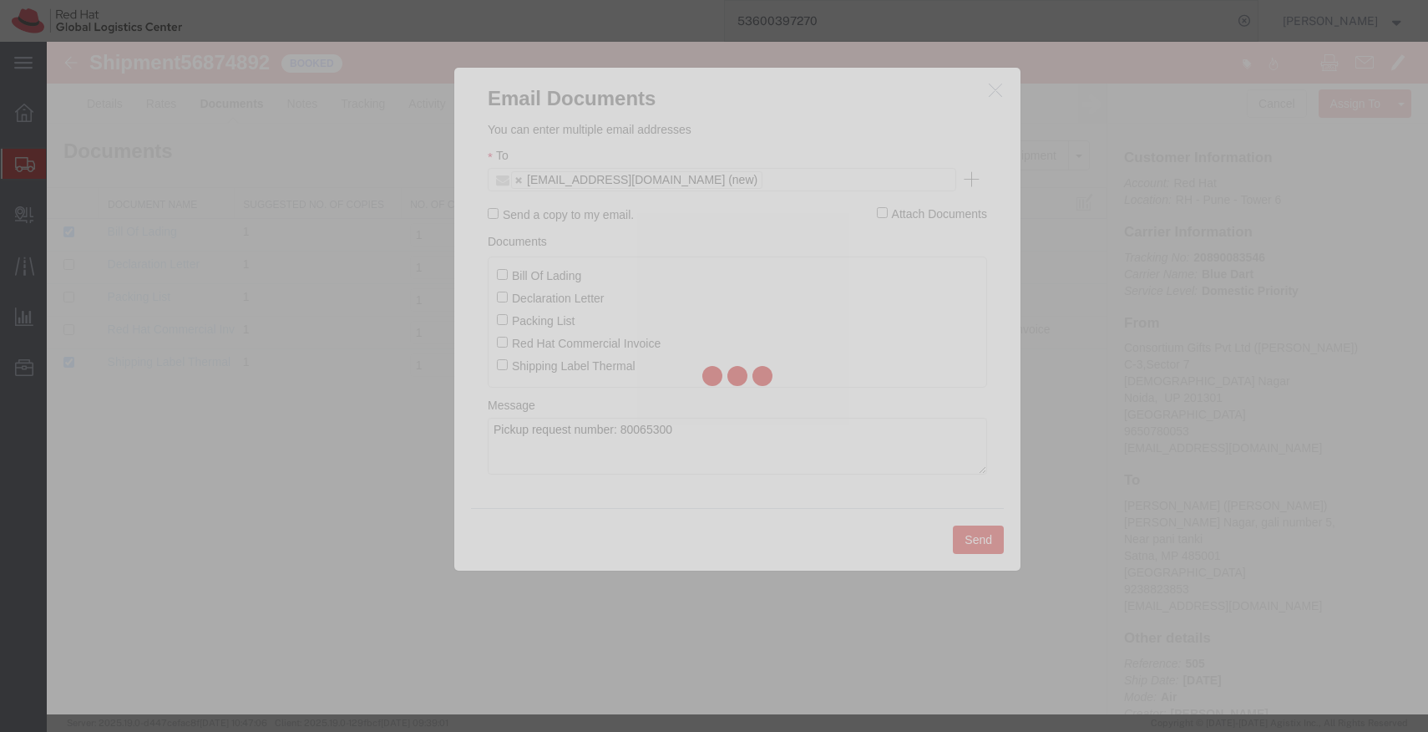
checkbox input "false"
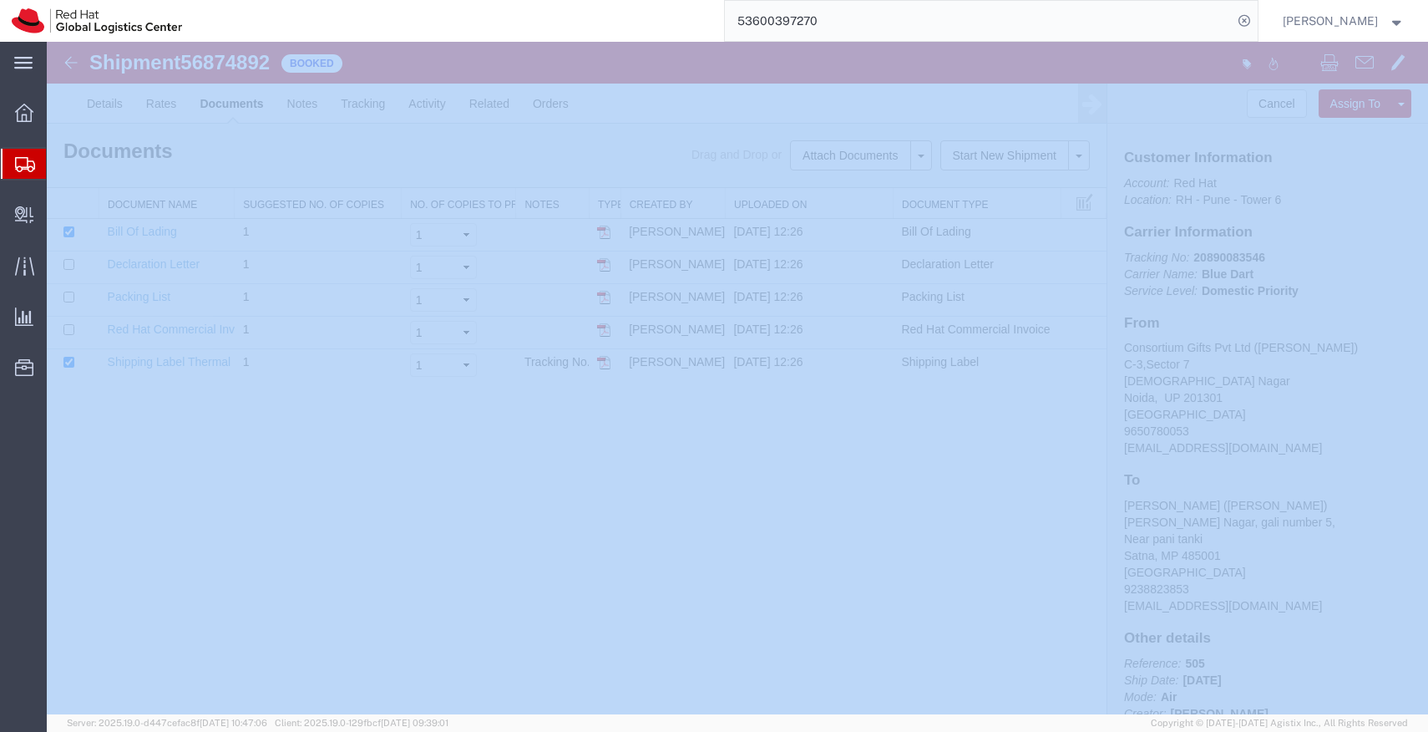
click at [55, 162] on span "Shipments" at bounding box center [52, 163] width 13 height 33
